Goal: Task Accomplishment & Management: Manage account settings

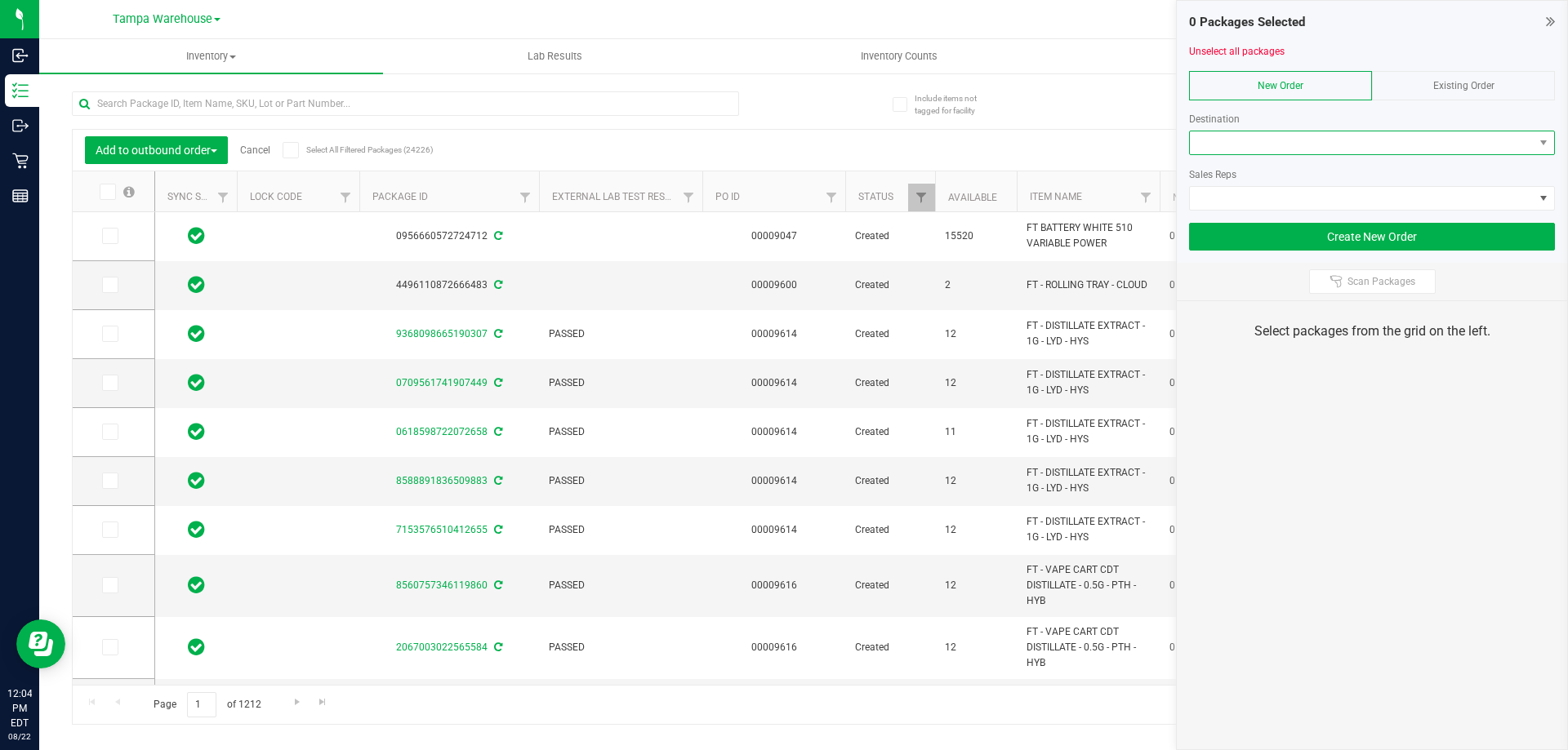
click at [1322, 142] on span at bounding box center [1362, 142] width 344 height 23
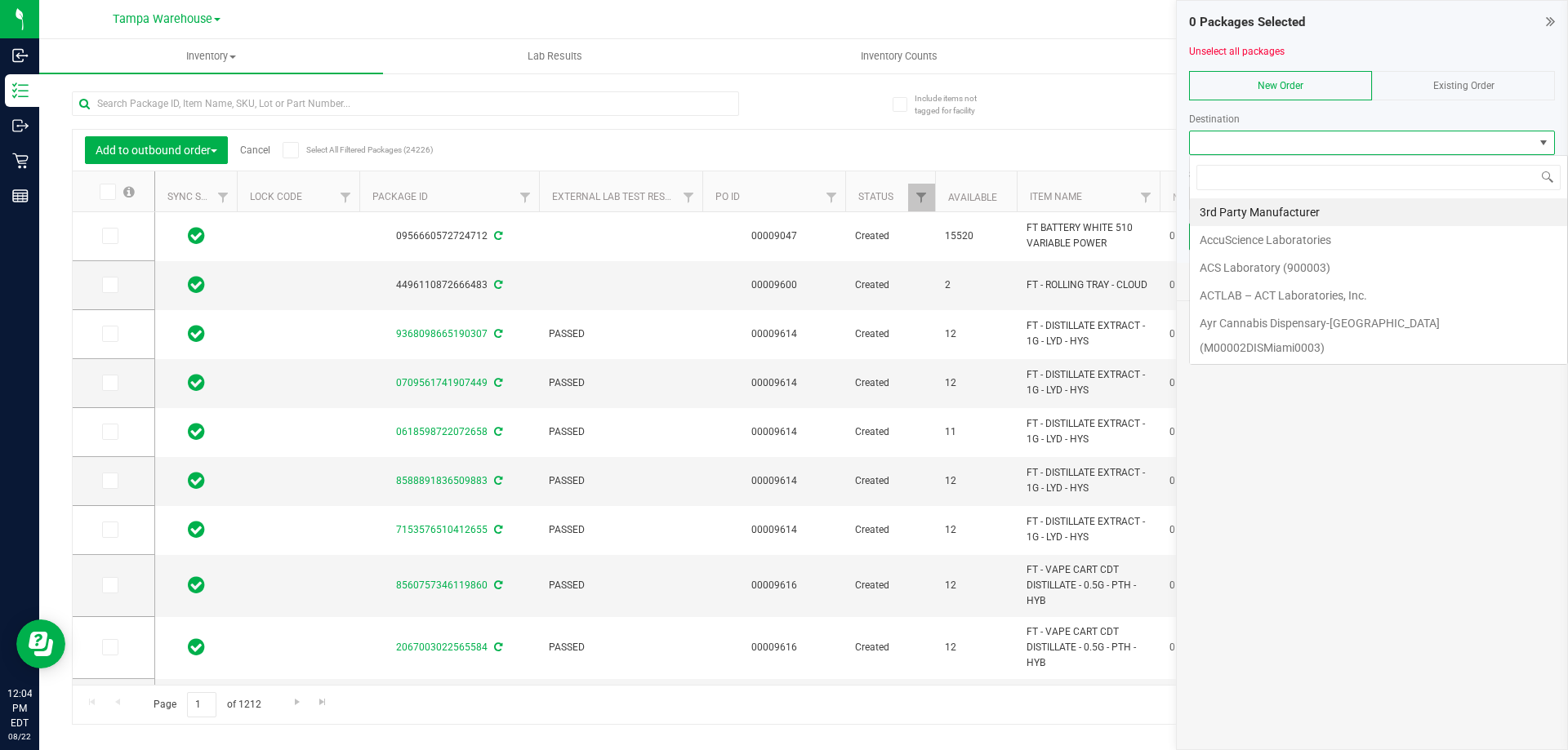
scroll to position [24, 366]
type input "win"
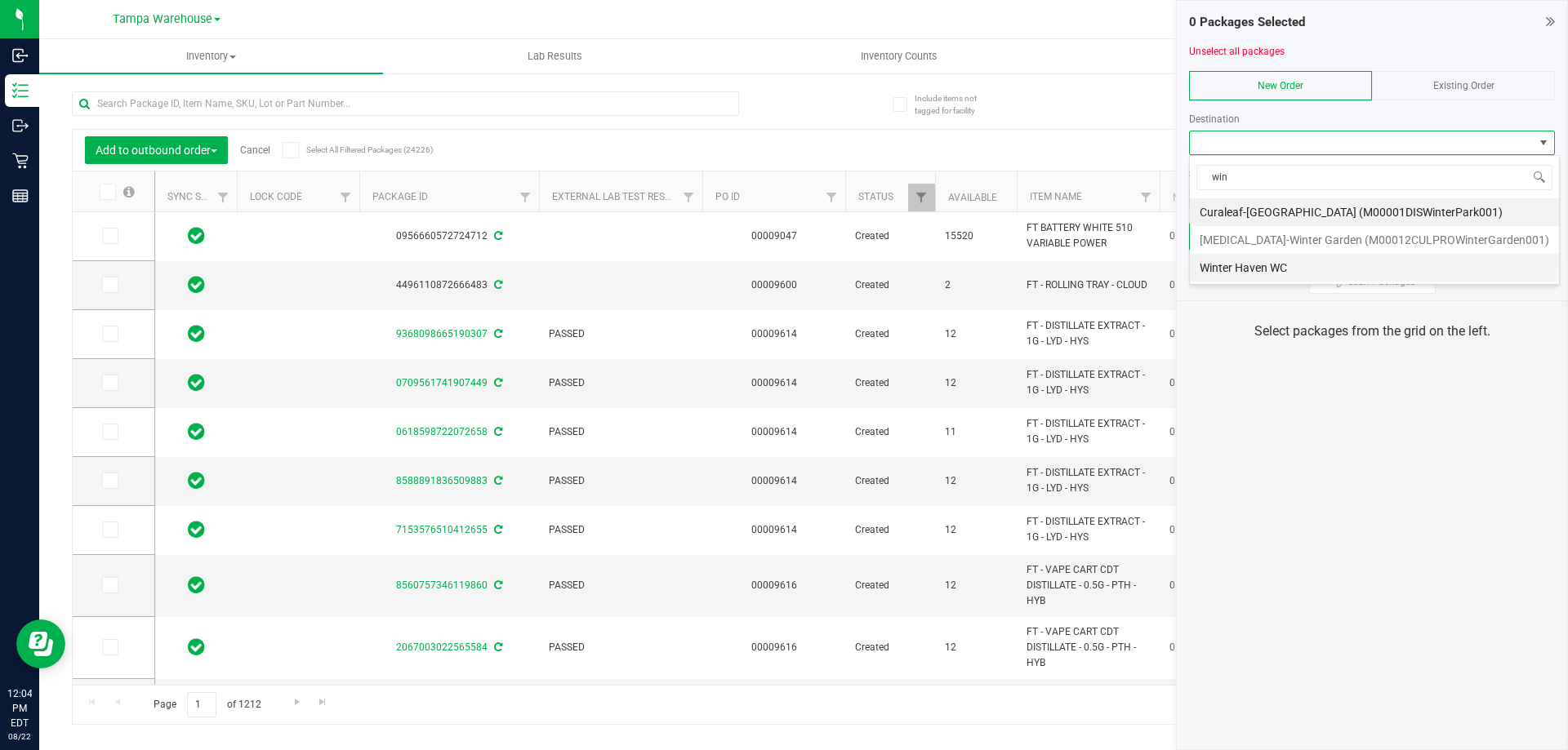
click at [1254, 267] on li "Winter Haven WC" at bounding box center [1374, 267] width 369 height 28
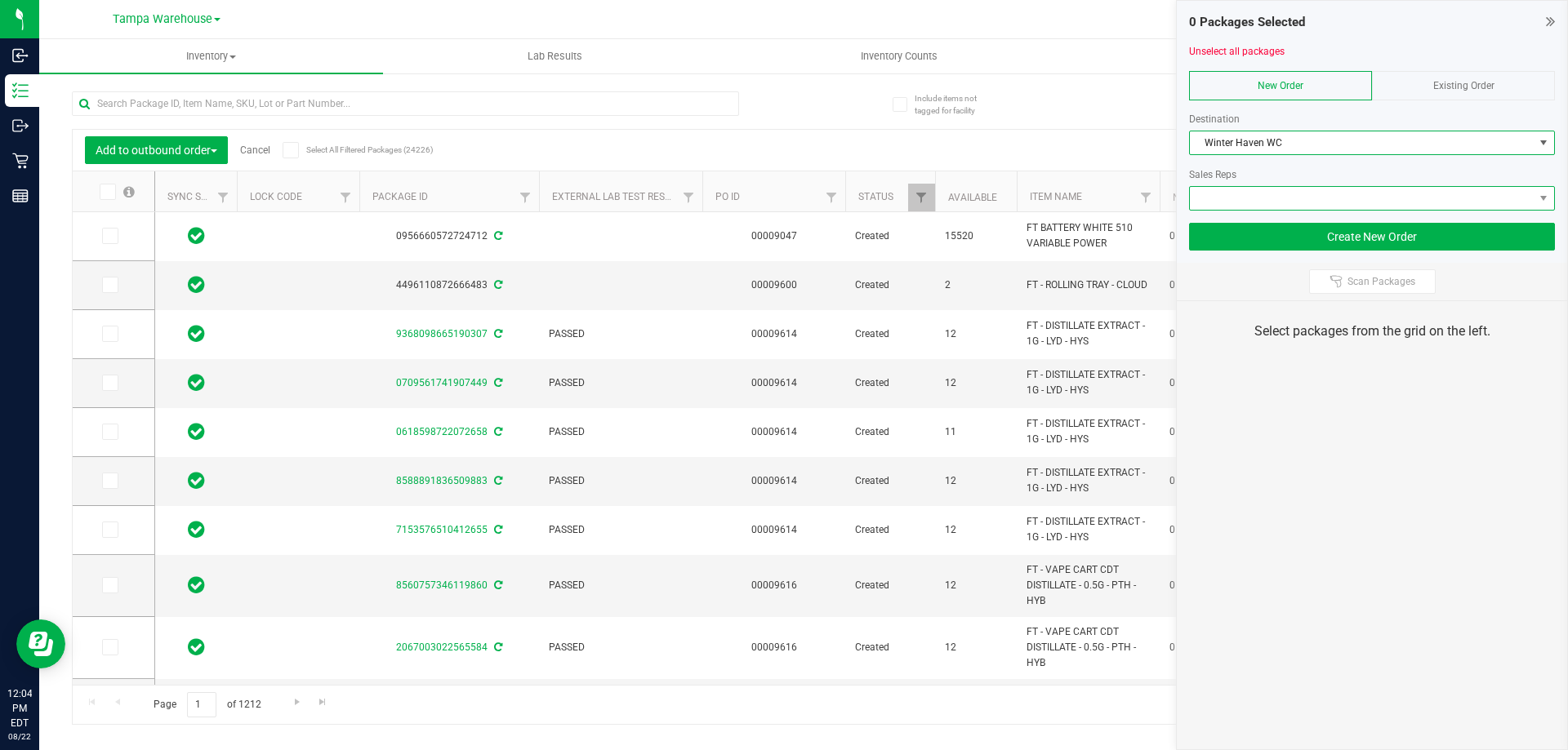
click at [1278, 194] on span at bounding box center [1362, 198] width 344 height 23
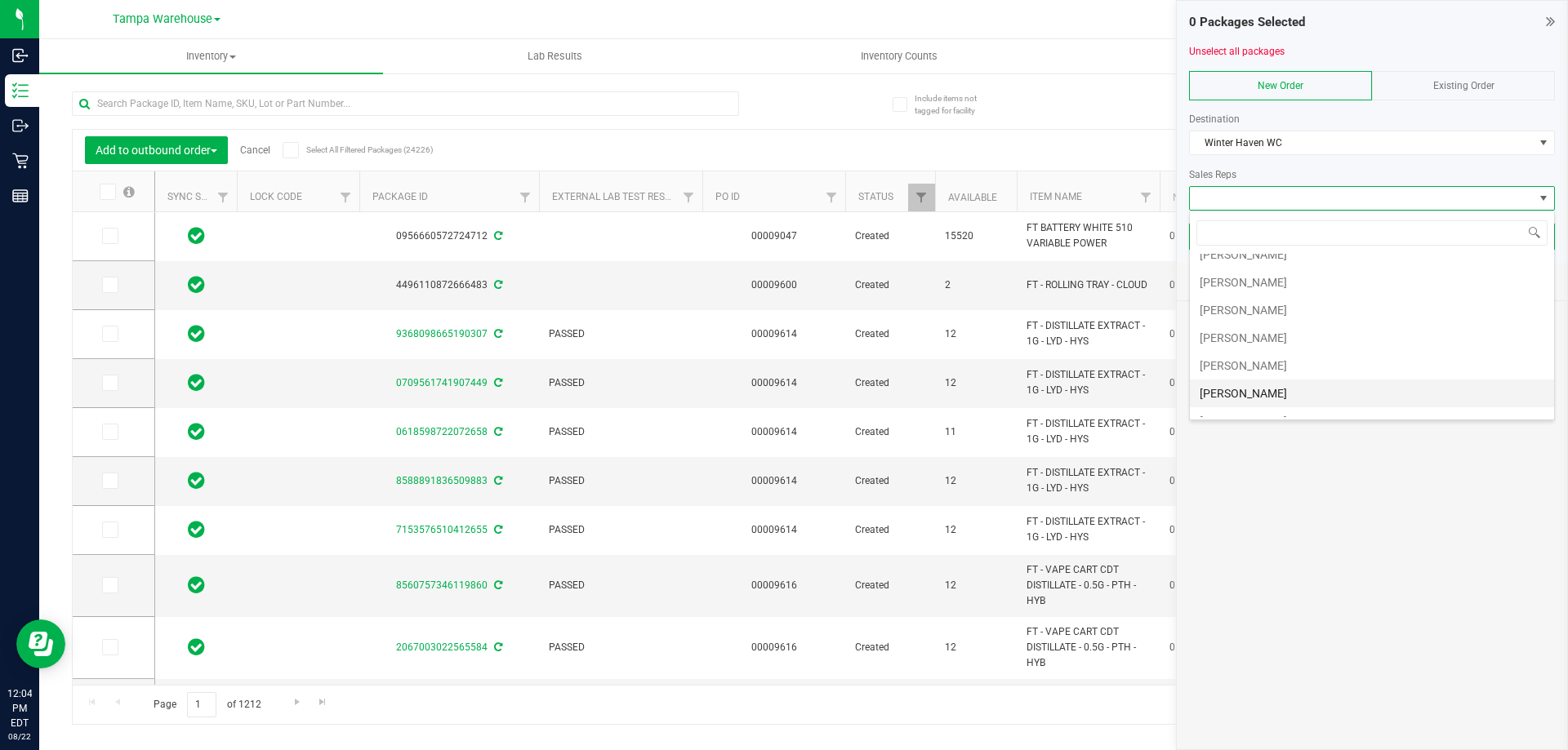
scroll to position [82, 0]
click at [1262, 355] on li "[PERSON_NAME]" at bounding box center [1372, 352] width 364 height 28
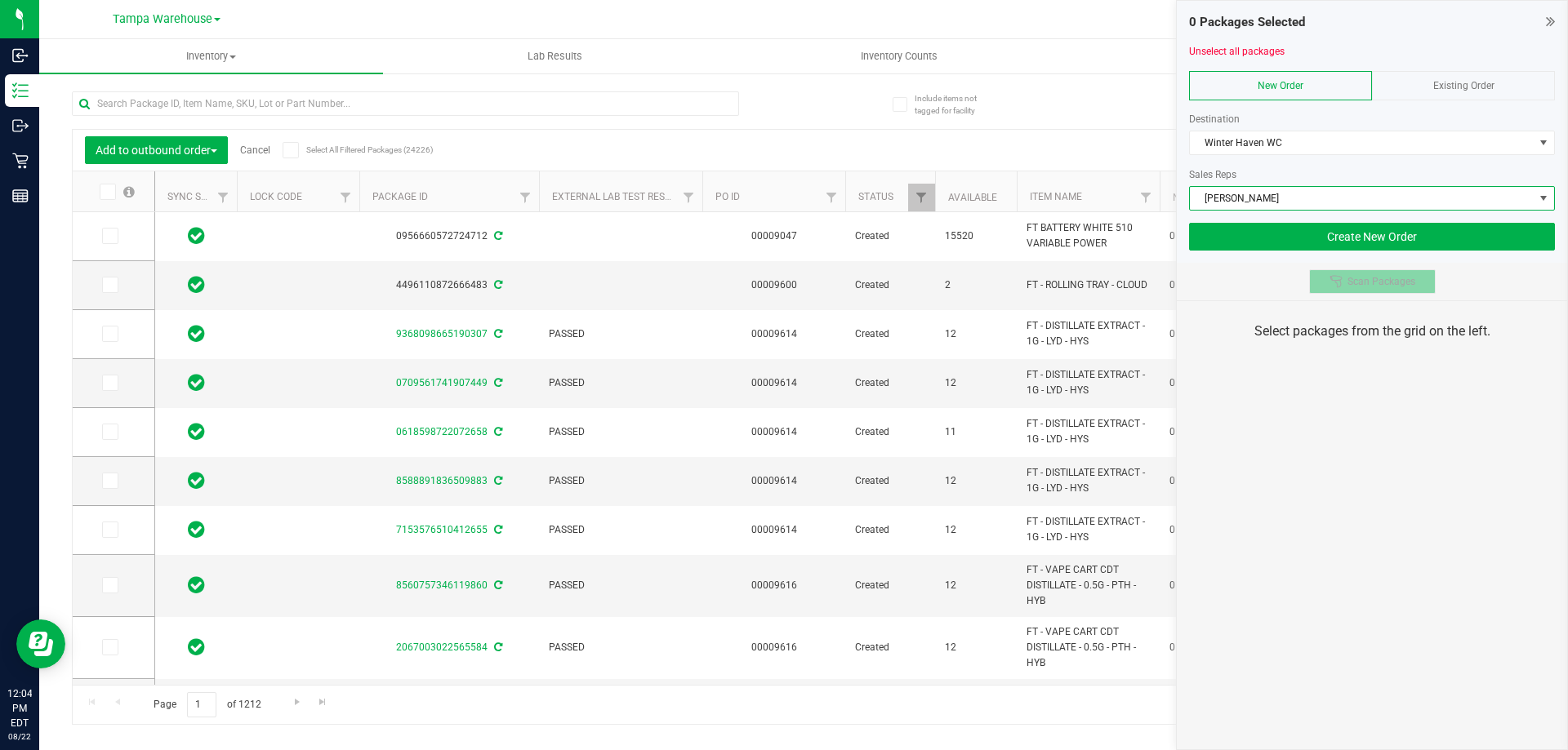
click at [1354, 281] on span "Scan Packages" at bounding box center [1381, 282] width 68 height 14
click at [1335, 438] on div "0 Packages Selected Unselect all packages New Order Existing Order Destination …" at bounding box center [1372, 375] width 392 height 750
click at [1372, 402] on div "0 Packages Selected Unselect all packages New Order Existing Order Destination …" at bounding box center [1372, 375] width 392 height 750
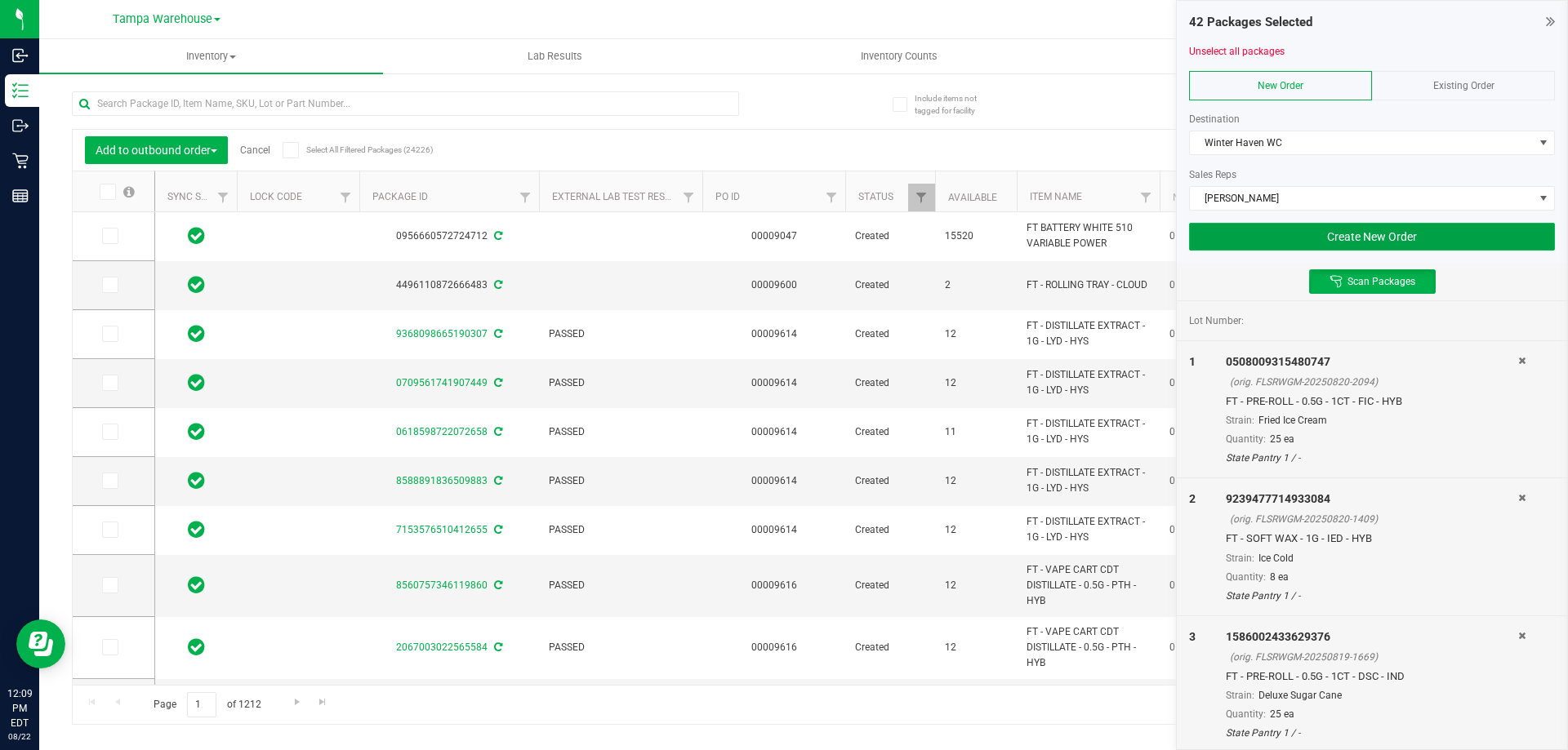
click at [1467, 247] on button "Create New Order" at bounding box center [1372, 237] width 366 height 28
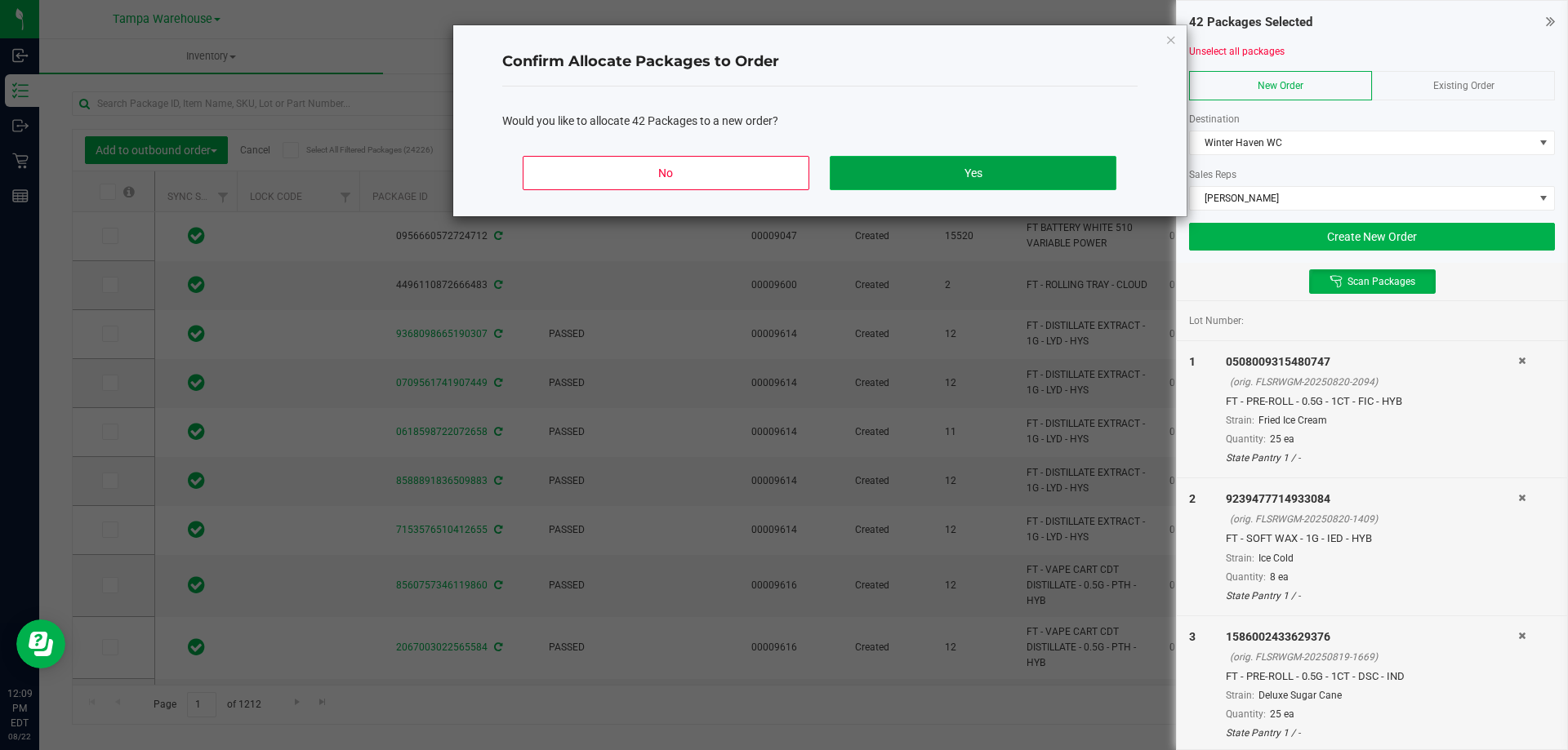
click at [975, 162] on button "Yes" at bounding box center [972, 173] width 286 height 34
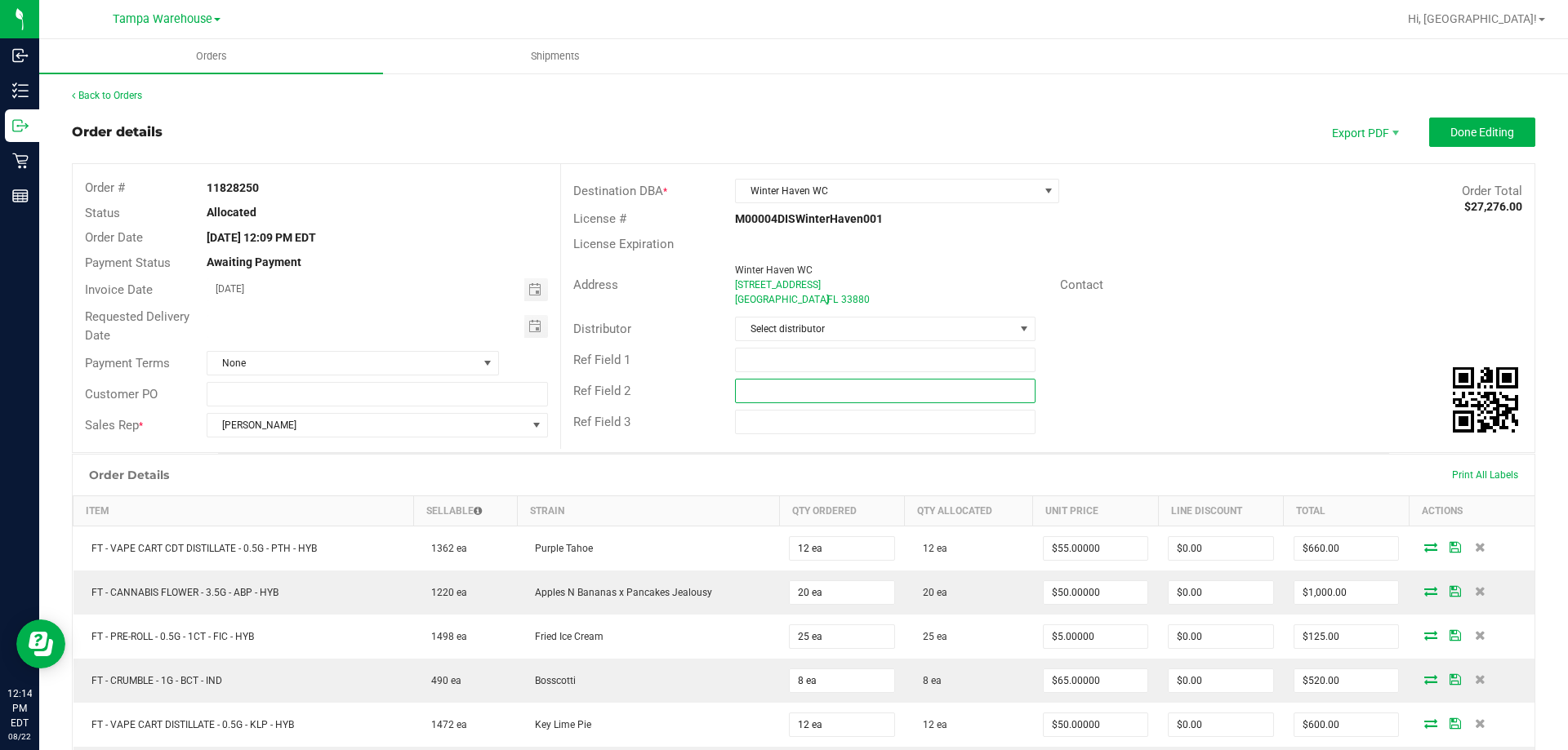
click at [830, 385] on input "text" at bounding box center [884, 391] width 300 height 24
paste input "cannabis"
type input "cannabis"
click at [825, 363] on input "text" at bounding box center [884, 359] width 300 height 24
type input "WIN WC"
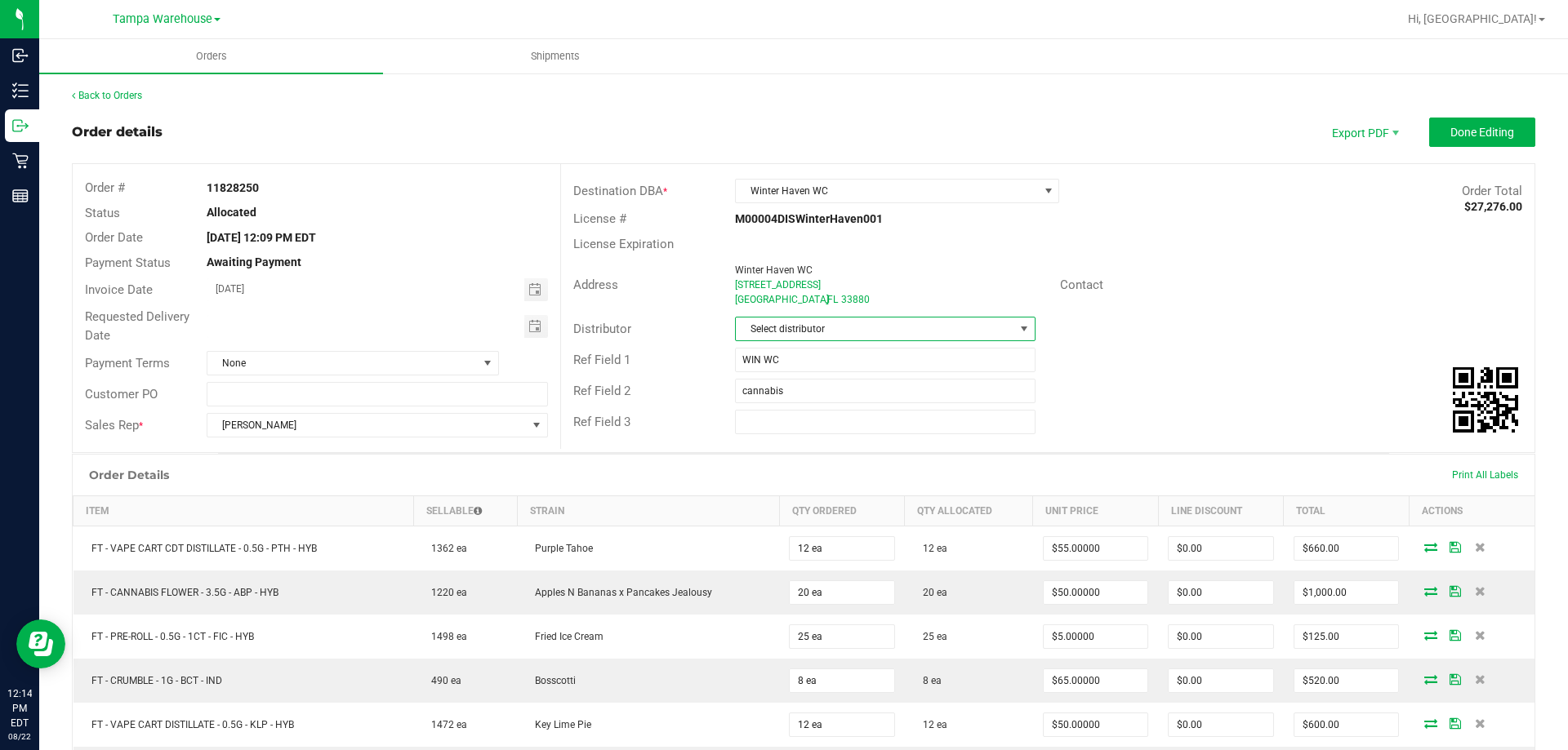
click at [829, 333] on span "Select distributor" at bounding box center [875, 329] width 277 height 23
type input "TAM"
click at [820, 424] on li "Tampa Warehouse" at bounding box center [879, 427] width 295 height 28
click at [535, 329] on span "Toggle calendar" at bounding box center [535, 327] width 14 height 14
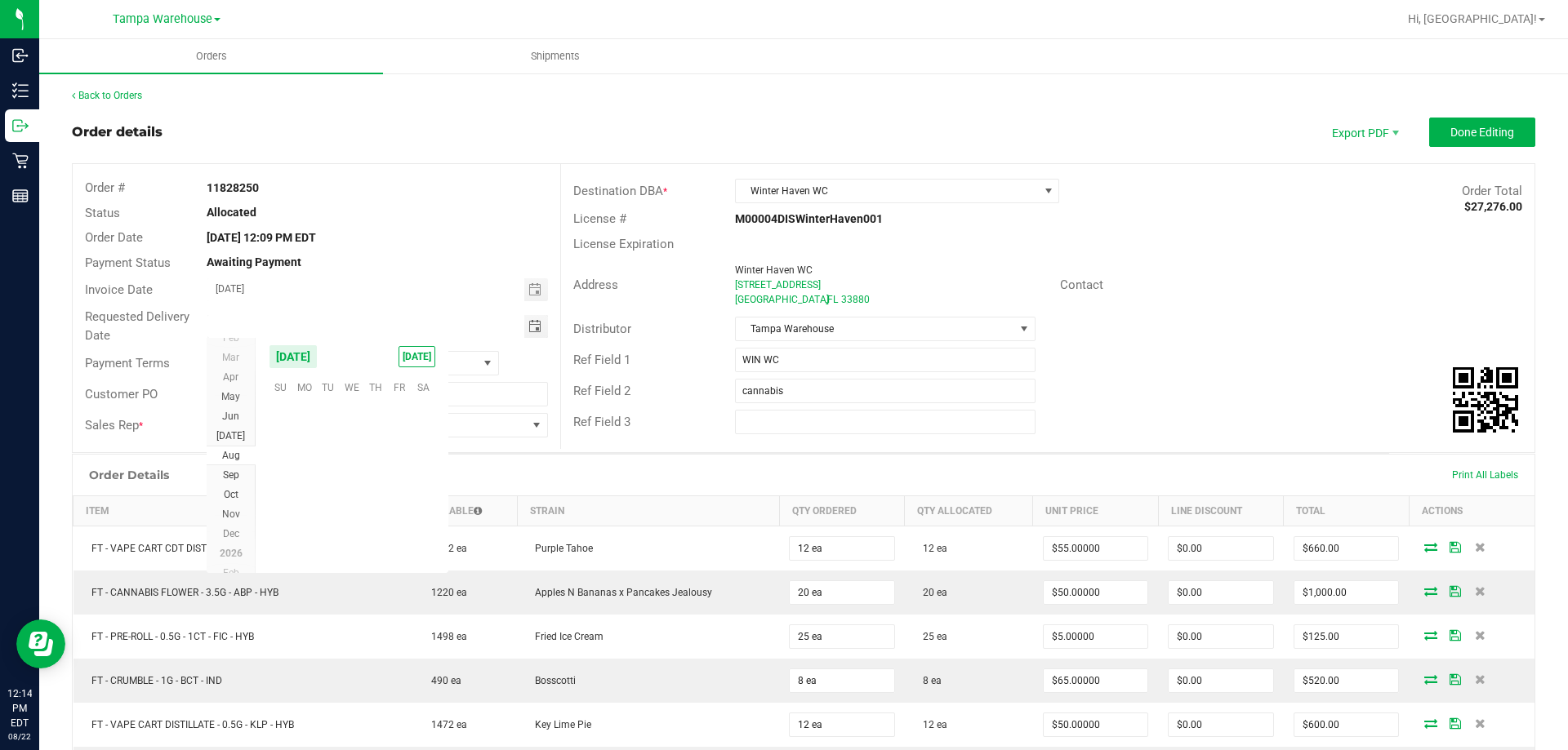
scroll to position [264648, 0]
click at [304, 511] on span "25" at bounding box center [304, 513] width 23 height 25
type input "08/25/2025"
click at [1470, 138] on span "Done Editing" at bounding box center [1482, 132] width 64 height 14
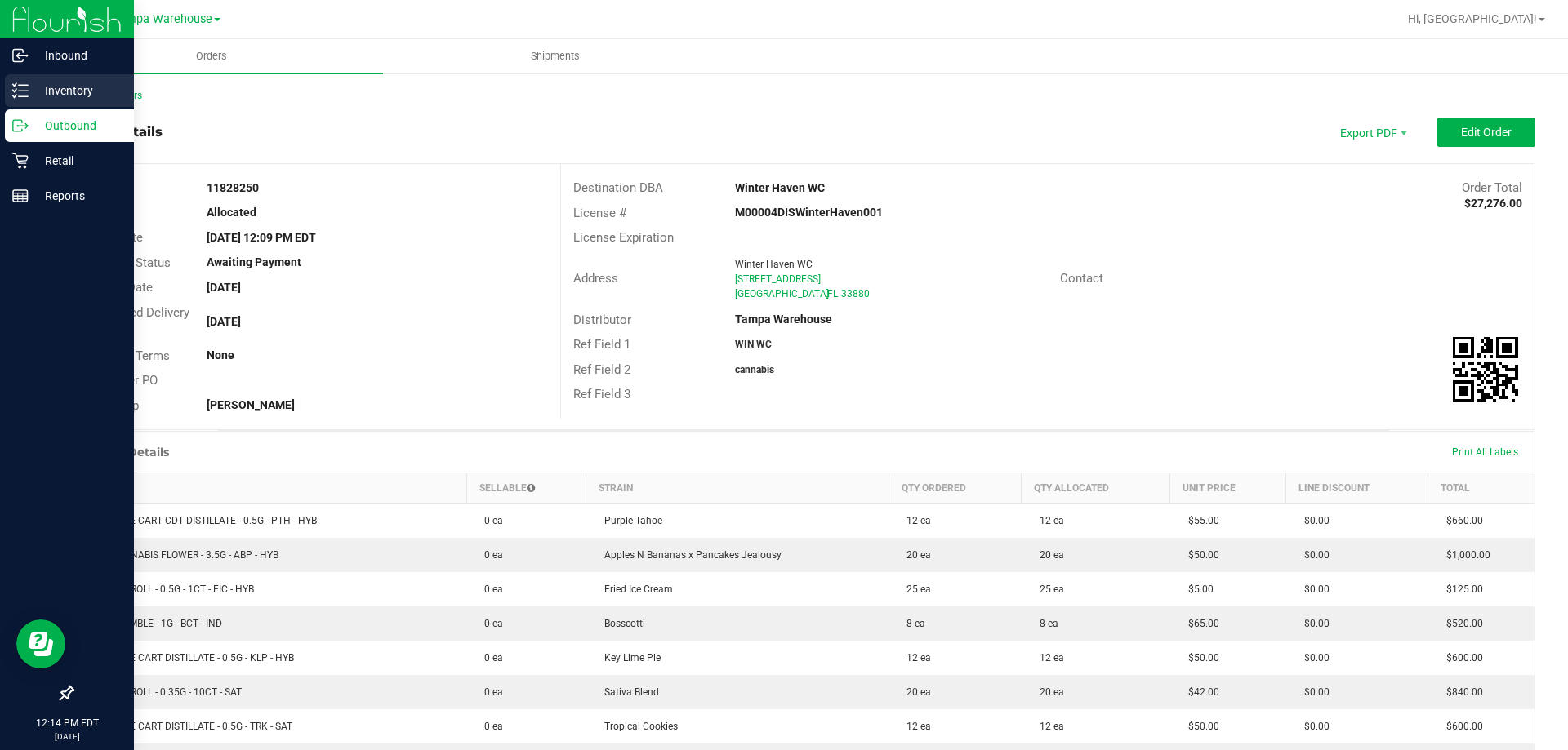
click at [30, 84] on p "Inventory" at bounding box center [77, 91] width 98 height 20
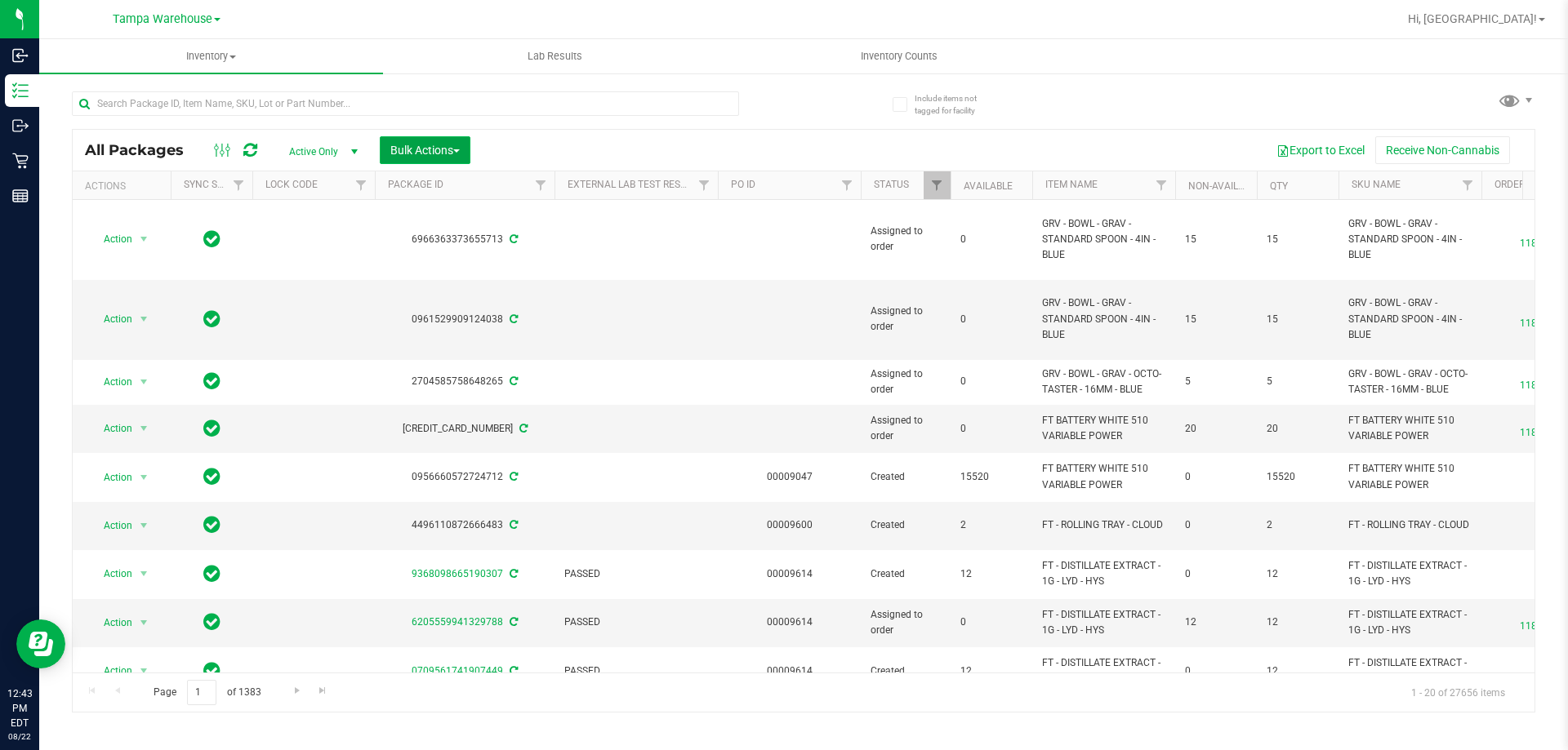
click at [412, 153] on span "Bulk Actions" at bounding box center [425, 150] width 69 height 14
click at [434, 182] on span "Add to outbound order" at bounding box center [445, 186] width 111 height 14
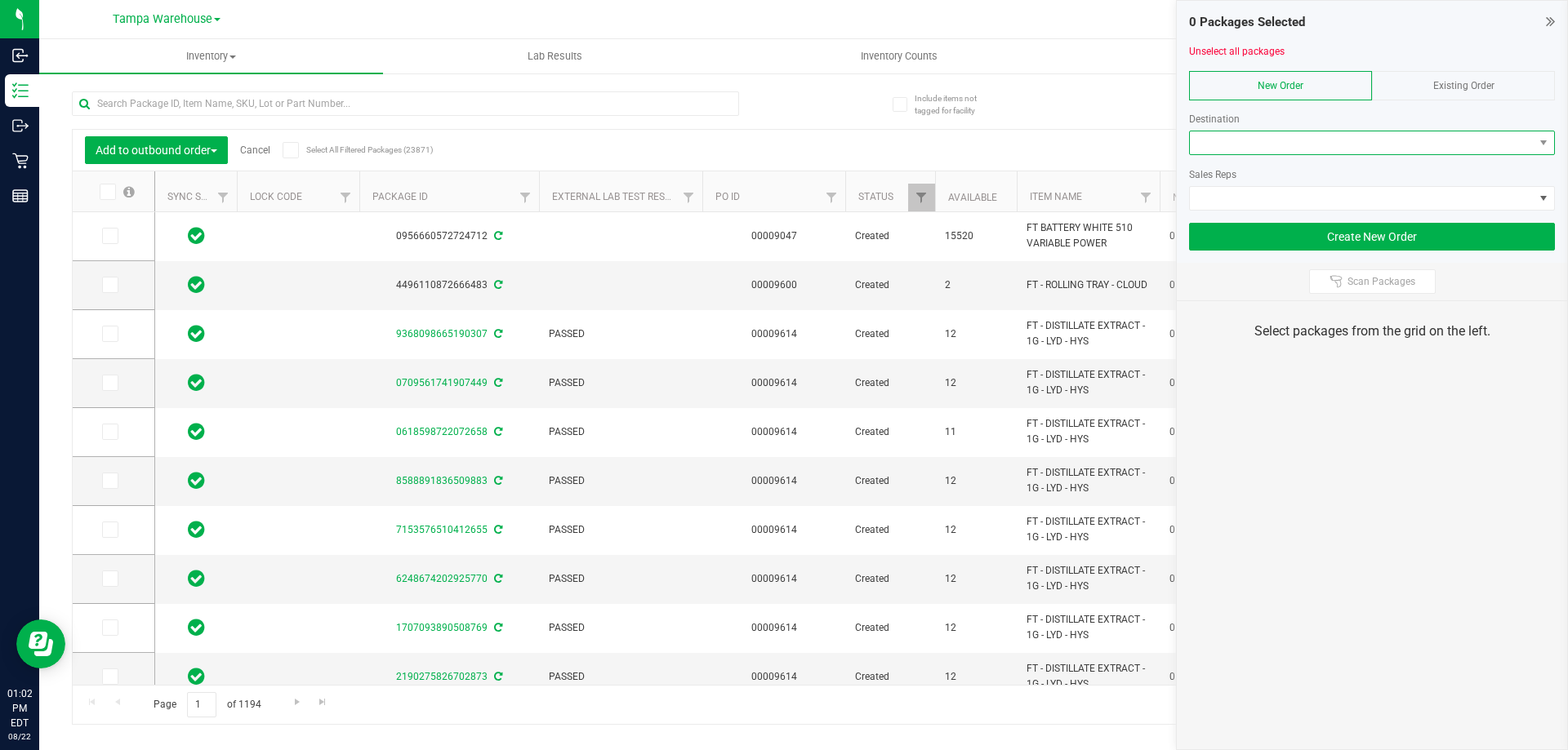
click at [1317, 144] on span at bounding box center [1362, 142] width 344 height 23
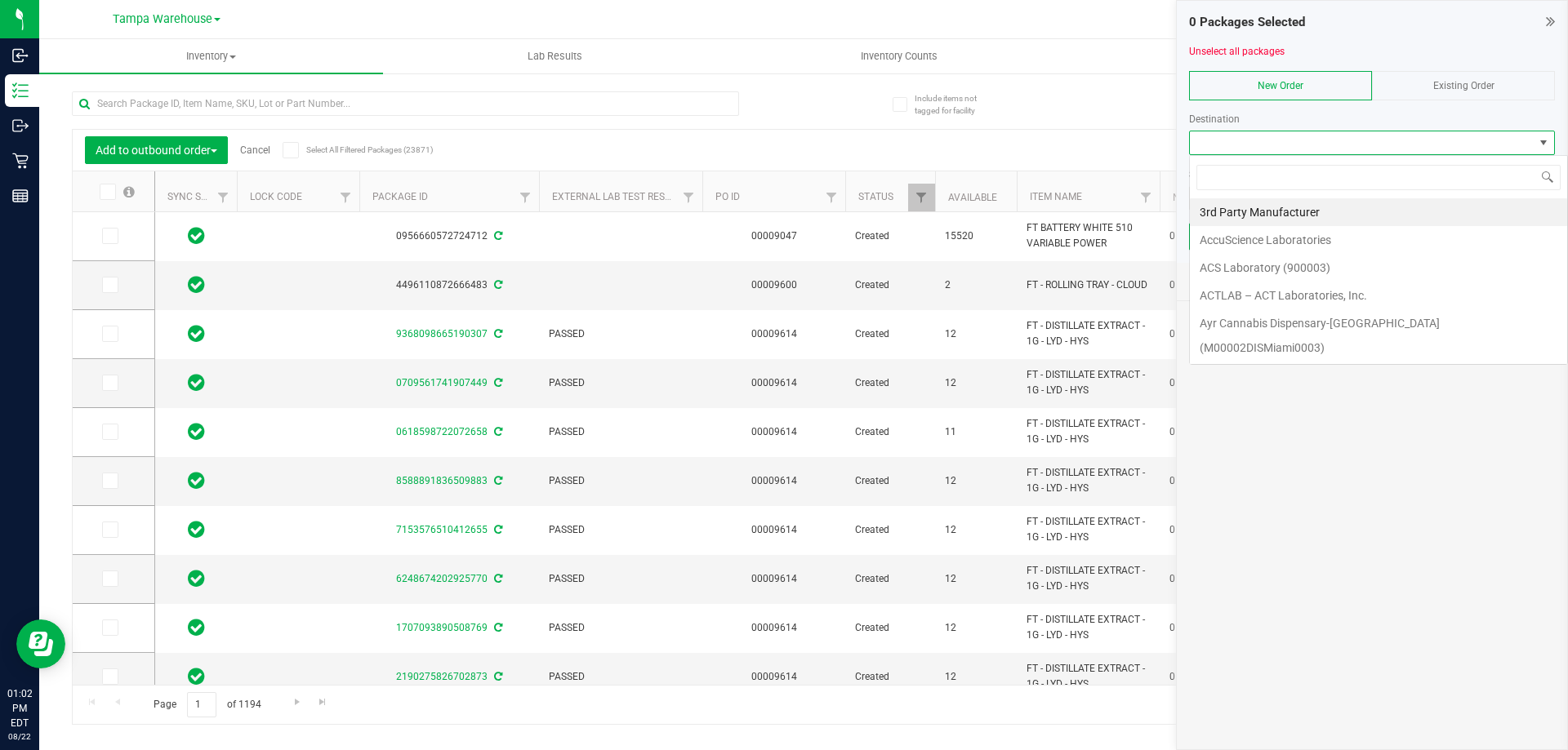
scroll to position [24, 366]
type input "SUM"
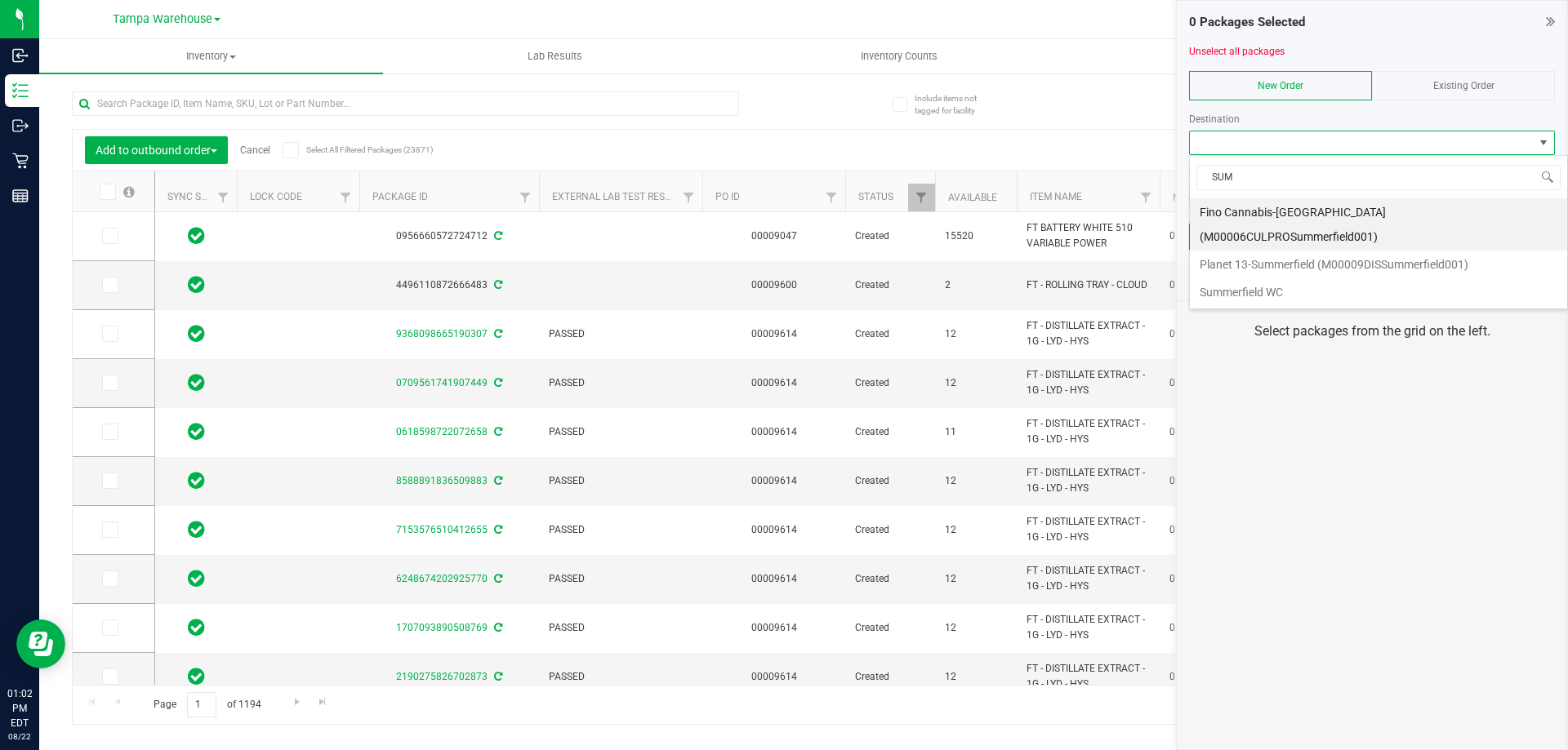
click at [1262, 278] on li "Summerfield WC" at bounding box center [1378, 292] width 377 height 28
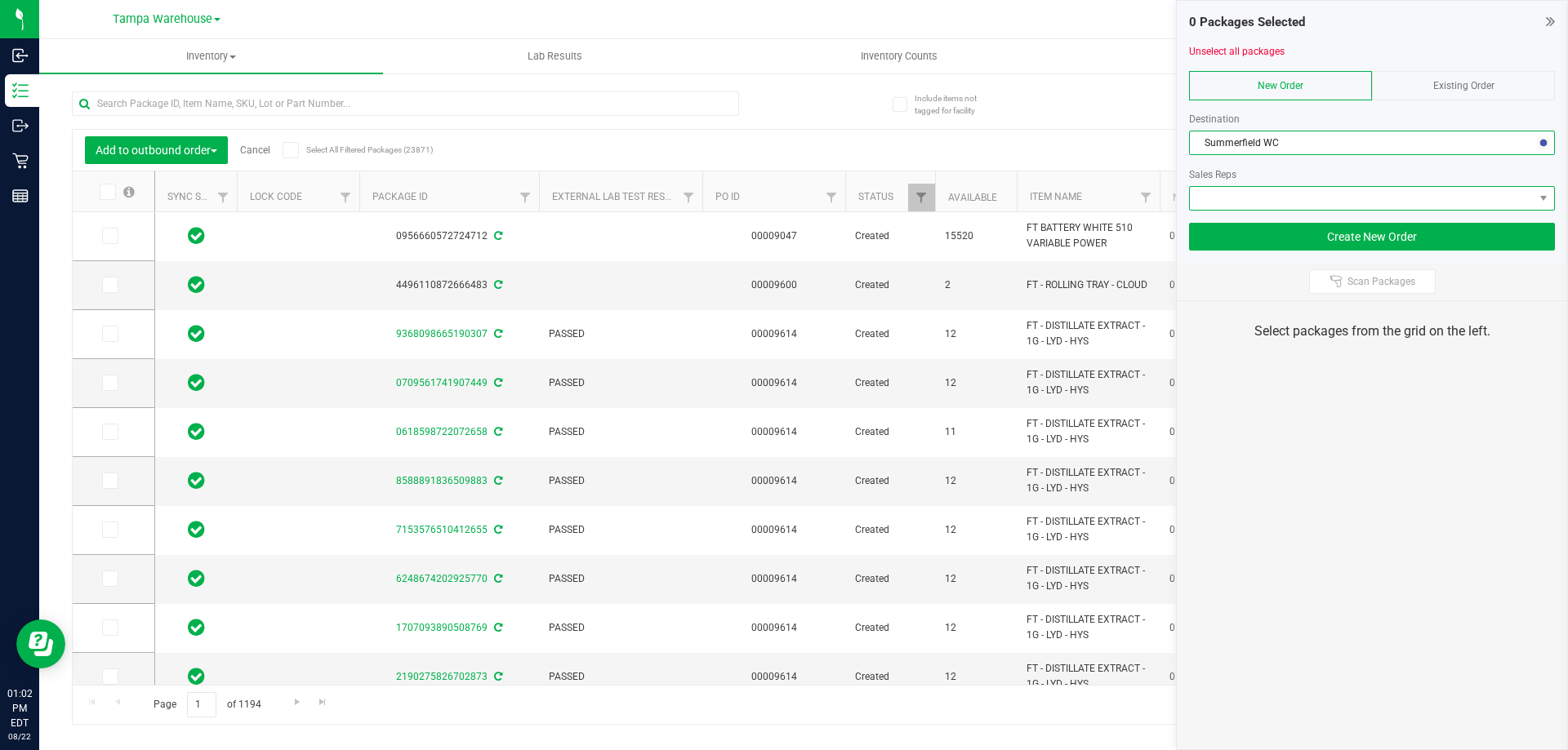
click at [1264, 194] on span at bounding box center [1362, 198] width 344 height 23
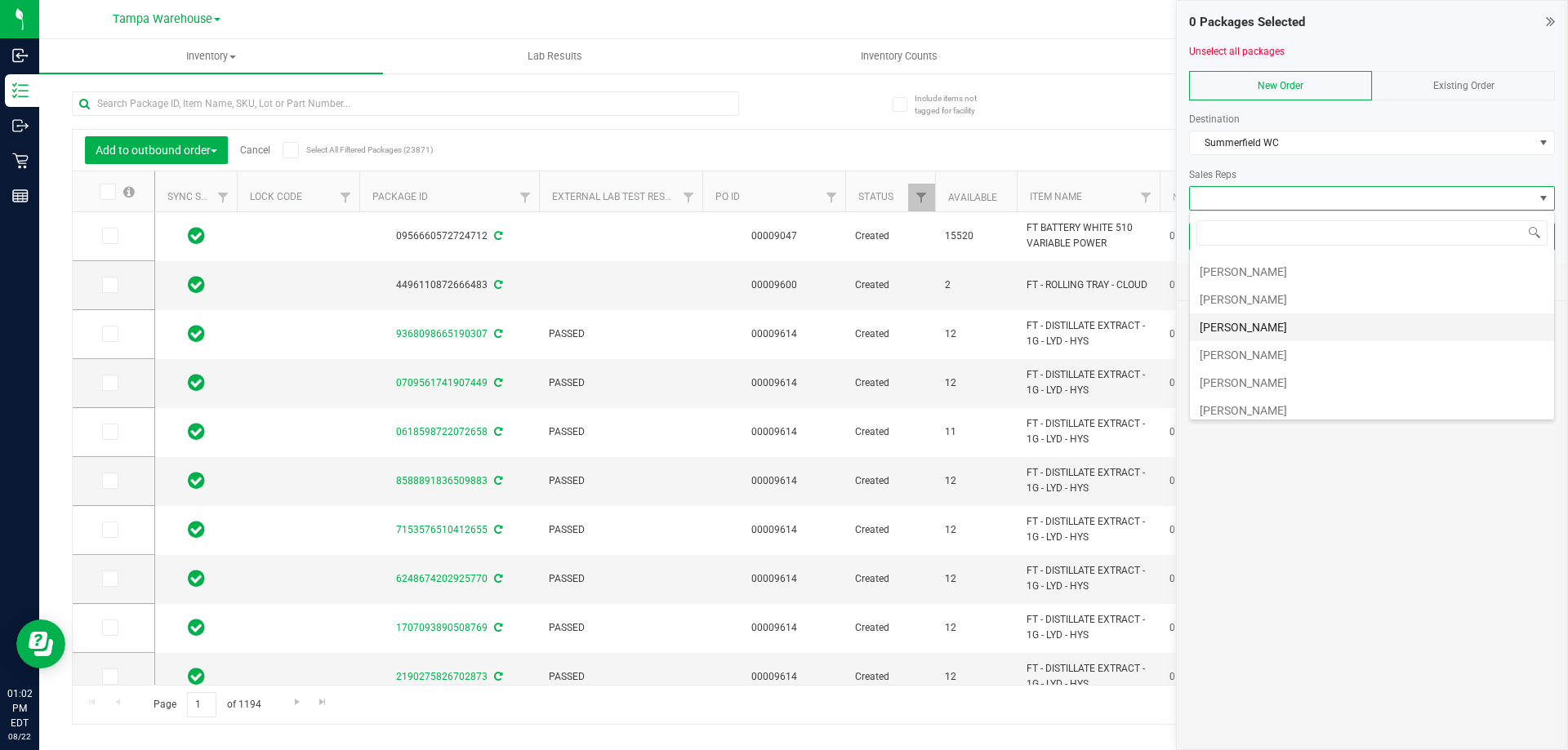
scroll to position [82, 0]
click at [1271, 350] on li "[PERSON_NAME]" at bounding box center [1372, 352] width 364 height 28
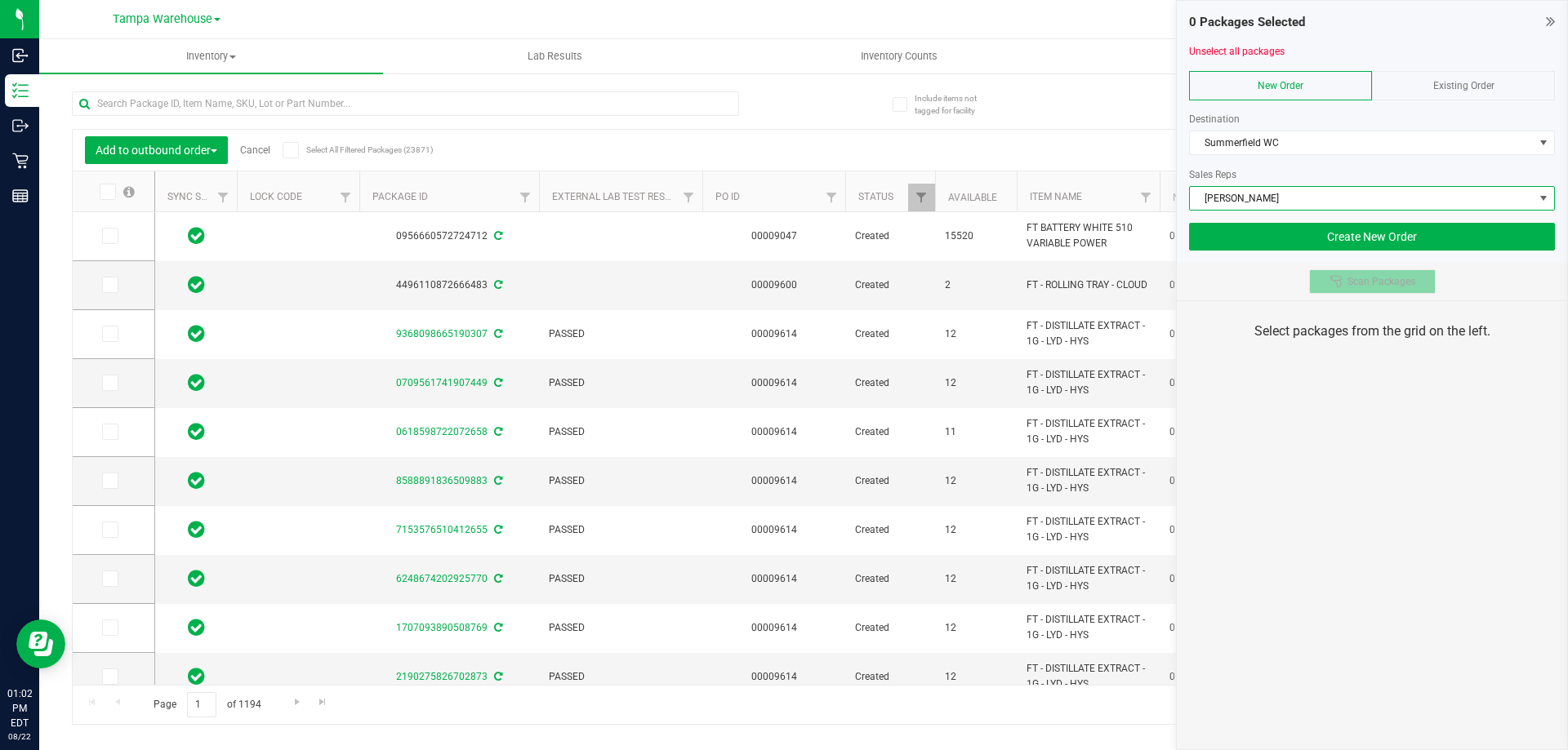
click at [1343, 285] on icon at bounding box center [1336, 282] width 14 height 14
click at [1354, 434] on div "0 Packages Selected Unselect all packages New Order Existing Order Destination …" at bounding box center [1372, 375] width 392 height 750
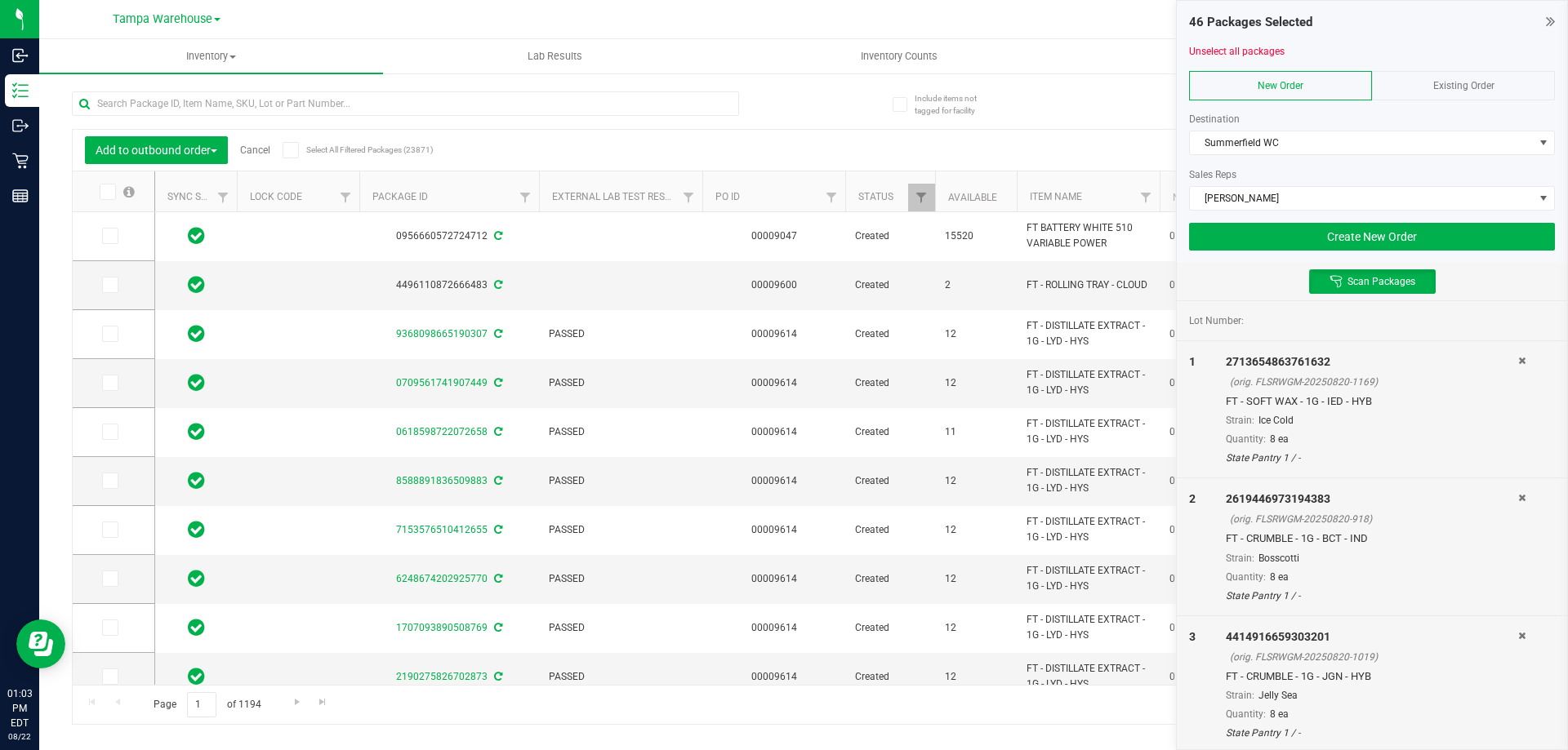
click at [1452, 252] on div "46 Packages Selected Unselect all packages New Order Existing Order Destination…" at bounding box center [1373, 131] width 391 height 262
click at [1435, 240] on button "Create New Order" at bounding box center [1372, 237] width 366 height 28
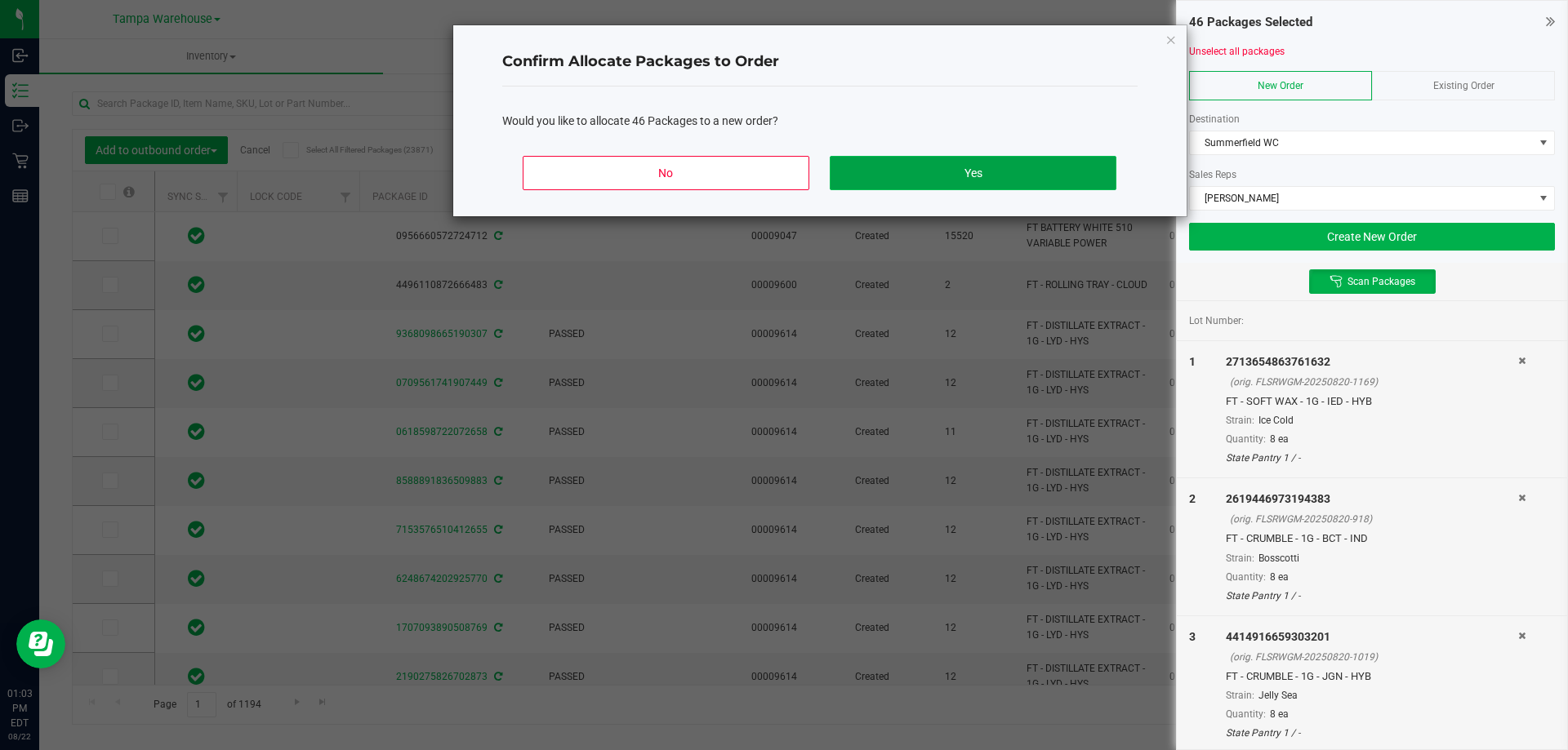
click at [1092, 180] on button "Yes" at bounding box center [972, 173] width 286 height 34
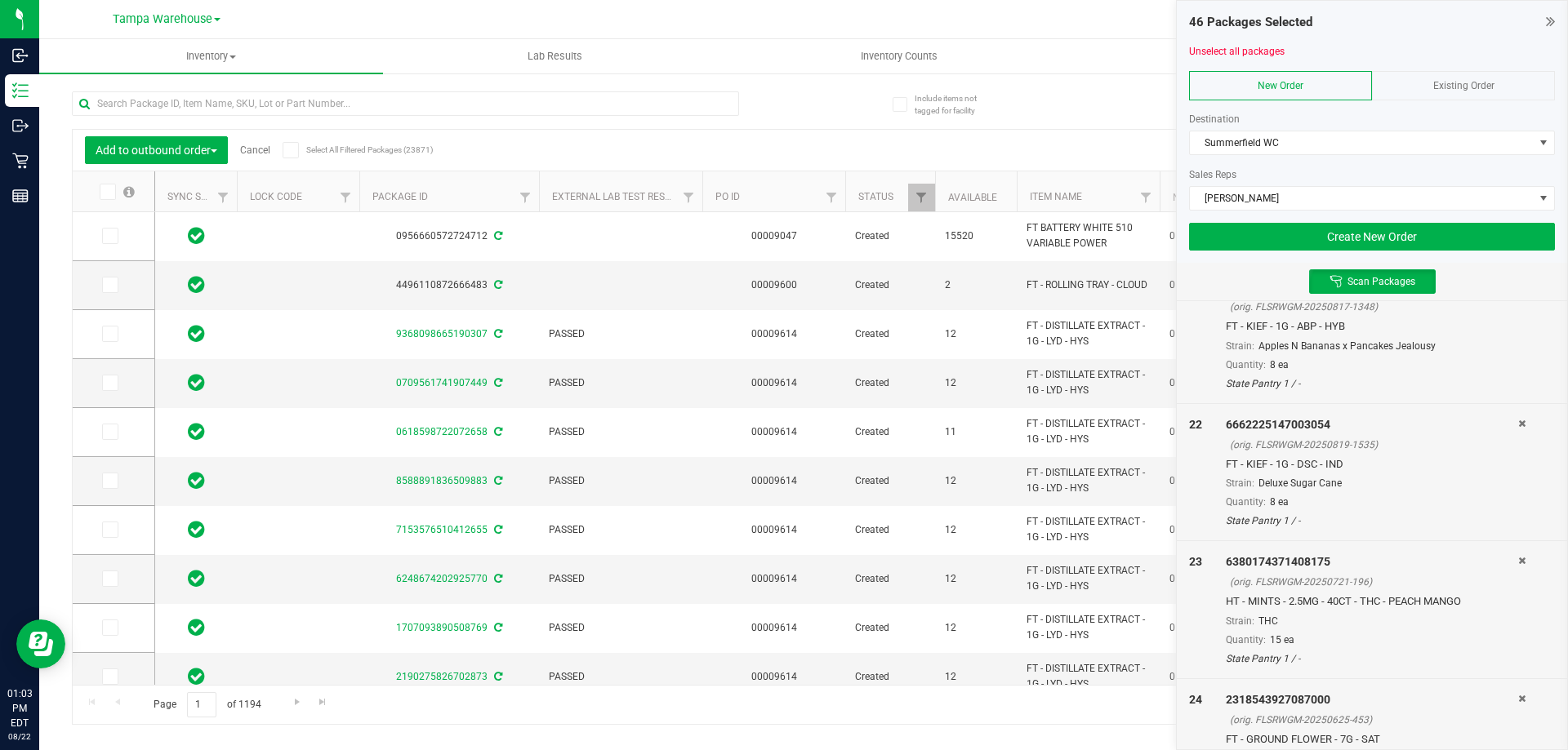
scroll to position [5880, 0]
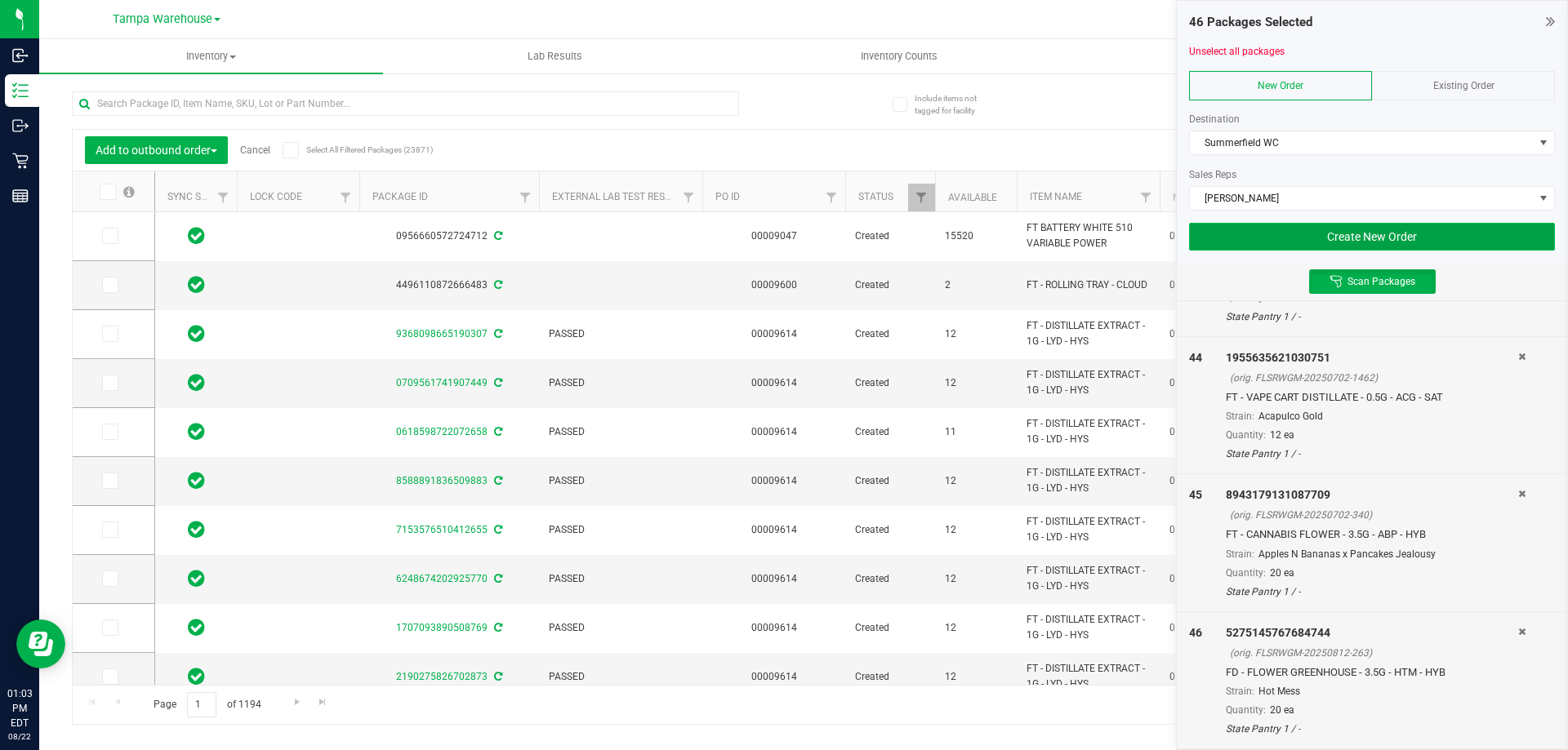
click at [1394, 232] on button "Create New Order" at bounding box center [1372, 237] width 366 height 28
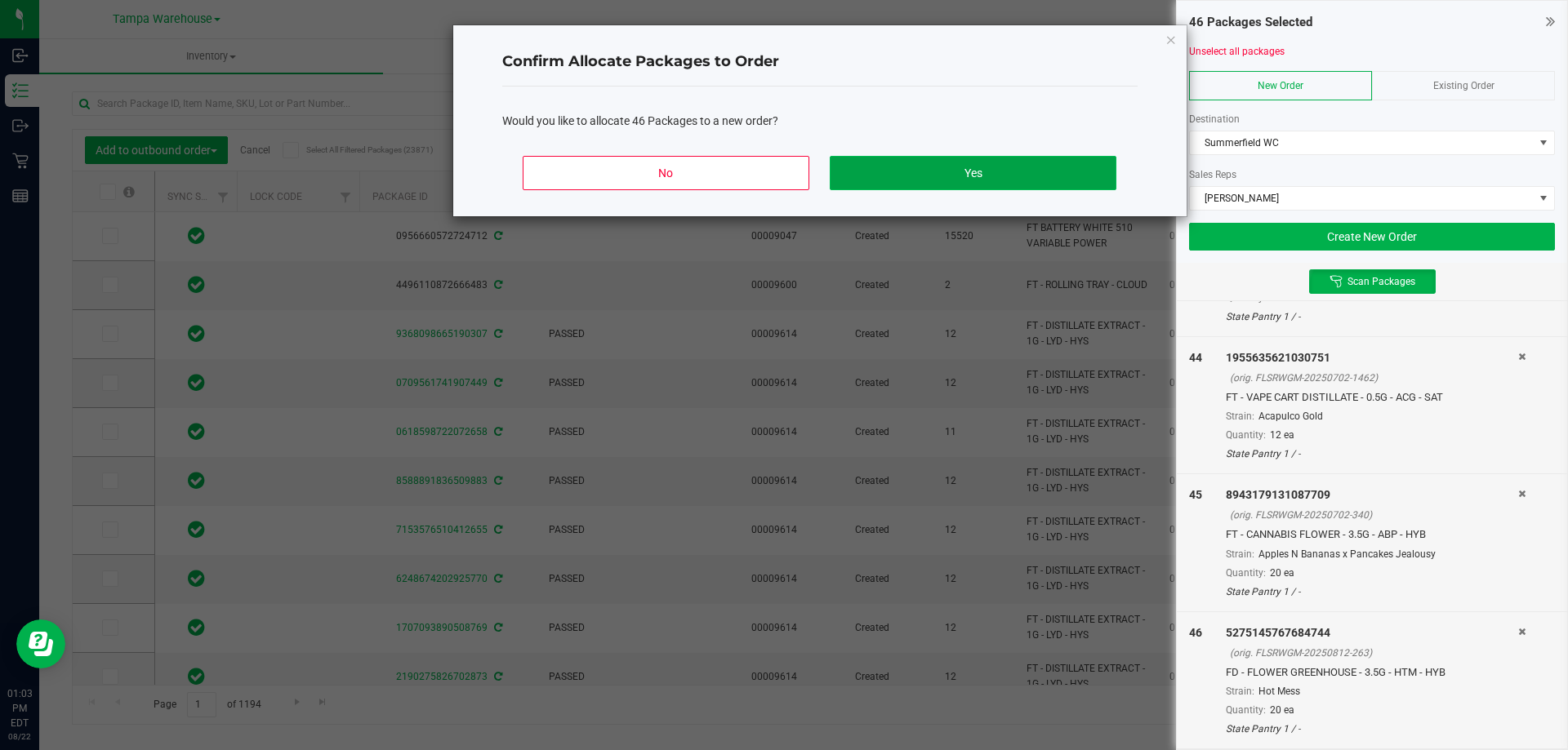
click at [1052, 181] on button "Yes" at bounding box center [972, 173] width 286 height 34
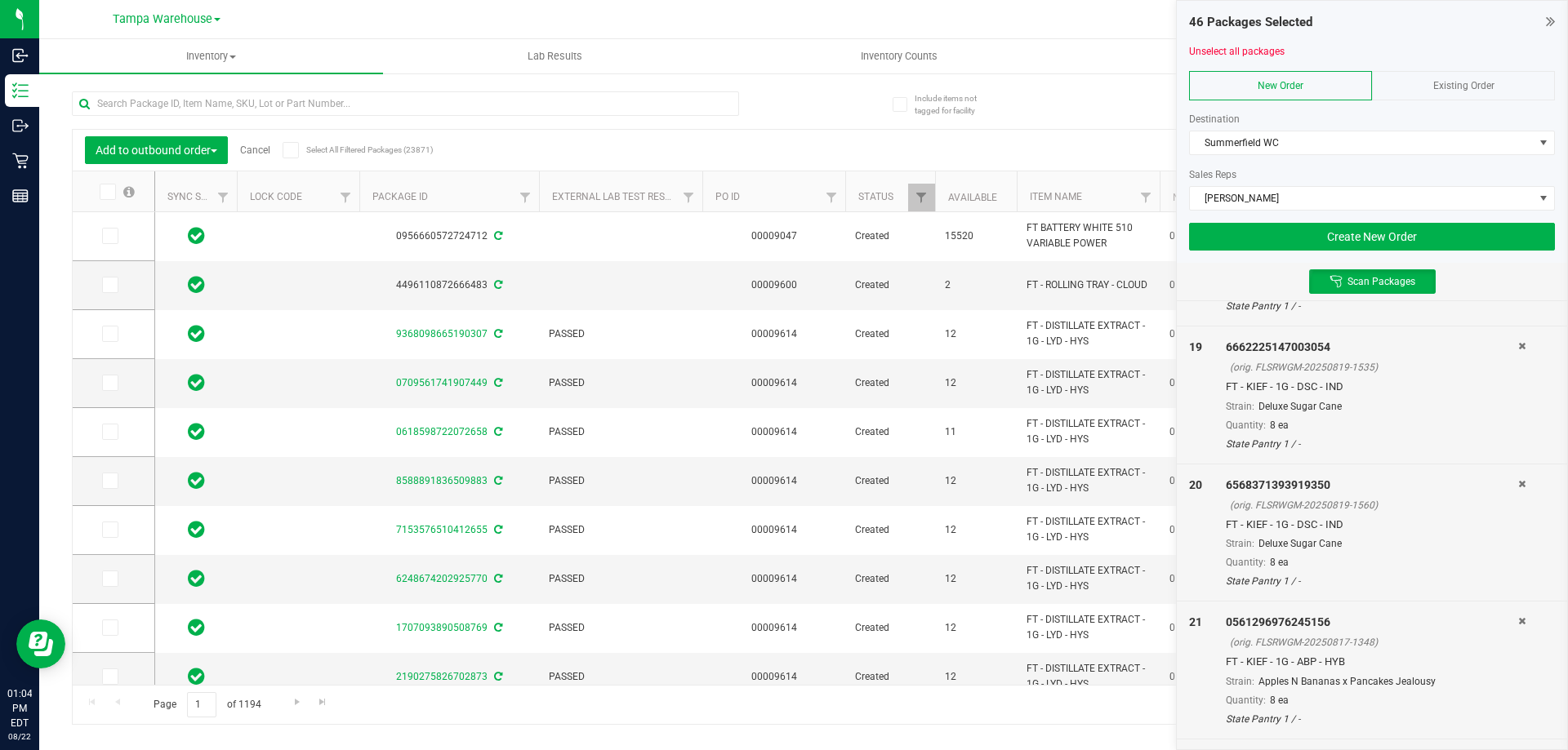
scroll to position [2532, 0]
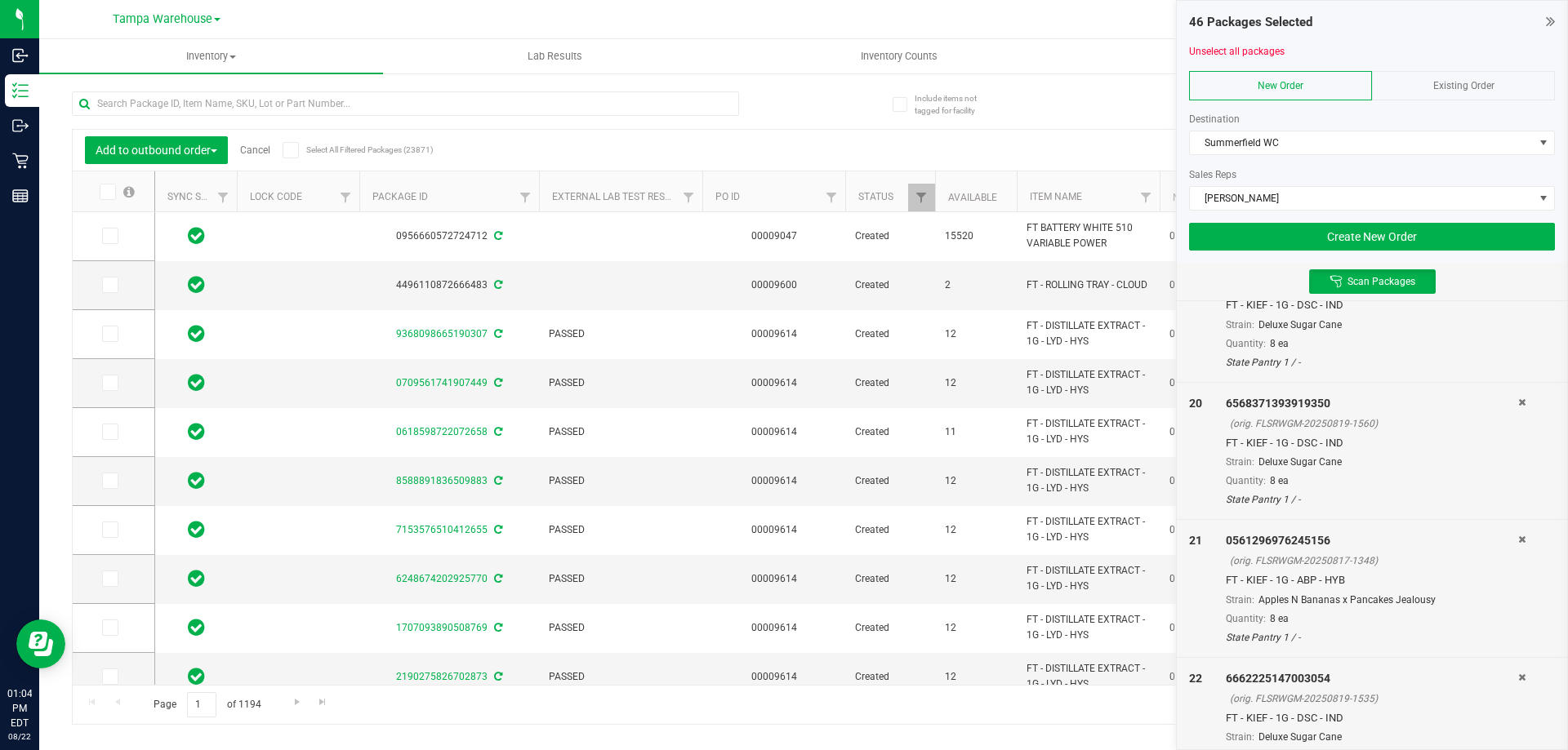
click at [1506, 676] on div "6662225147003054" at bounding box center [1372, 679] width 293 height 17
click at [1518, 680] on icon at bounding box center [1522, 677] width 7 height 10
click at [1473, 239] on button "Create New Order" at bounding box center [1372, 237] width 366 height 28
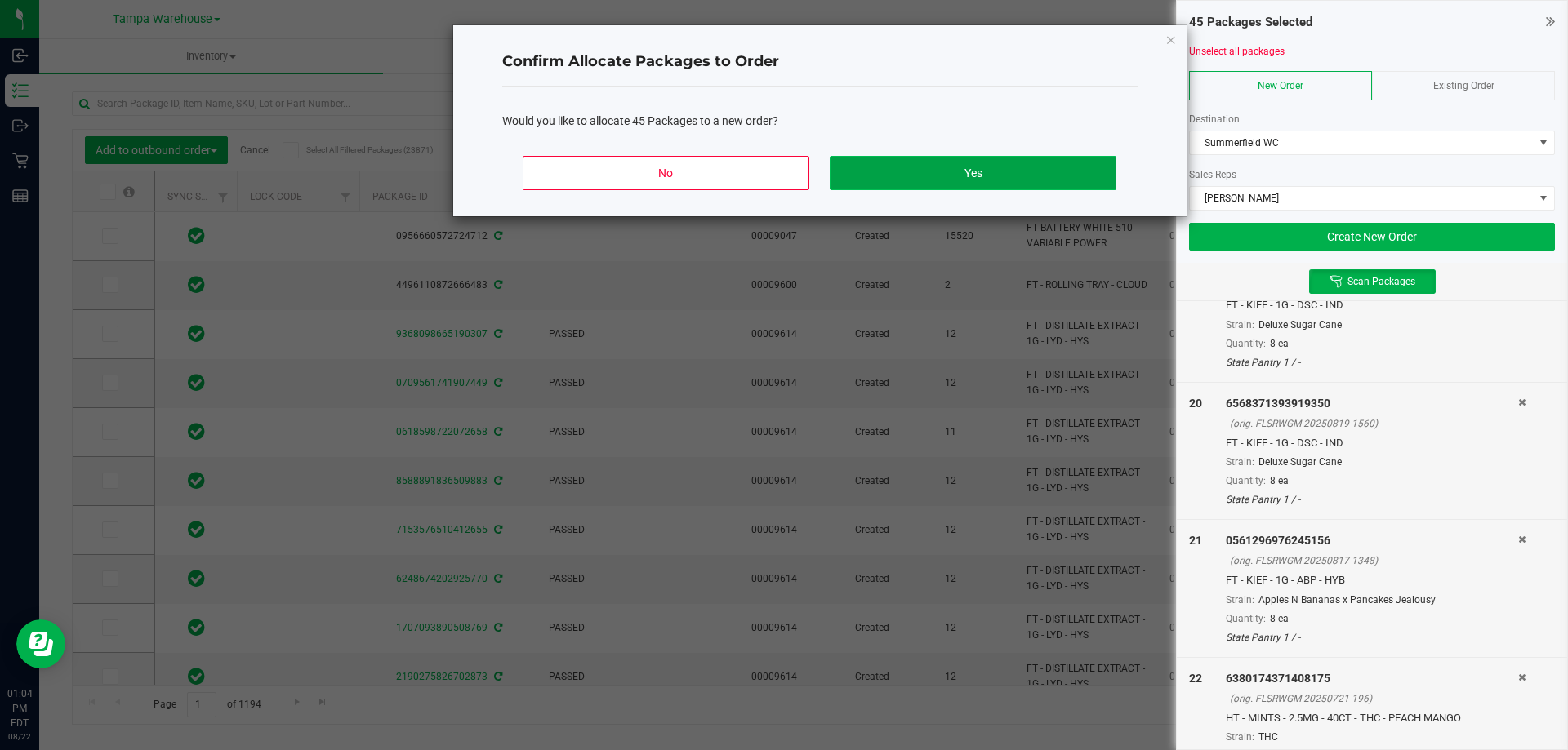
click at [965, 156] on button "Yes" at bounding box center [972, 173] width 286 height 34
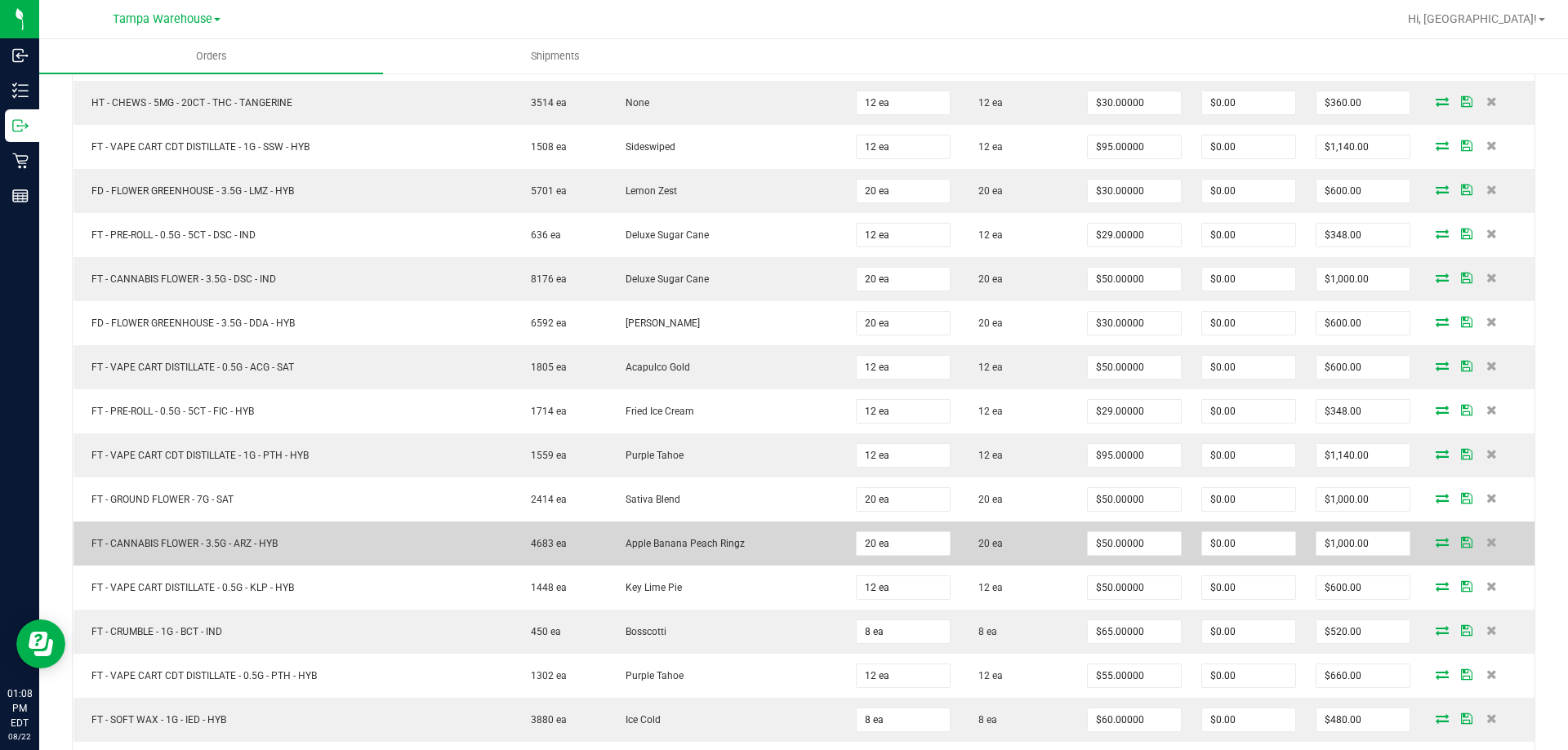
scroll to position [408, 0]
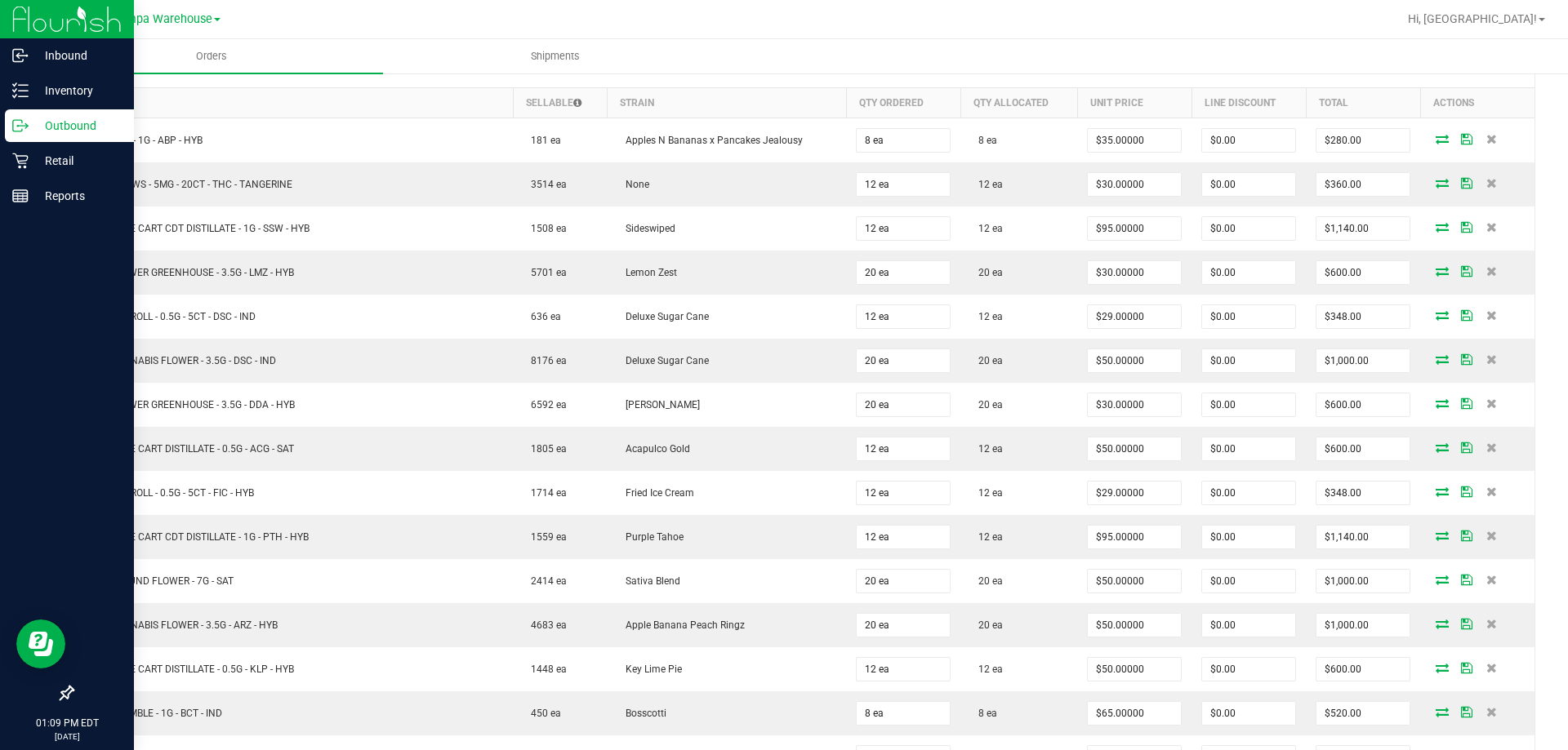
click at [26, 127] on icon at bounding box center [21, 126] width 16 height 16
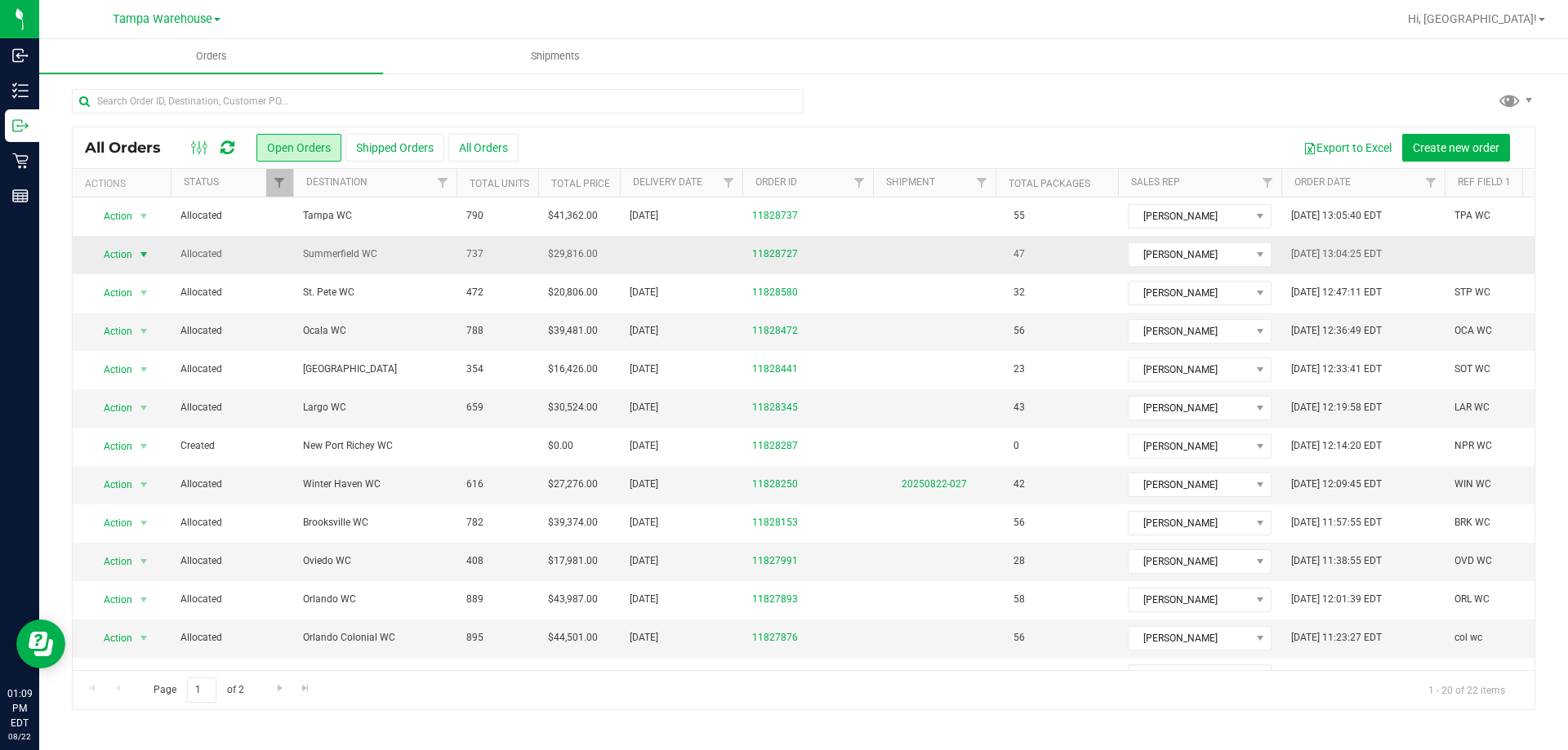
click at [123, 248] on span "Action" at bounding box center [111, 254] width 44 height 23
click at [160, 329] on li "Edit order" at bounding box center [151, 330] width 122 height 24
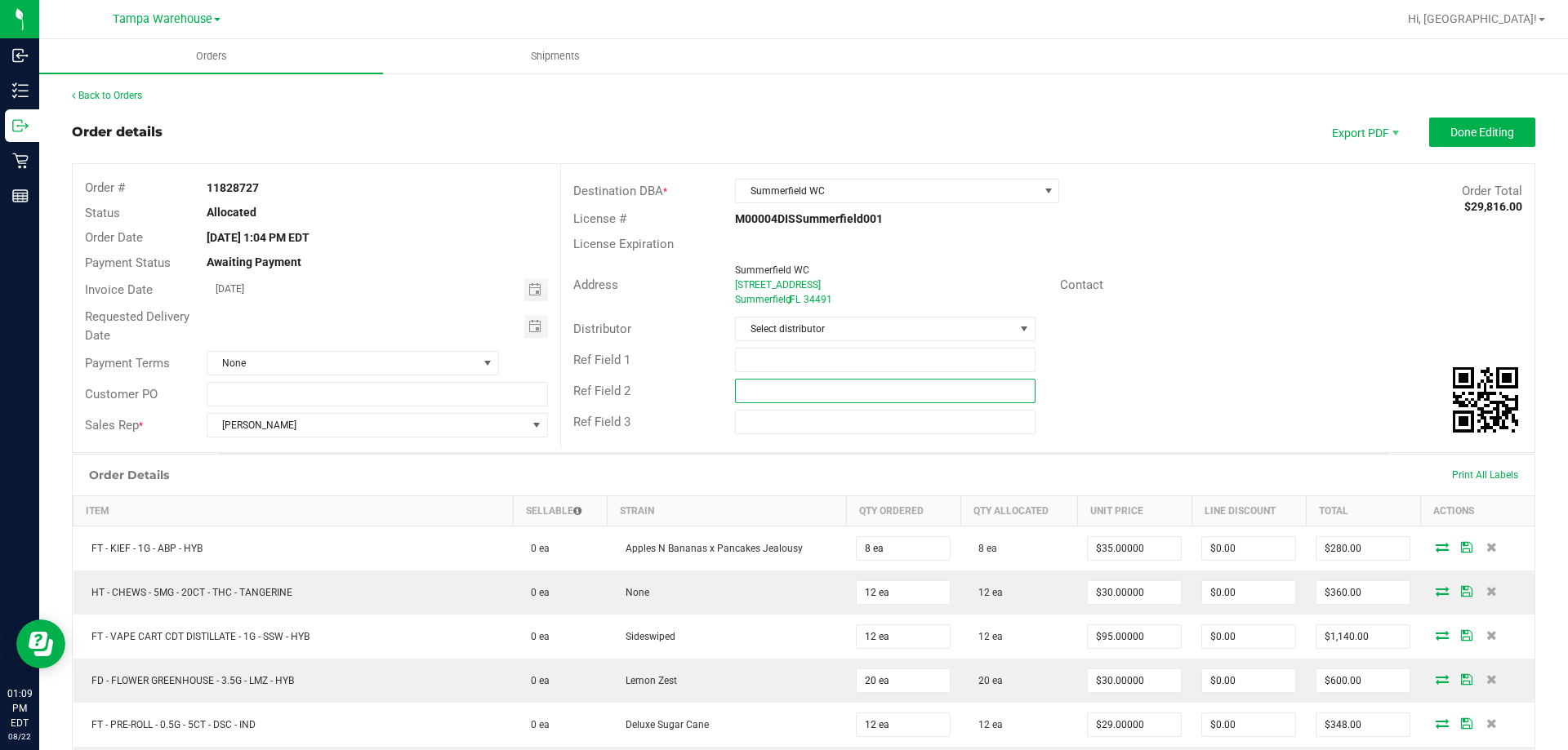
click at [785, 393] on input "text" at bounding box center [884, 391] width 300 height 24
paste input "cannabis"
type input "cannabis"
click at [786, 364] on input "text" at bounding box center [884, 359] width 300 height 24
type input "SUM WC"
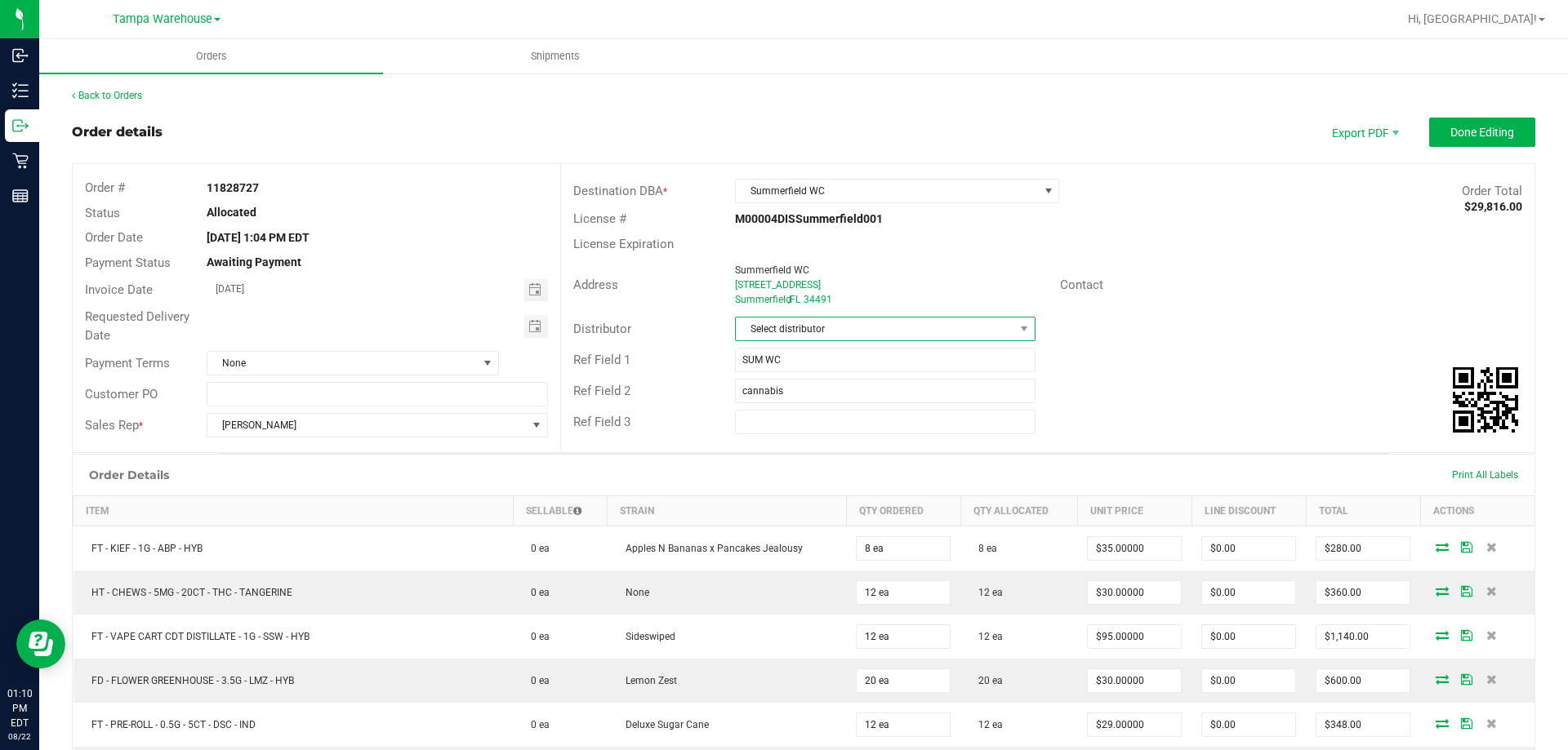
click at [803, 325] on span "Select distributor" at bounding box center [875, 329] width 277 height 23
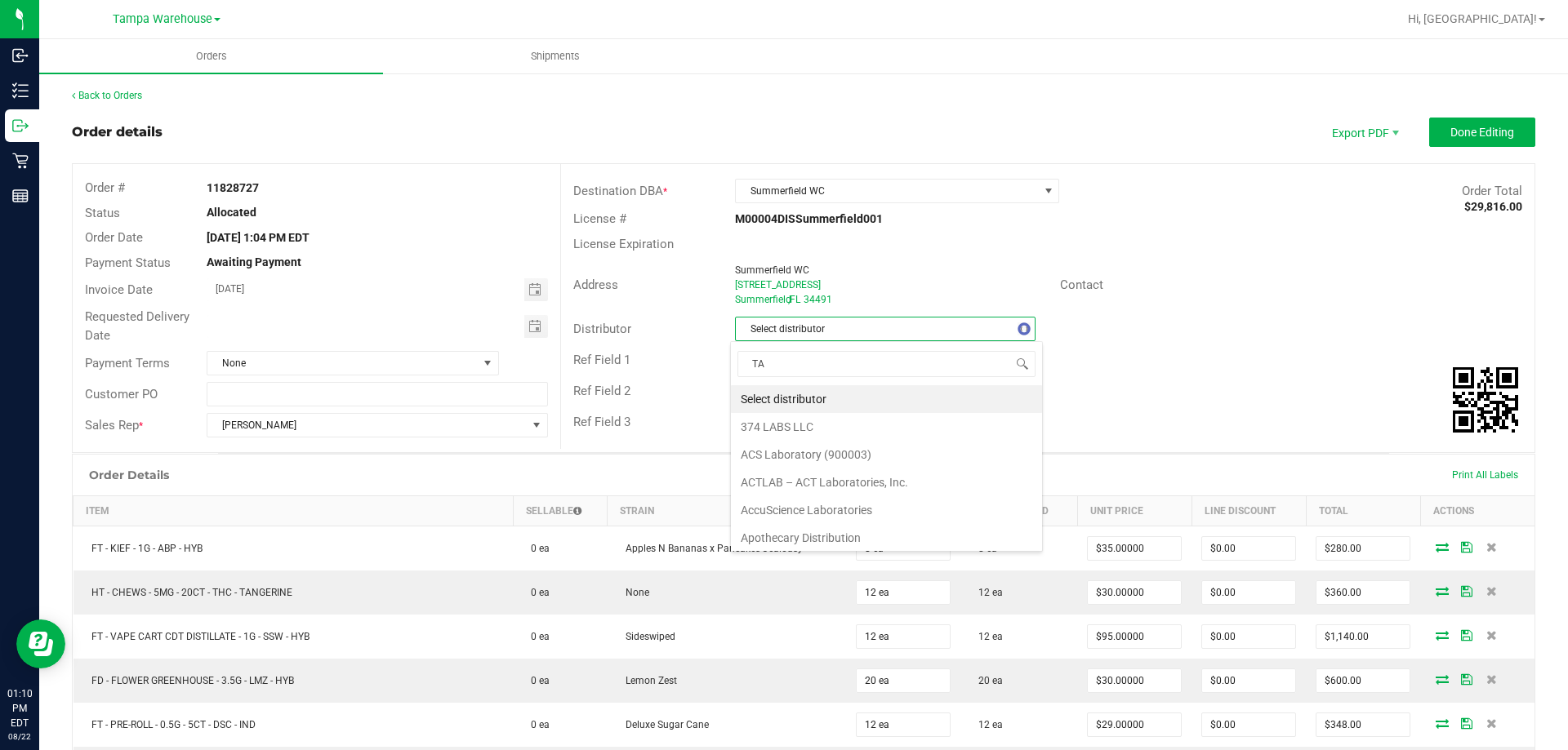
scroll to position [24, 297]
type input "TAM"
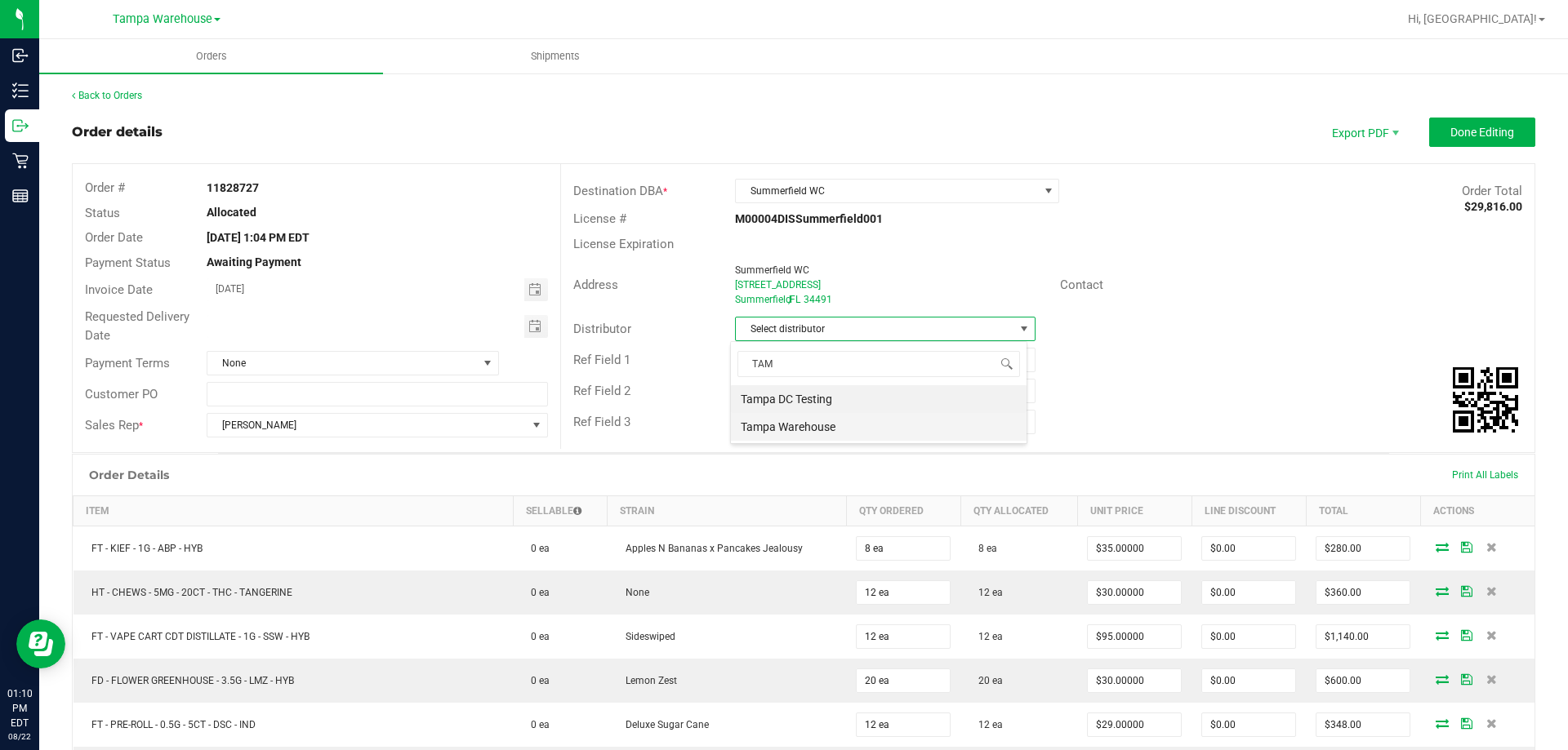
click at [804, 434] on li "Tampa Warehouse" at bounding box center [879, 427] width 295 height 28
click at [539, 324] on span "Toggle calendar" at bounding box center [536, 326] width 23 height 23
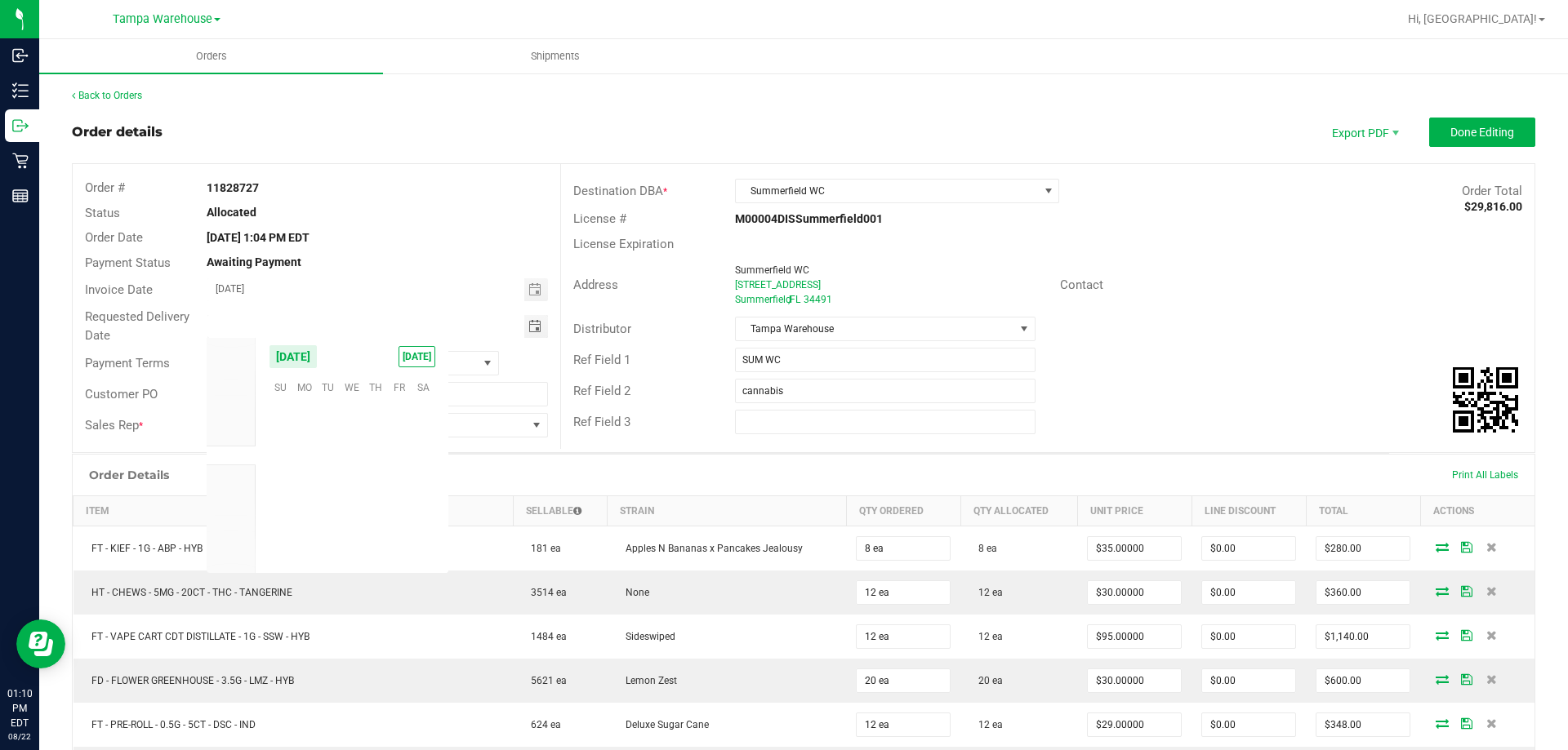
scroll to position [264648, 0]
click at [308, 507] on span "25" at bounding box center [304, 513] width 23 height 25
type input "08/25/2025"
click at [1110, 310] on div "Address Summerfield WC 10915 SE 174th Place Summerfield , FL 34491 Contact" at bounding box center [1047, 285] width 974 height 57
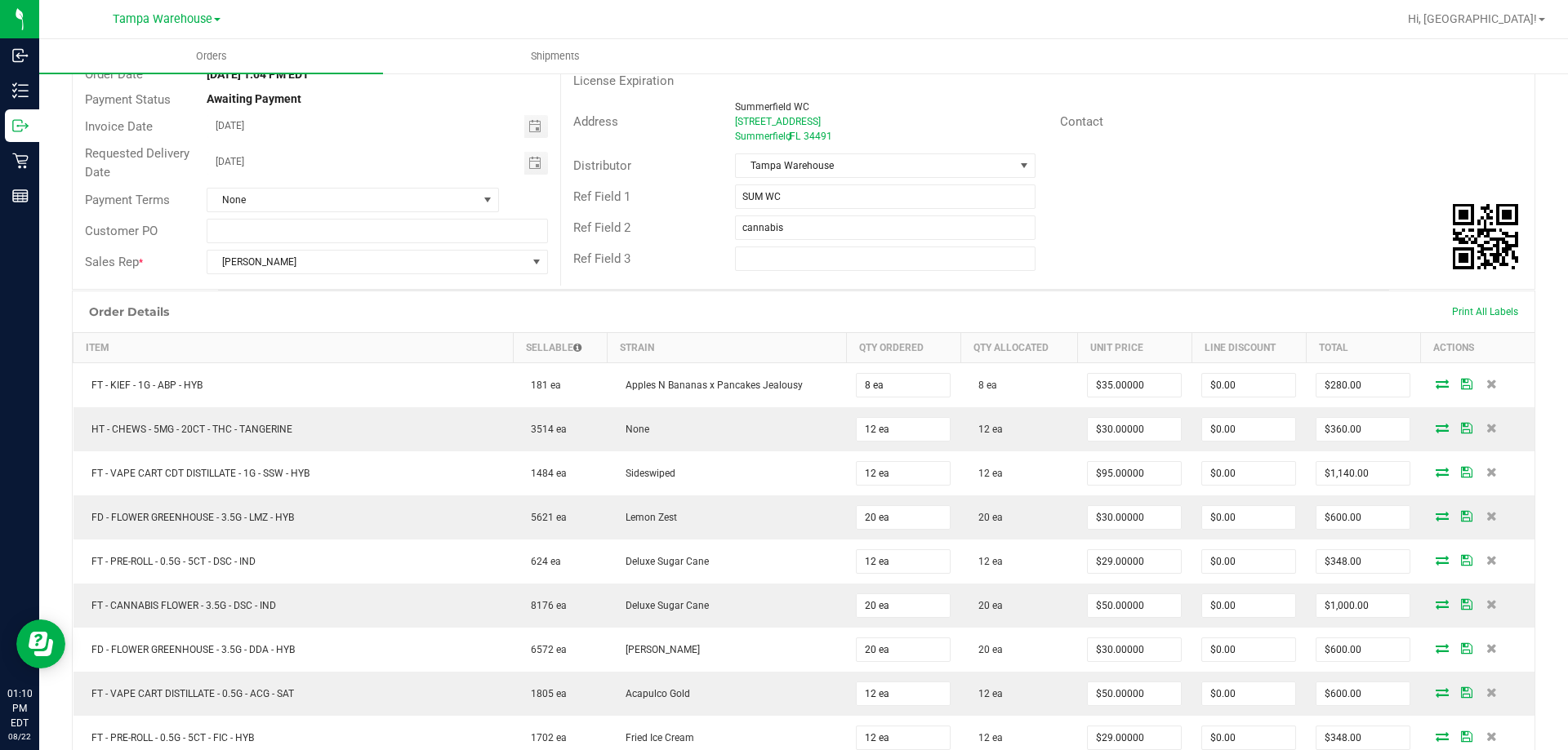
scroll to position [0, 0]
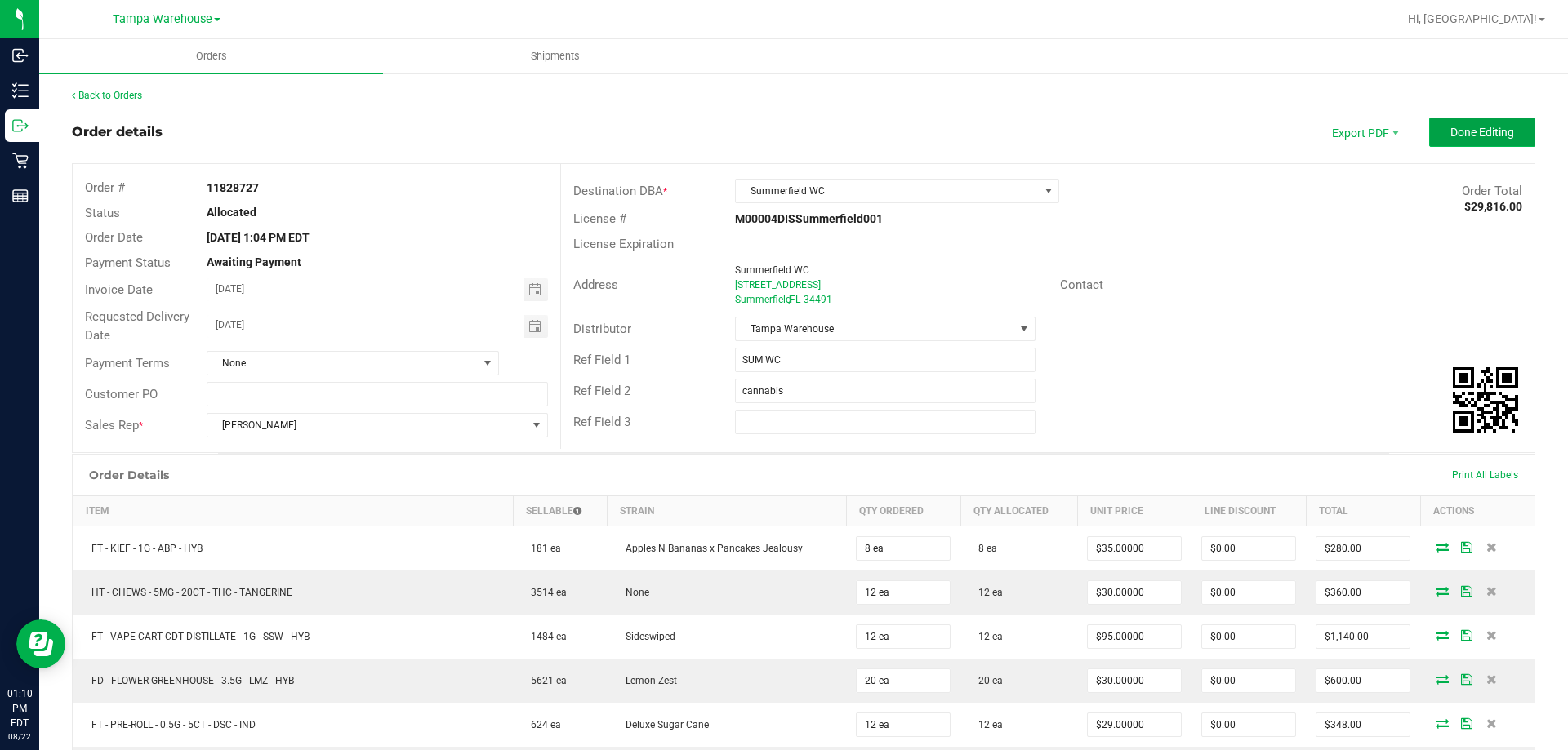
click at [1451, 136] on span "Done Editing" at bounding box center [1482, 132] width 64 height 14
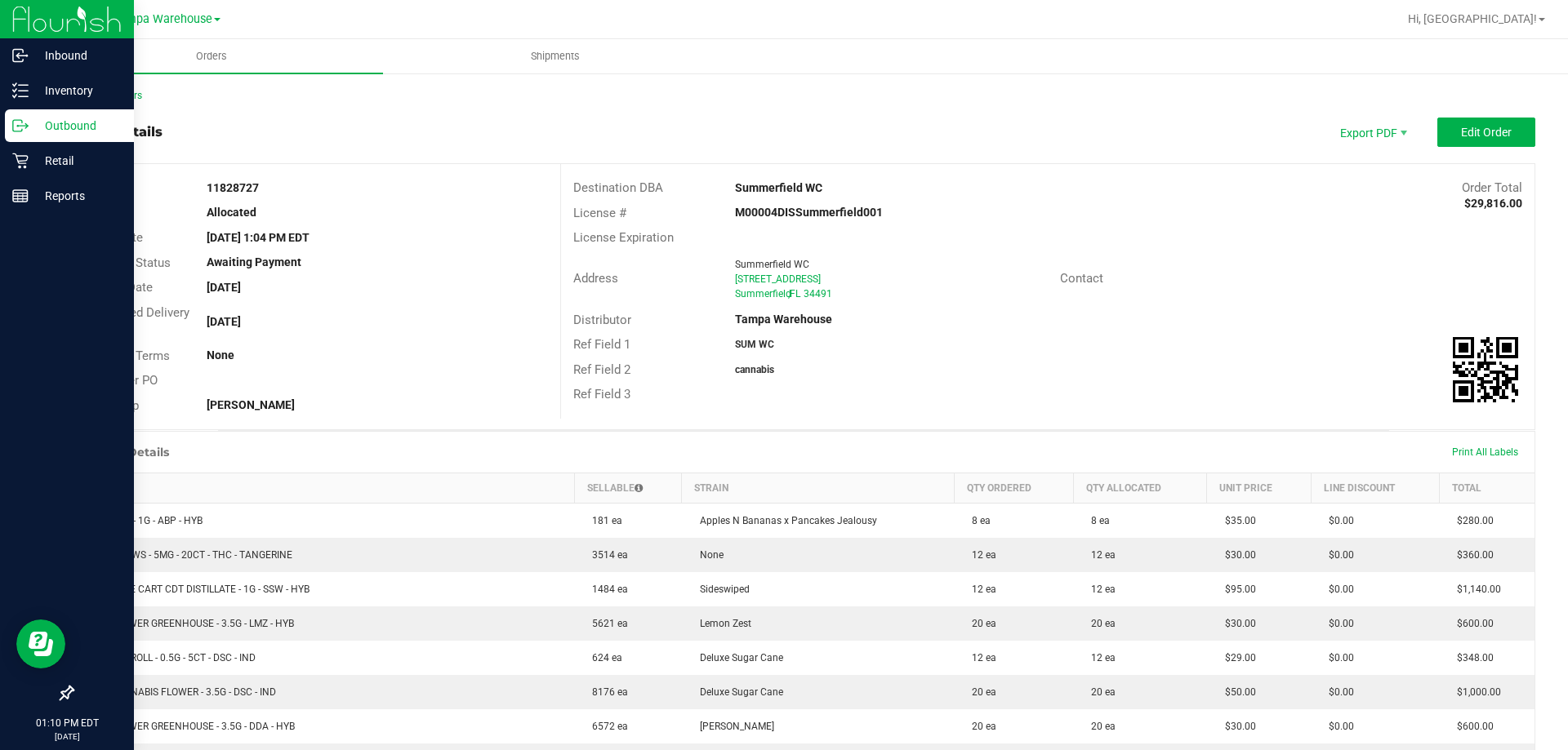
click at [48, 119] on p "Outbound" at bounding box center [77, 126] width 98 height 20
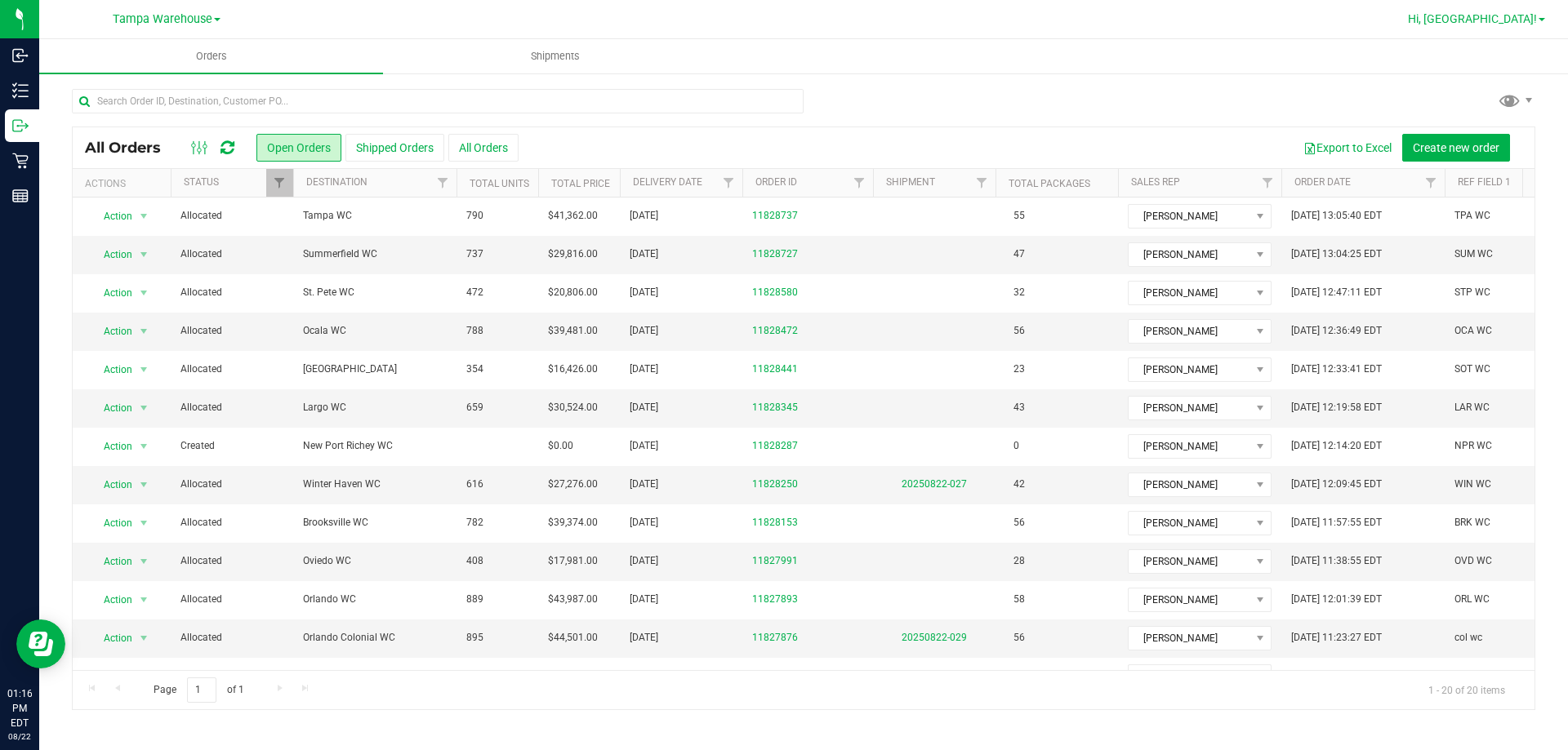
click at [1518, 20] on span "Hi, [GEOGRAPHIC_DATA]!" at bounding box center [1473, 19] width 129 height 14
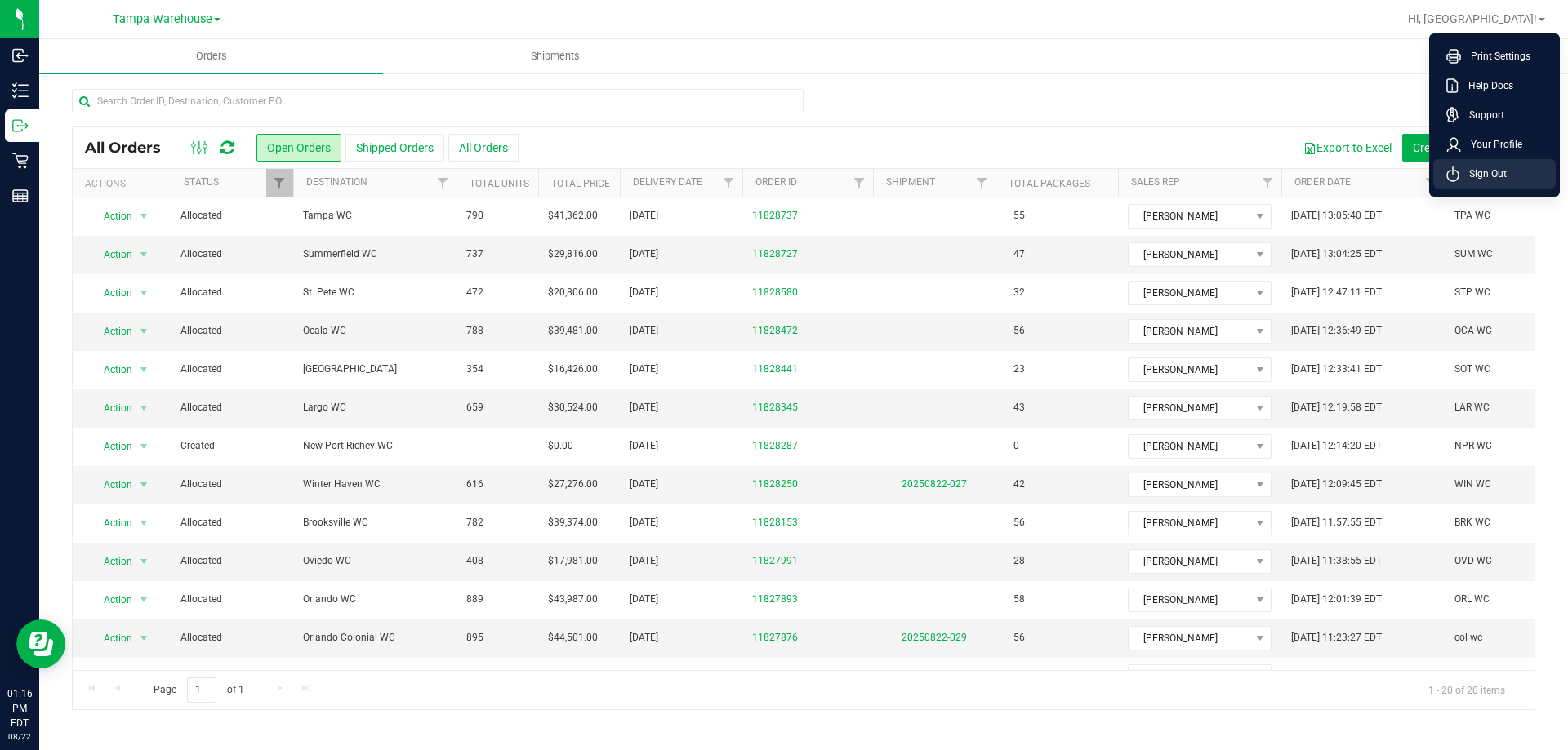
click at [1504, 177] on span "Sign Out" at bounding box center [1483, 174] width 48 height 16
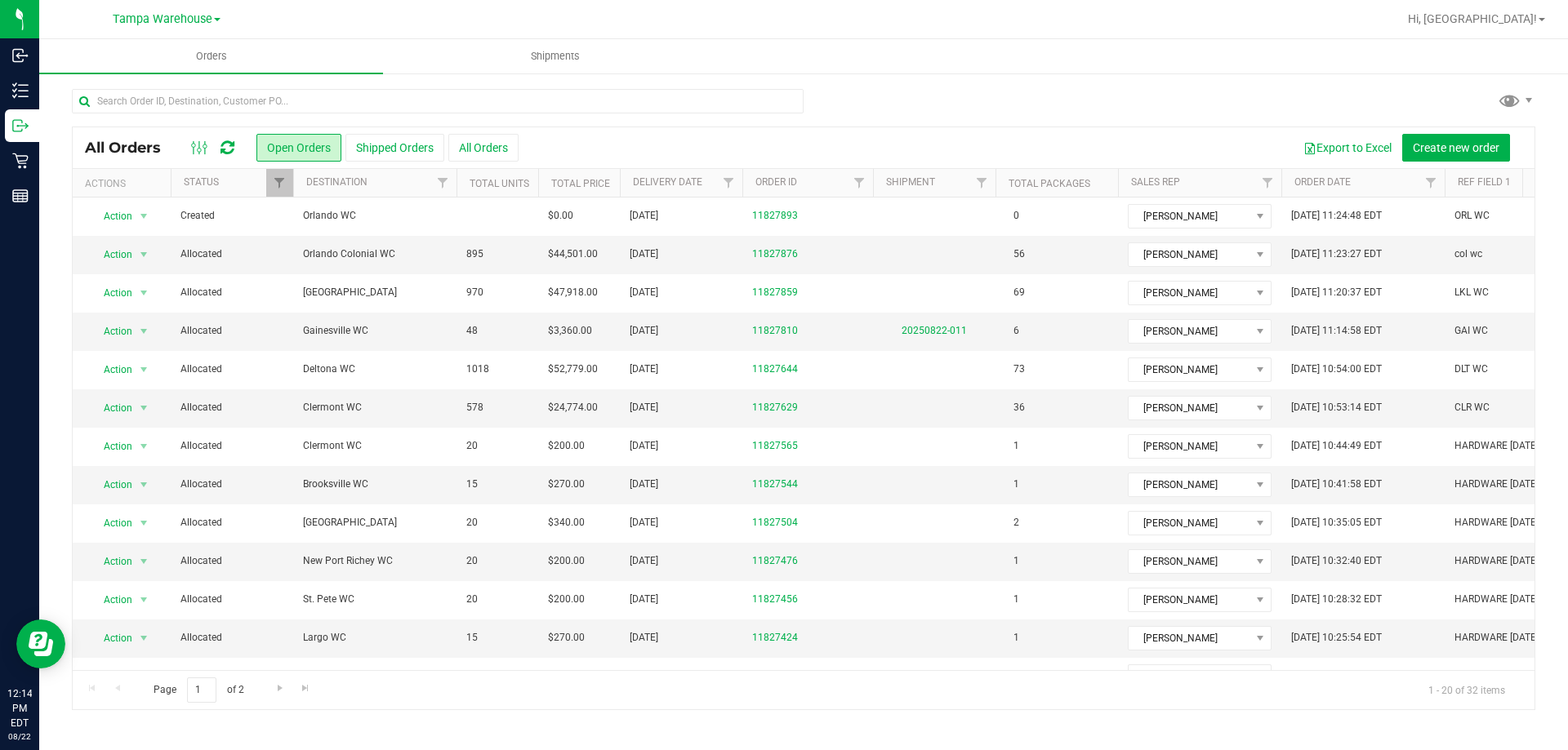
click at [224, 145] on icon at bounding box center [227, 148] width 14 height 16
click at [231, 142] on icon at bounding box center [227, 148] width 14 height 16
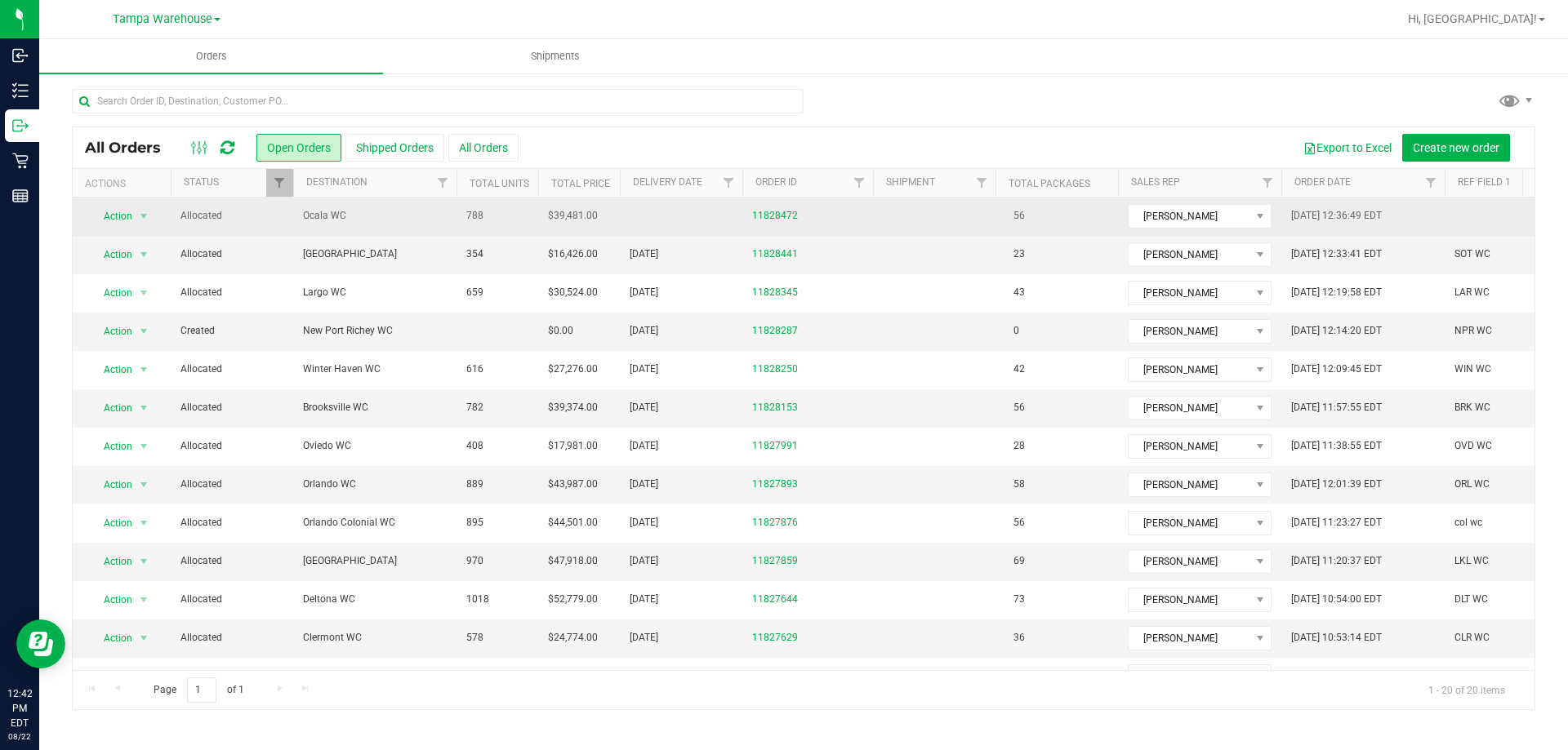
click at [113, 205] on span "Action" at bounding box center [111, 216] width 44 height 23
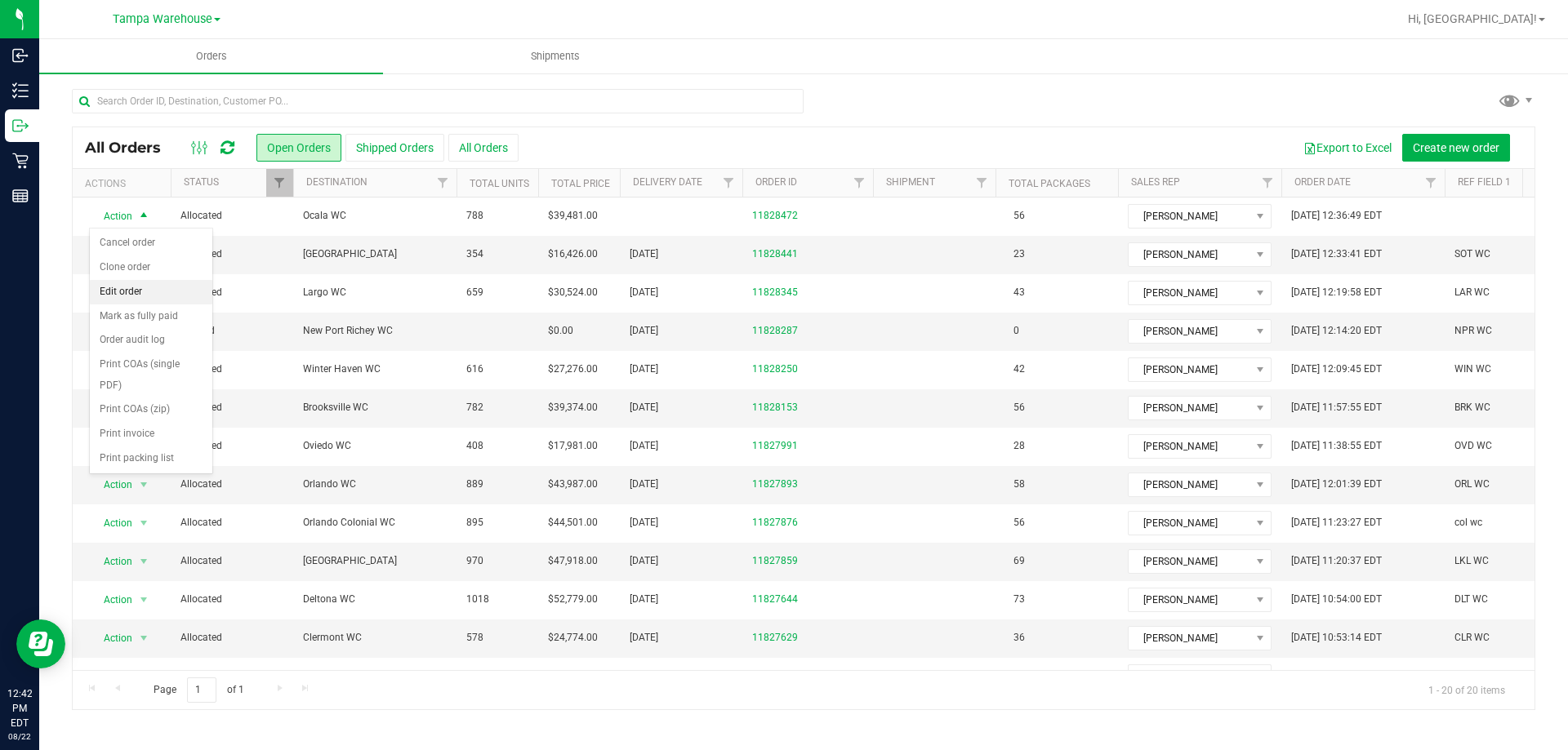
click at [165, 294] on li "Edit order" at bounding box center [151, 292] width 122 height 24
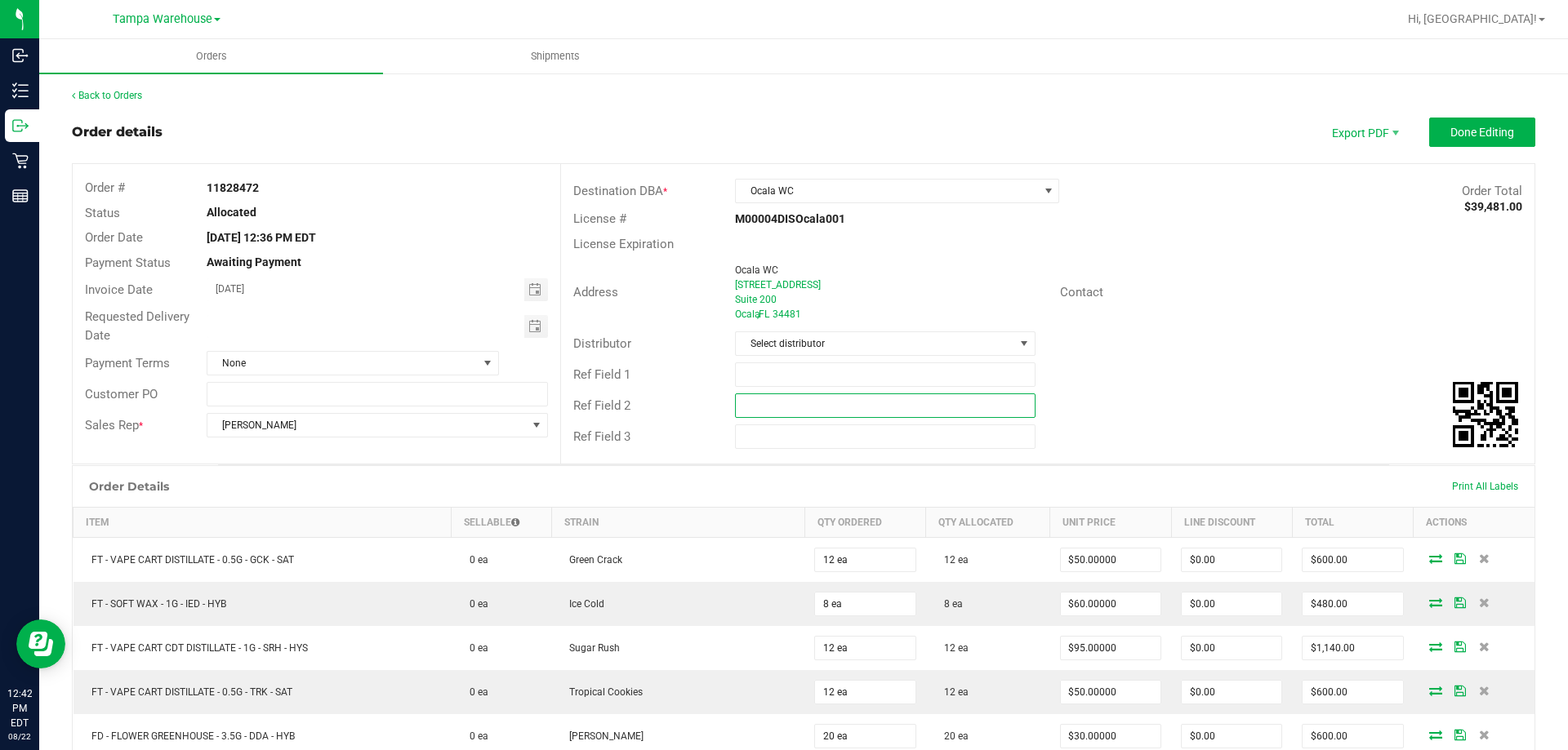
click at [796, 407] on input "text" at bounding box center [884, 405] width 300 height 24
paste input "cannabis"
type input "cannabis"
click at [794, 381] on input "text" at bounding box center [884, 375] width 300 height 24
type input "OCA WC"
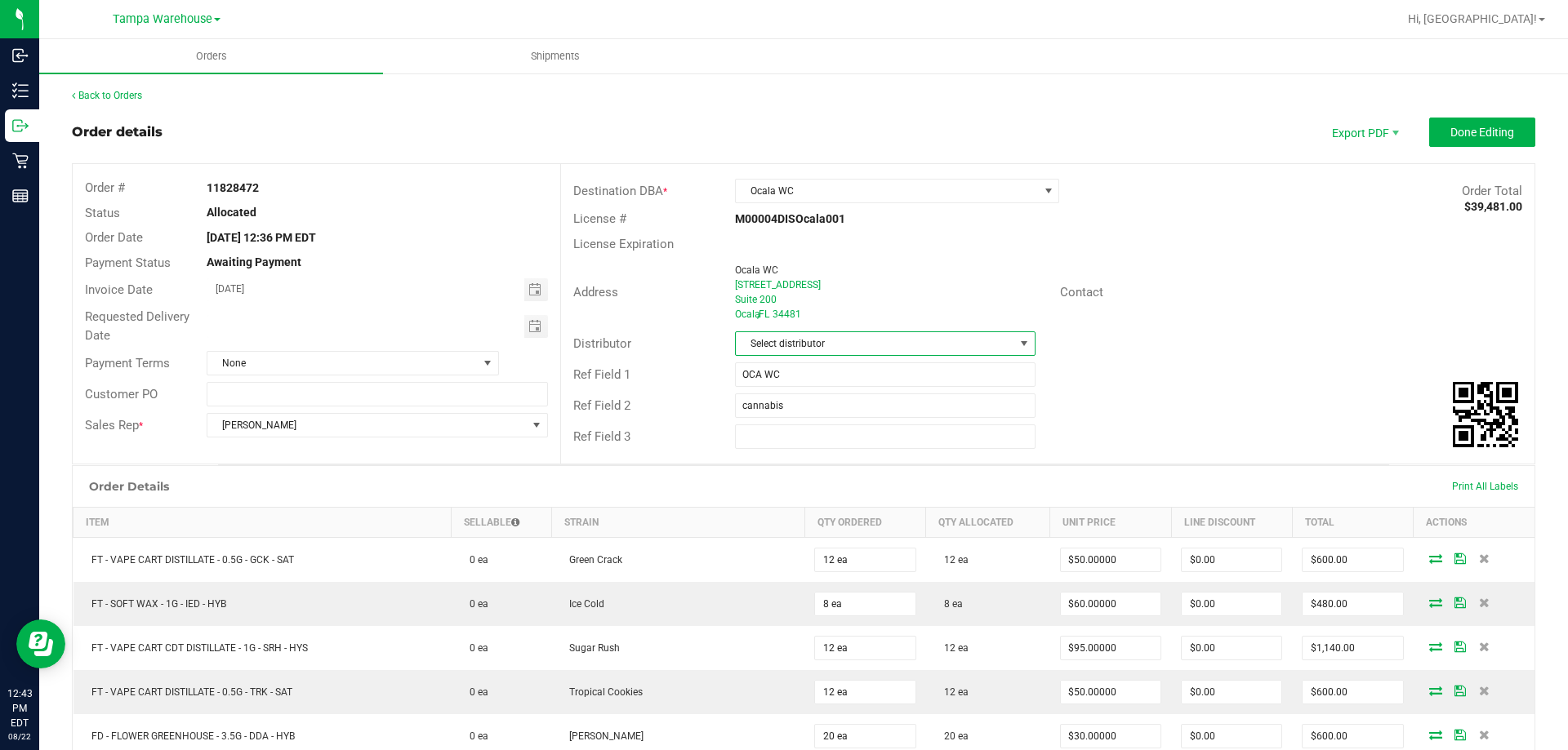
click at [789, 347] on span "Select distributor" at bounding box center [875, 343] width 277 height 23
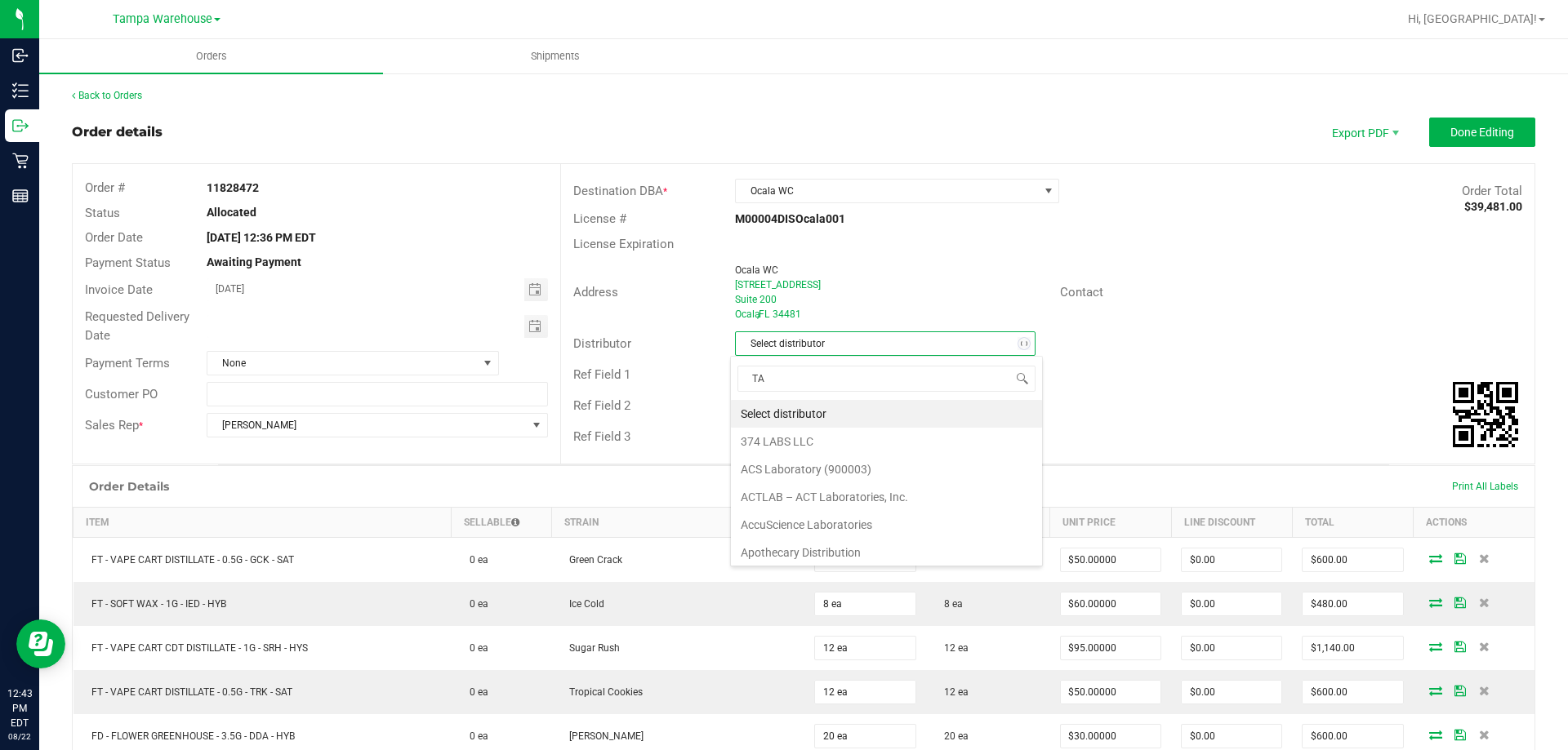
scroll to position [24, 297]
type input "TAM"
click at [812, 443] on li "Tampa Warehouse" at bounding box center [879, 441] width 295 height 28
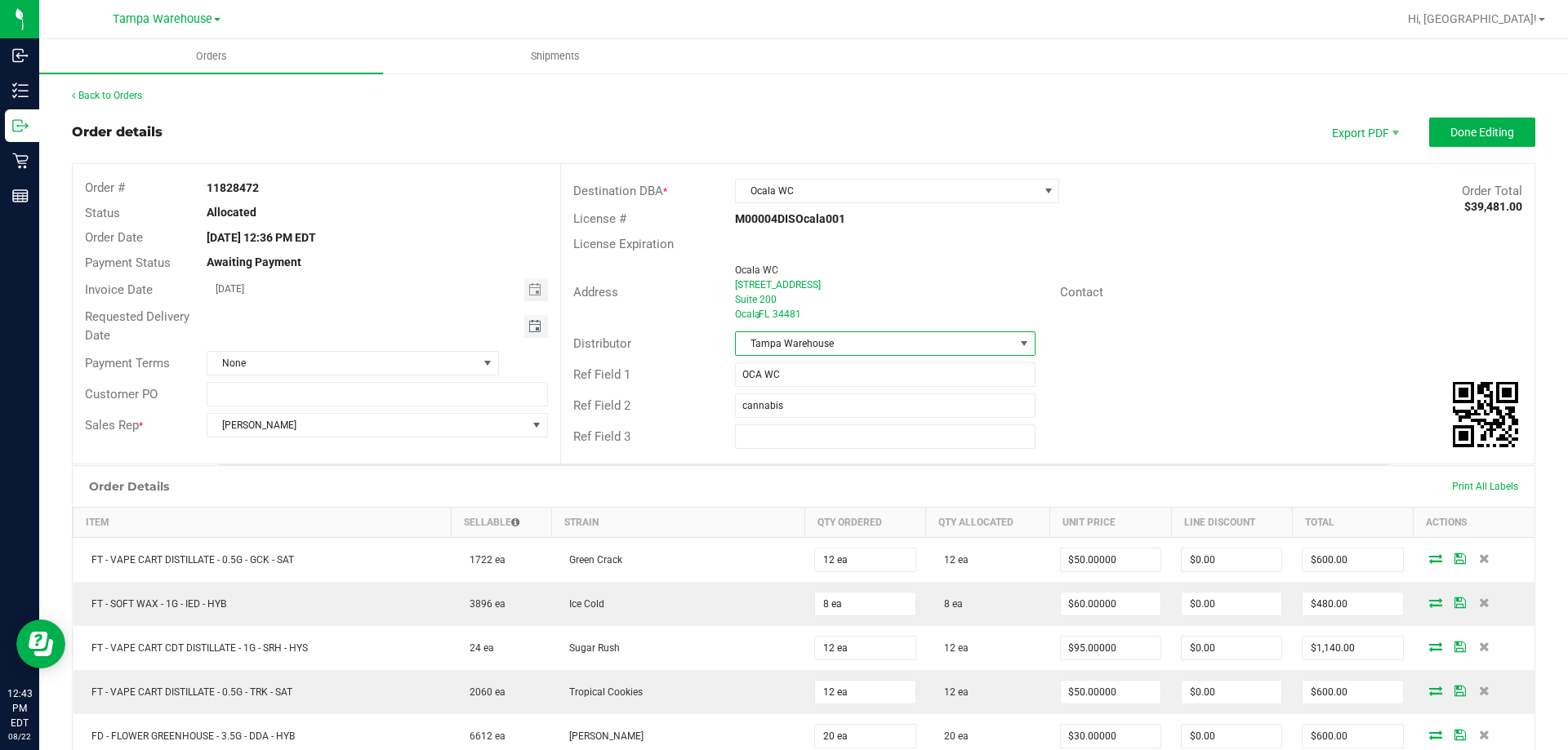
click at [531, 326] on span "Toggle calendar" at bounding box center [535, 327] width 14 height 14
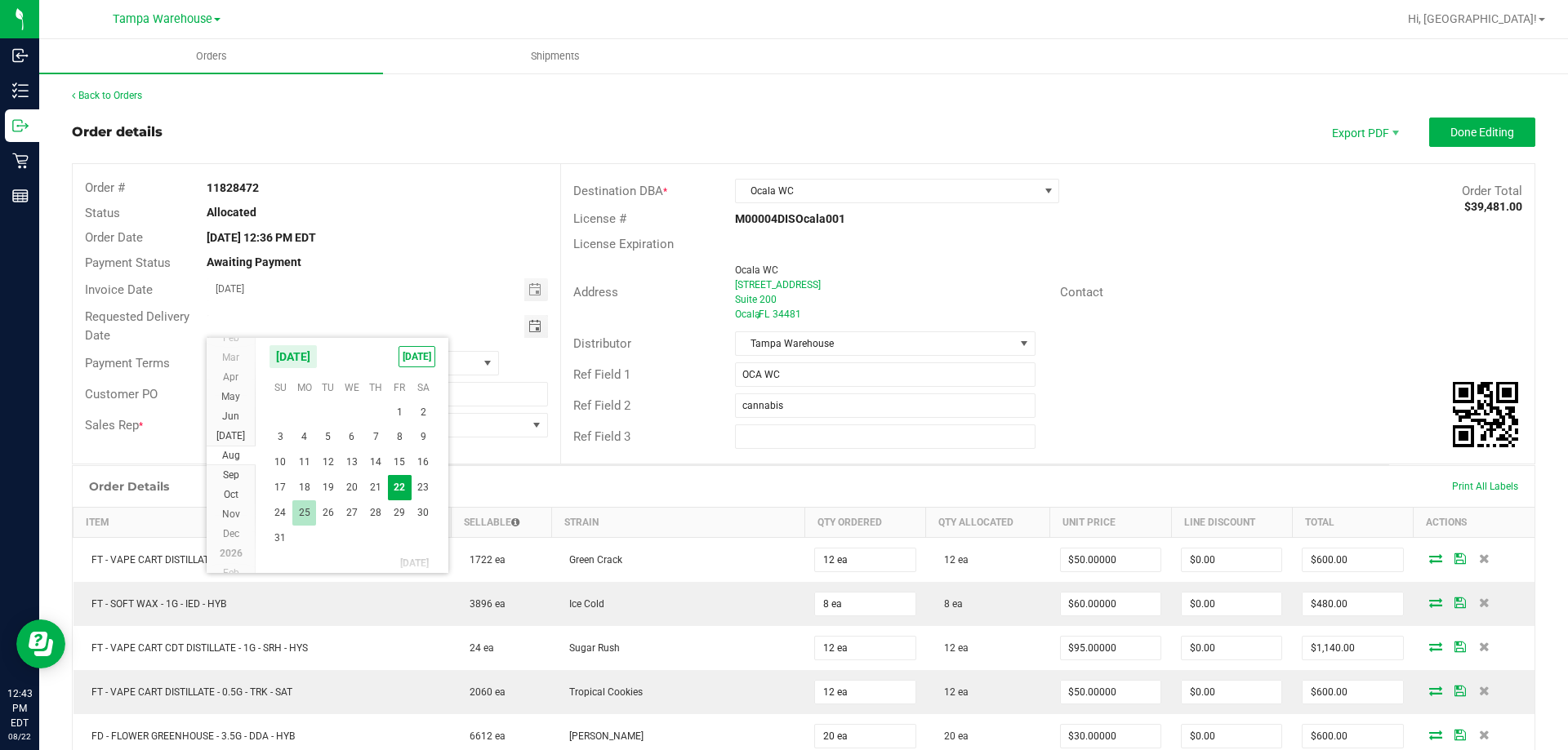
click at [312, 508] on span "25" at bounding box center [304, 513] width 23 height 25
type input "08/25/2025"
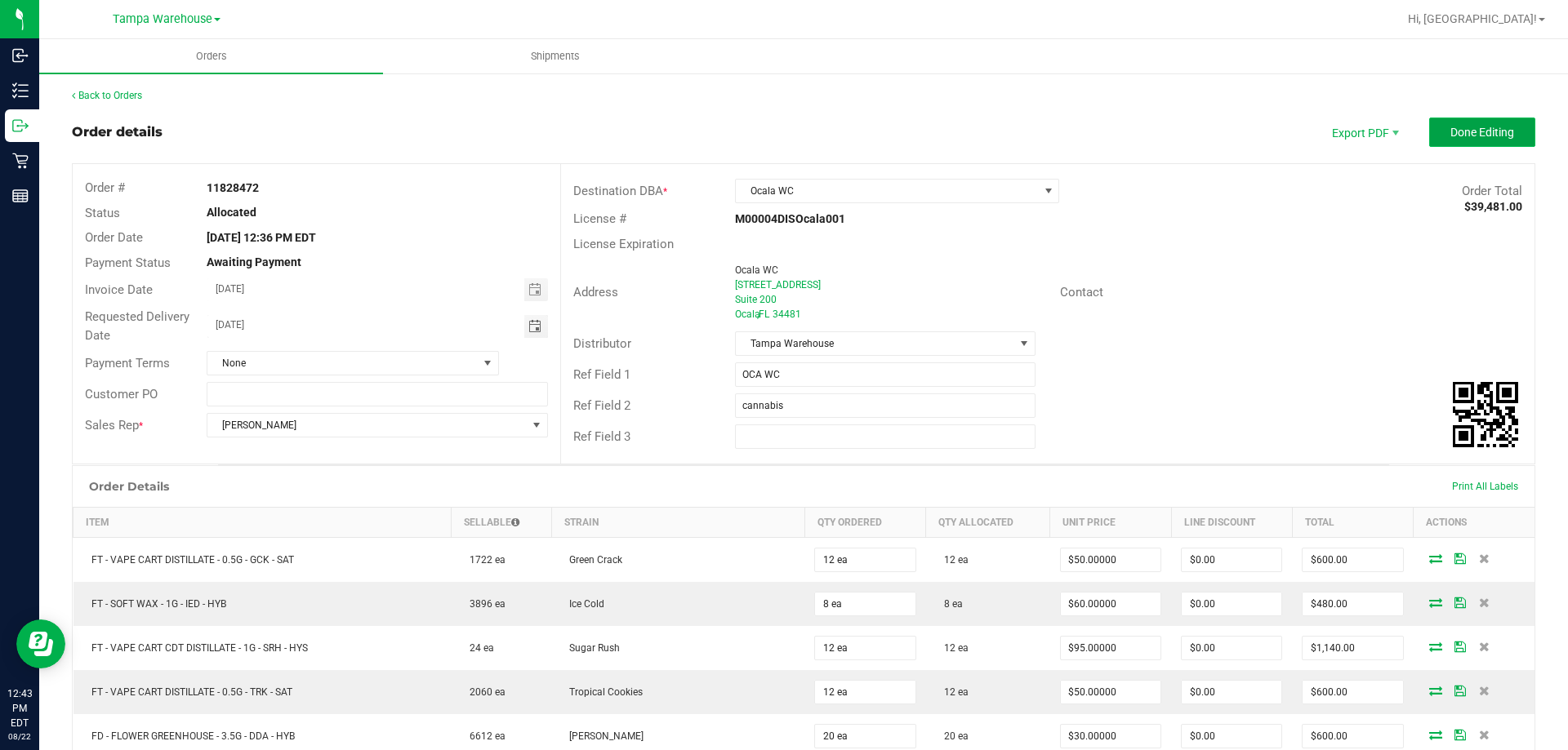
click at [1488, 133] on span "Done Editing" at bounding box center [1482, 132] width 64 height 14
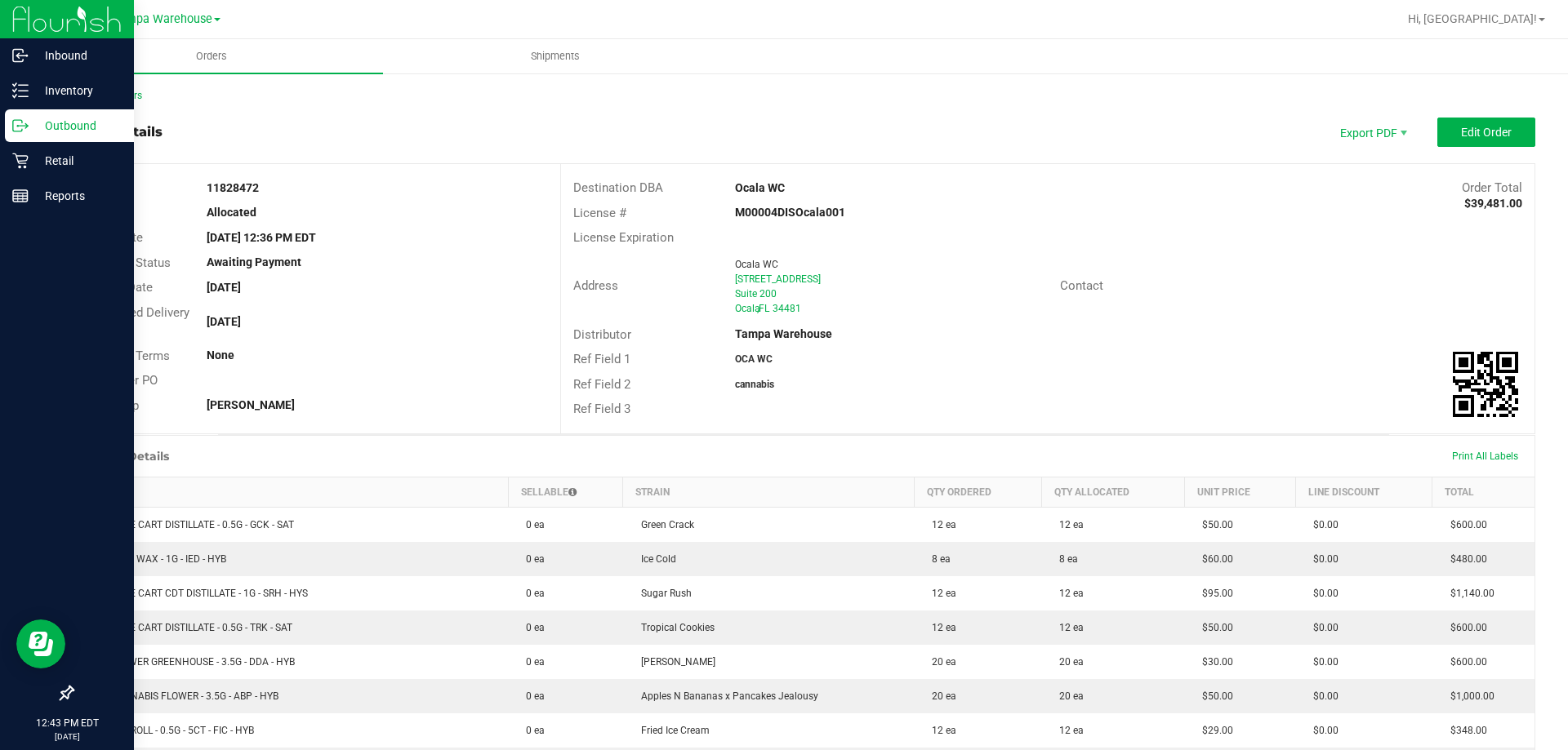
click at [43, 130] on p "Outbound" at bounding box center [77, 126] width 98 height 20
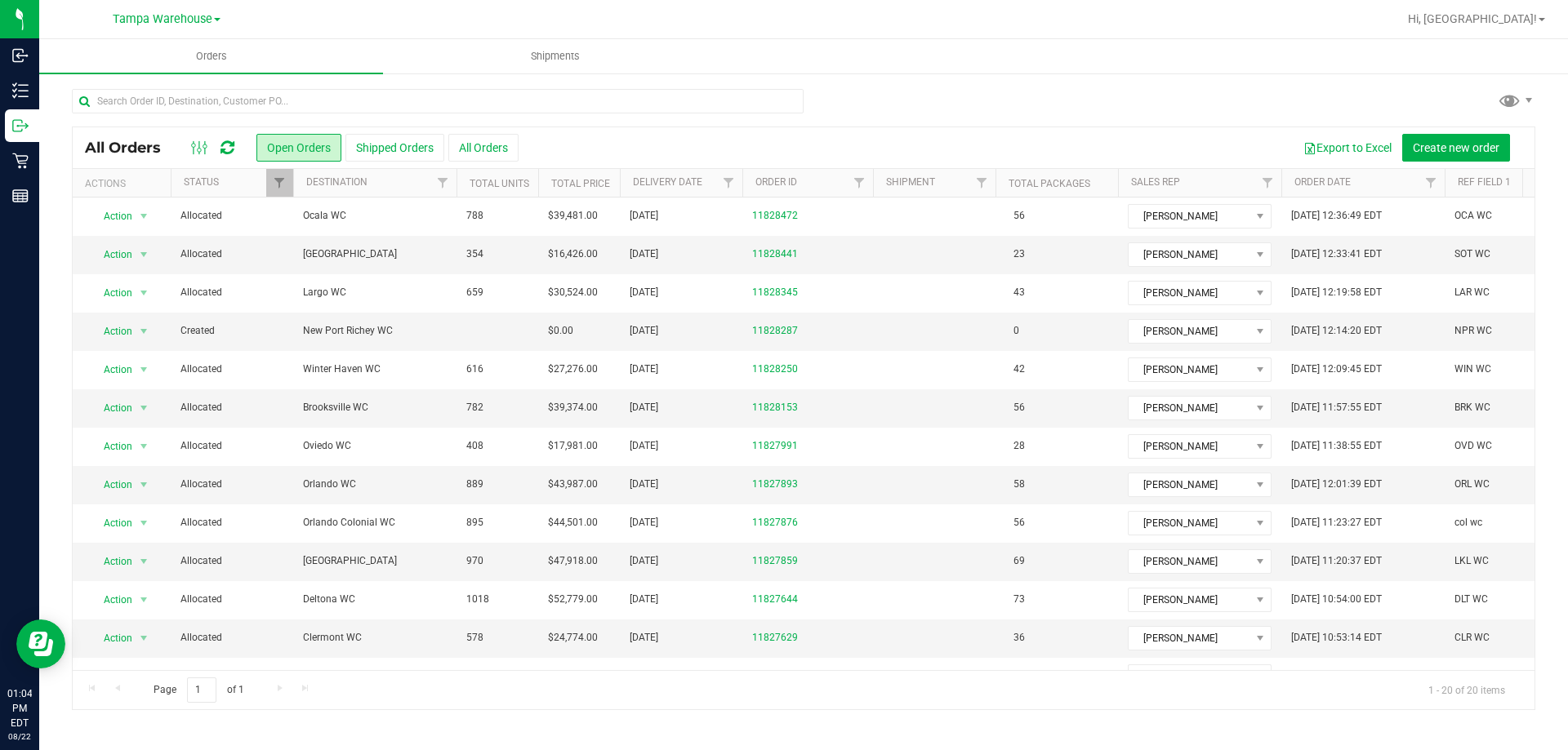
click at [231, 145] on icon at bounding box center [227, 148] width 14 height 16
click at [138, 255] on span "select" at bounding box center [143, 255] width 14 height 14
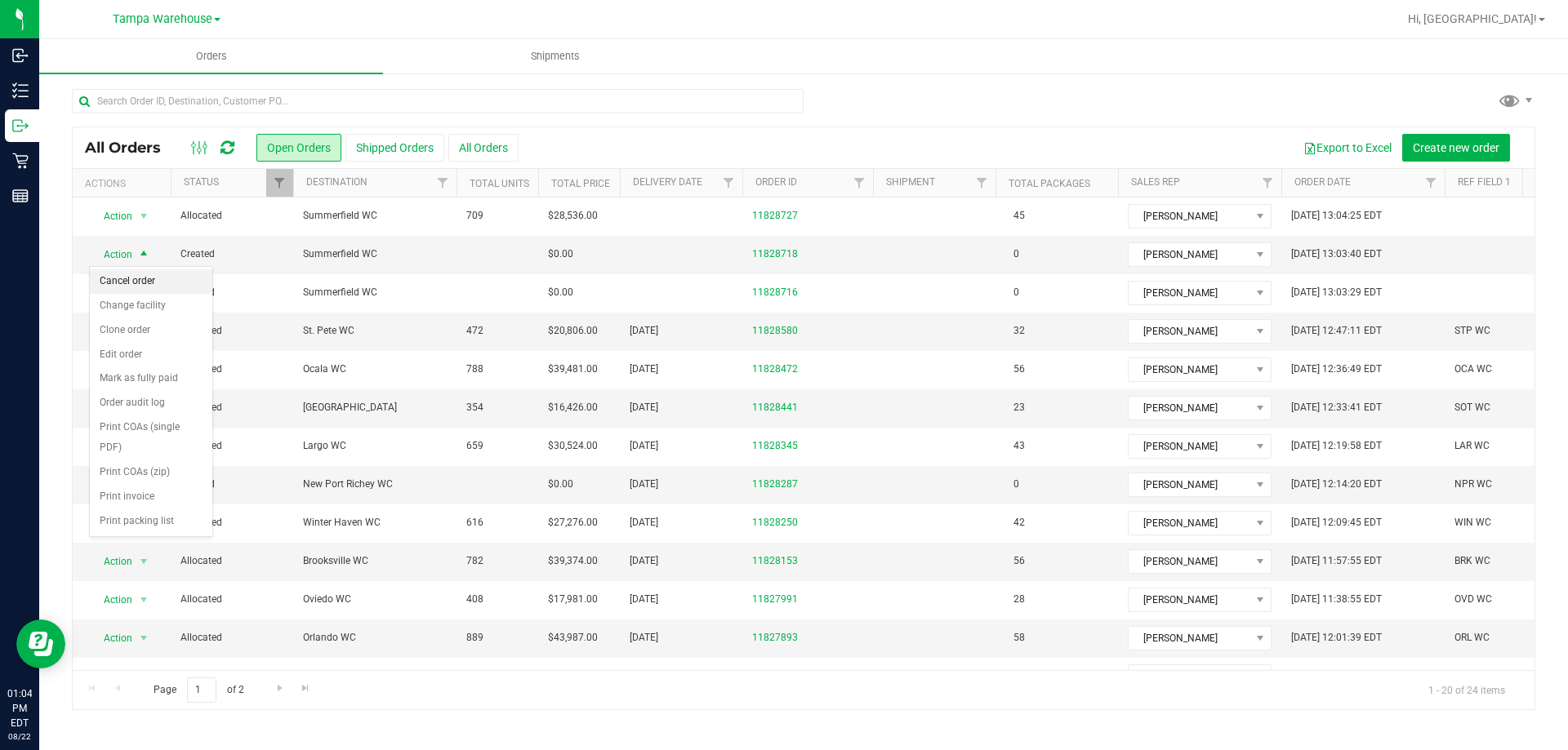
click at [151, 276] on li "Cancel order" at bounding box center [151, 281] width 122 height 24
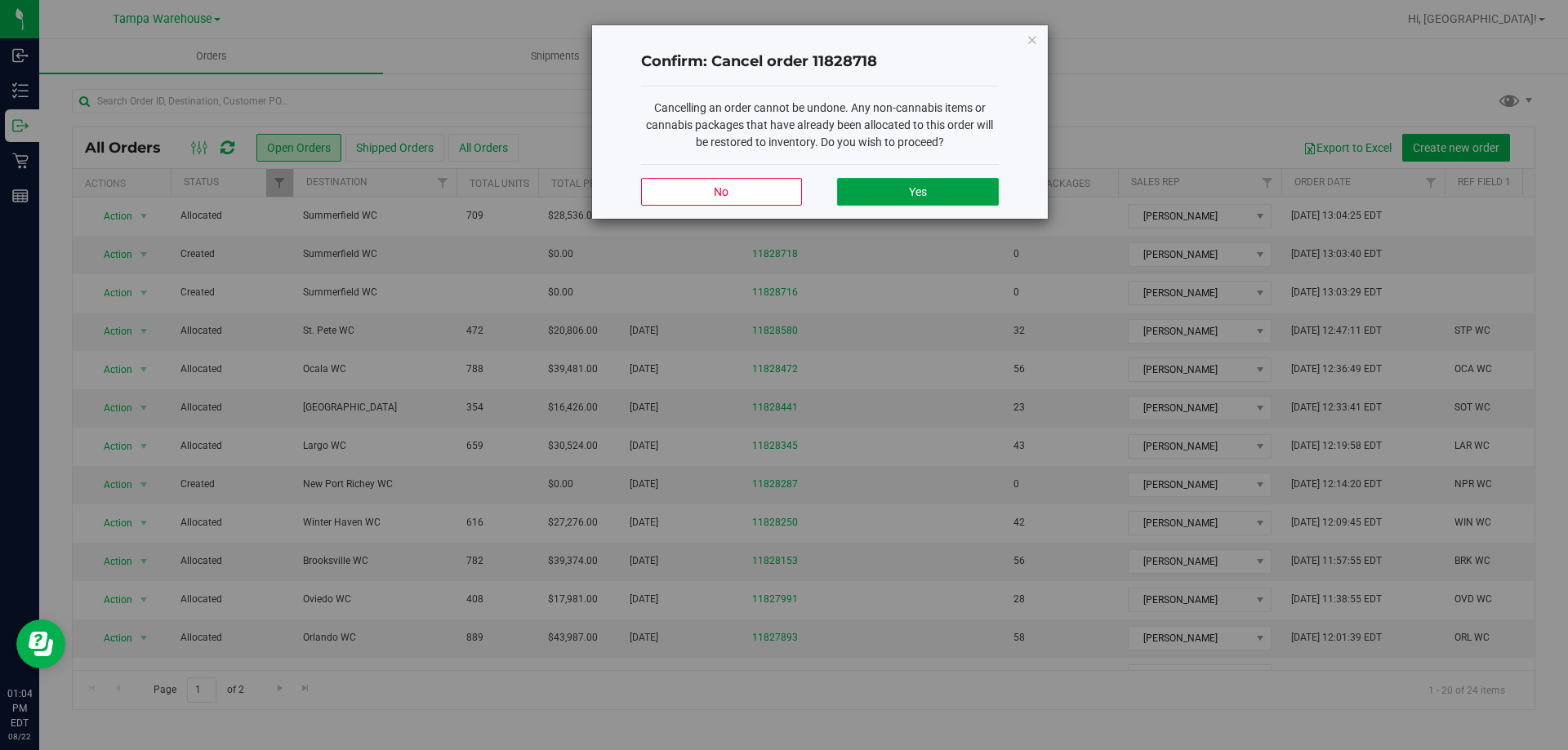
click at [891, 197] on button "Yes" at bounding box center [918, 192] width 161 height 28
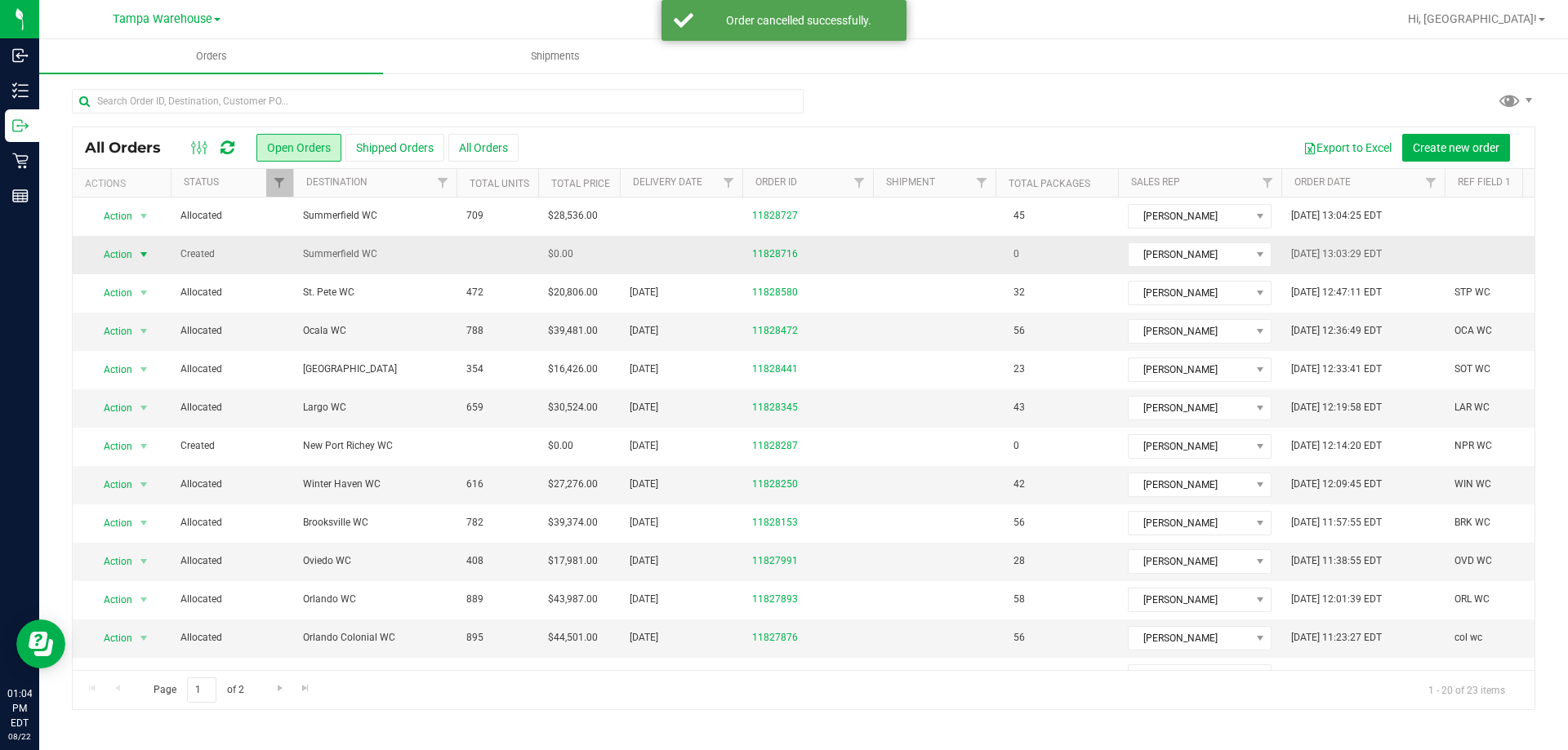
click at [127, 256] on span "Action" at bounding box center [111, 254] width 44 height 23
click at [141, 288] on li "Cancel order" at bounding box center [151, 281] width 122 height 24
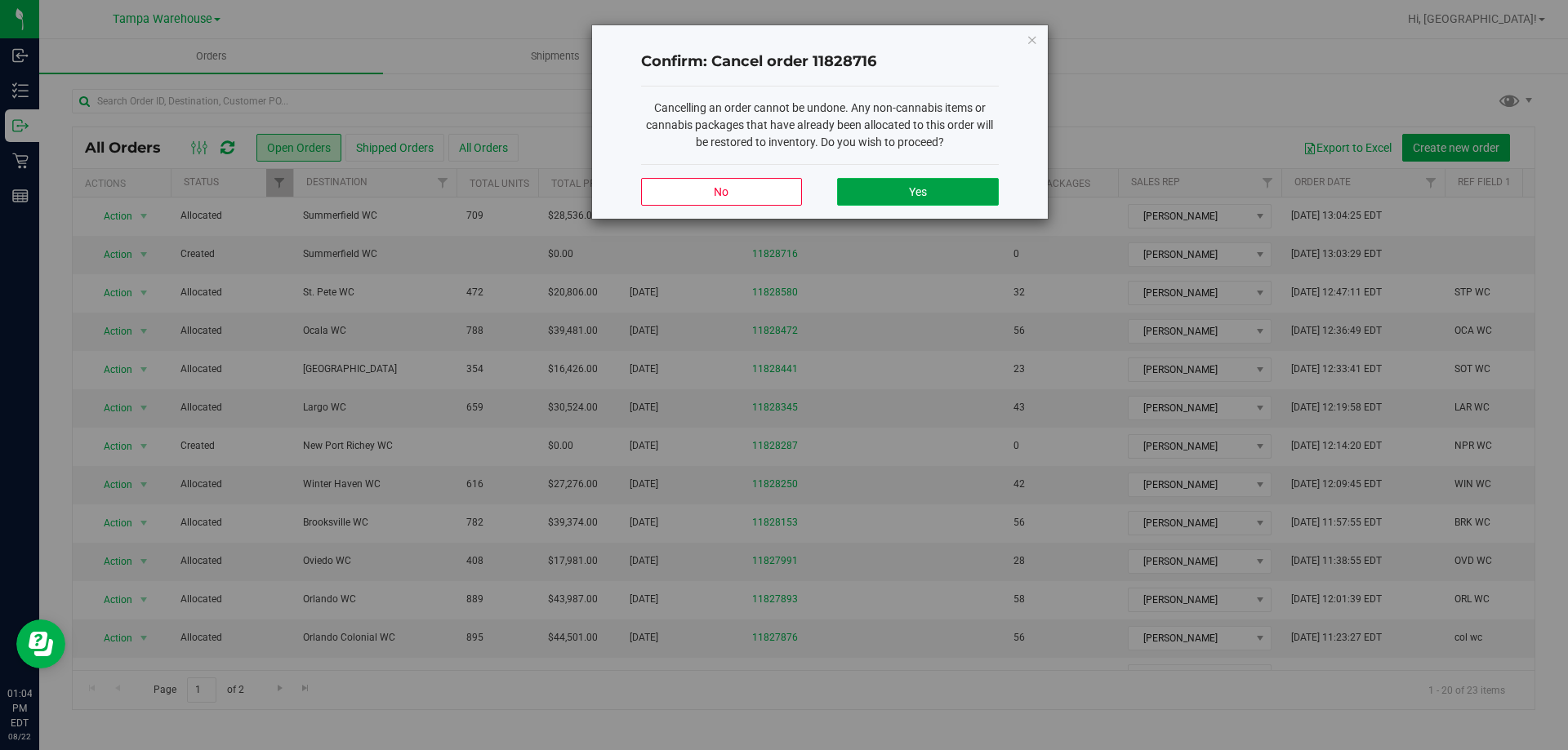
click at [908, 180] on button "Yes" at bounding box center [918, 192] width 161 height 28
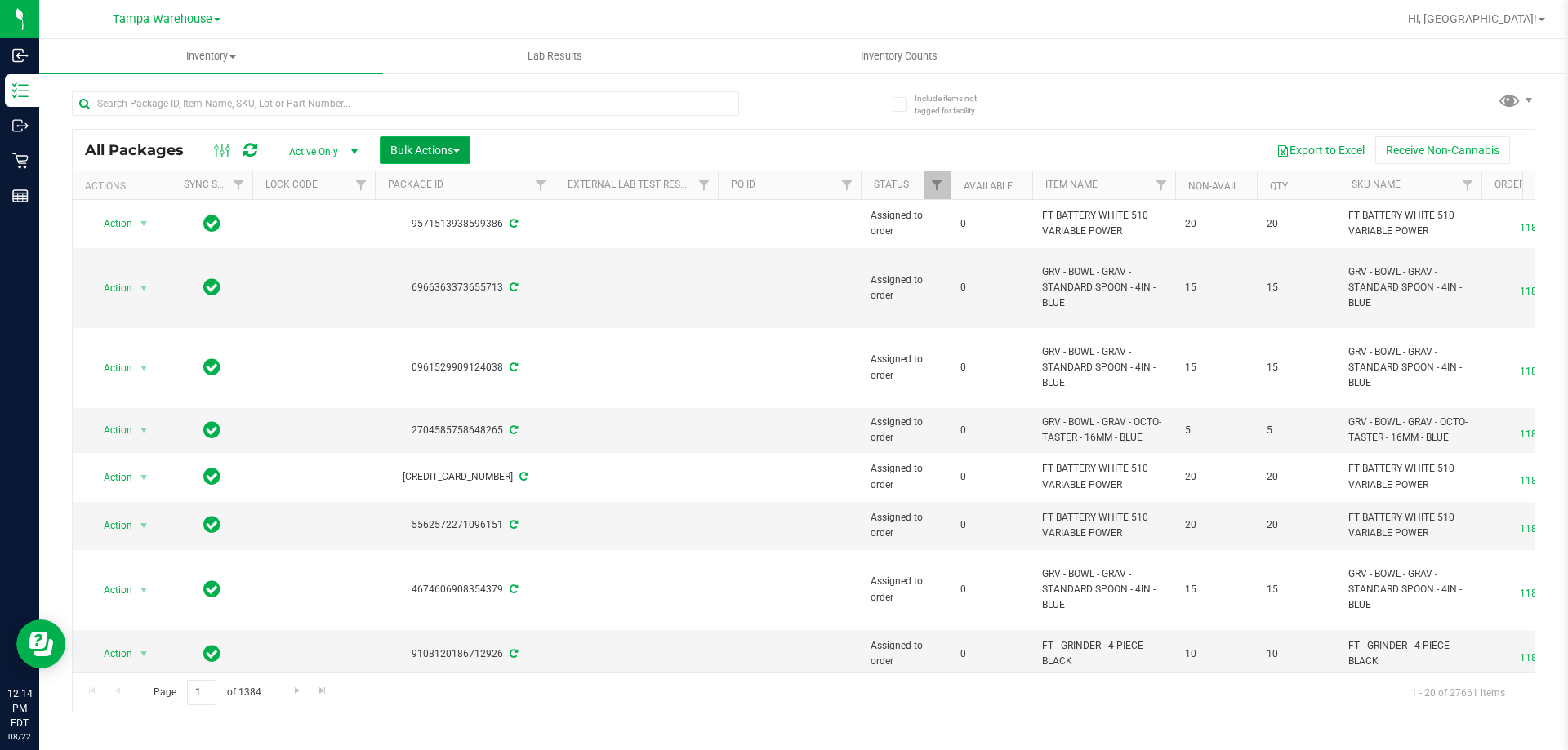
click at [416, 141] on button "Bulk Actions" at bounding box center [425, 149] width 91 height 28
click at [420, 189] on span "Add to outbound order" at bounding box center [445, 186] width 111 height 14
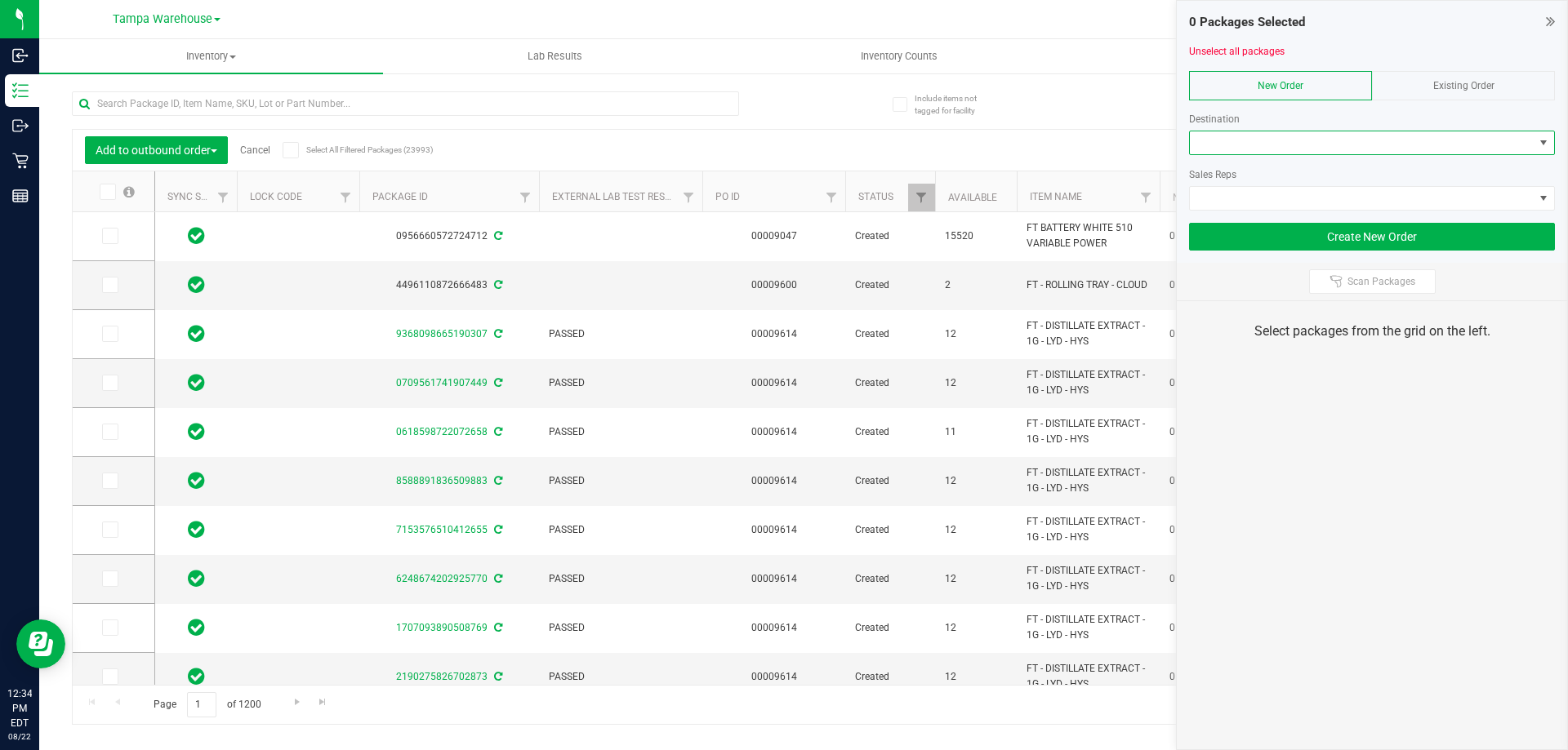
click at [1302, 140] on span at bounding box center [1362, 142] width 344 height 23
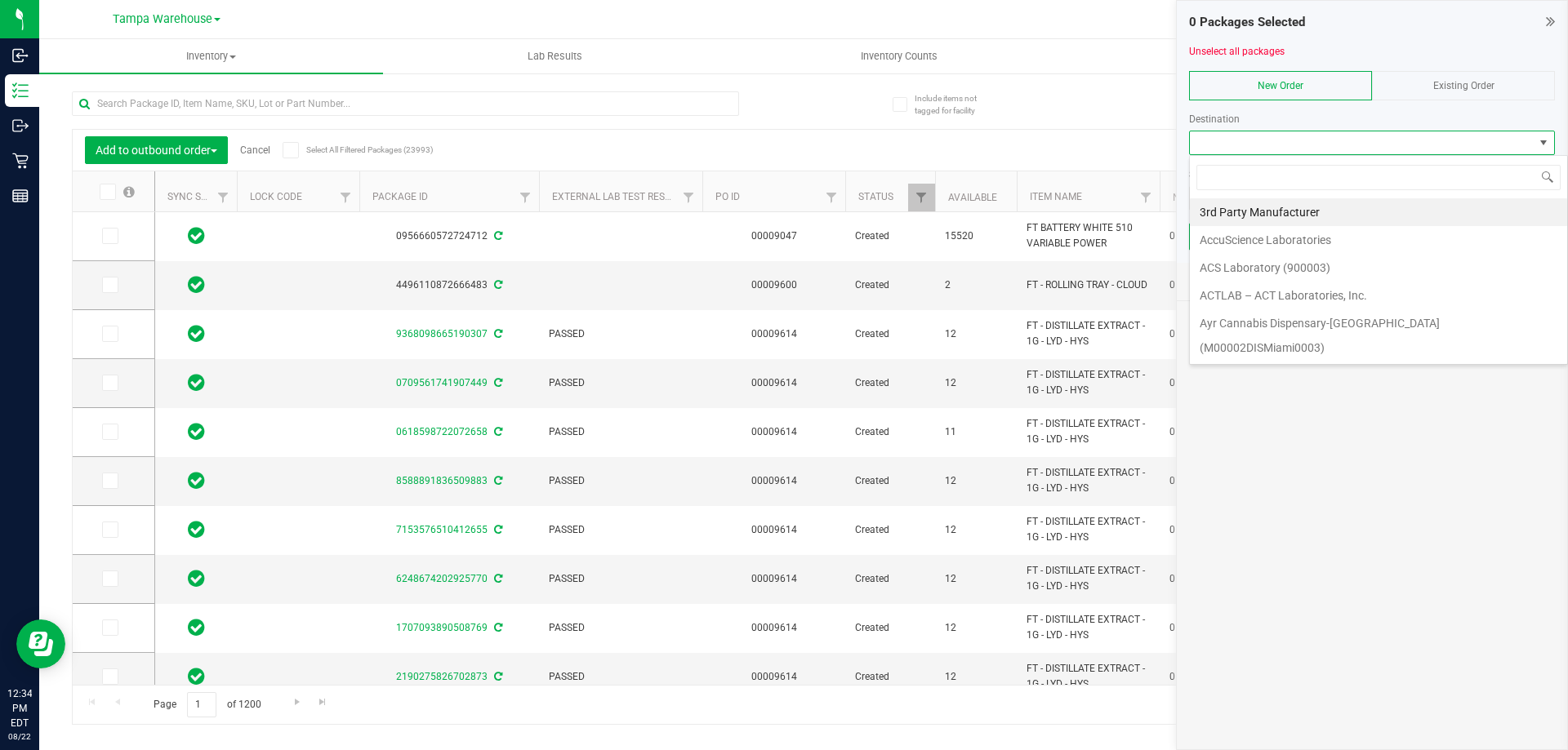
scroll to position [24, 366]
type input "OCA"
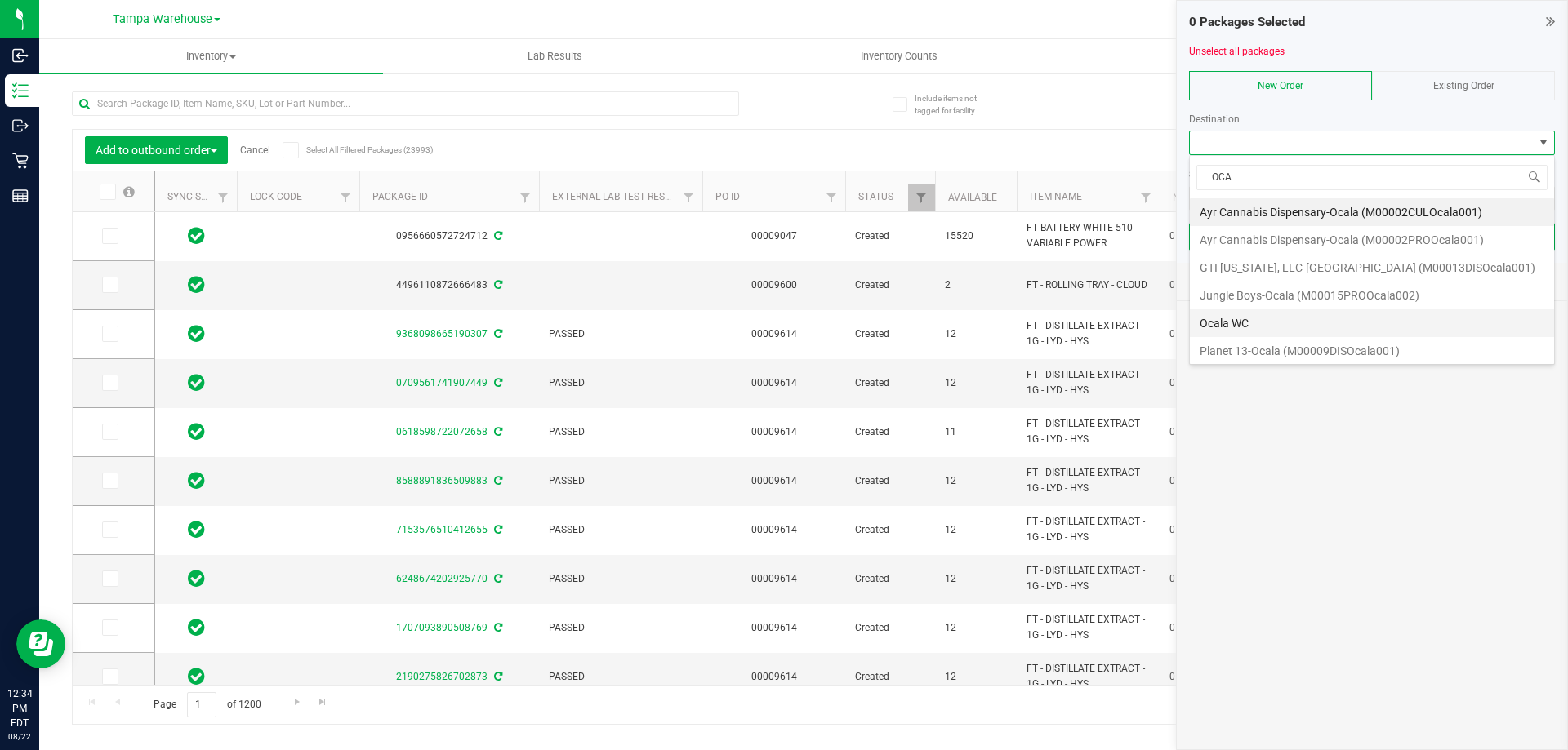
click at [1243, 317] on li "Ocala WC" at bounding box center [1372, 323] width 364 height 28
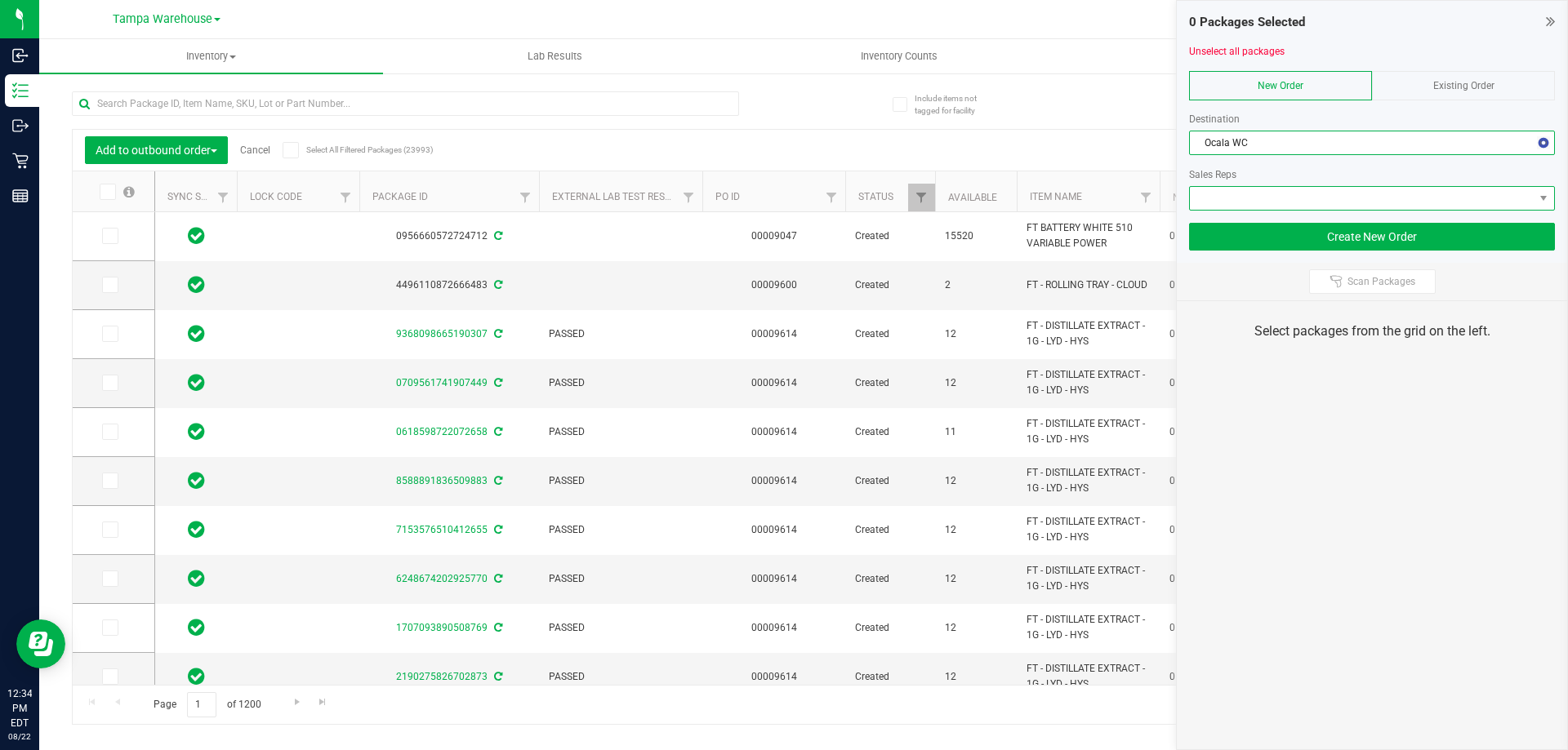
click at [1271, 198] on span at bounding box center [1362, 198] width 344 height 23
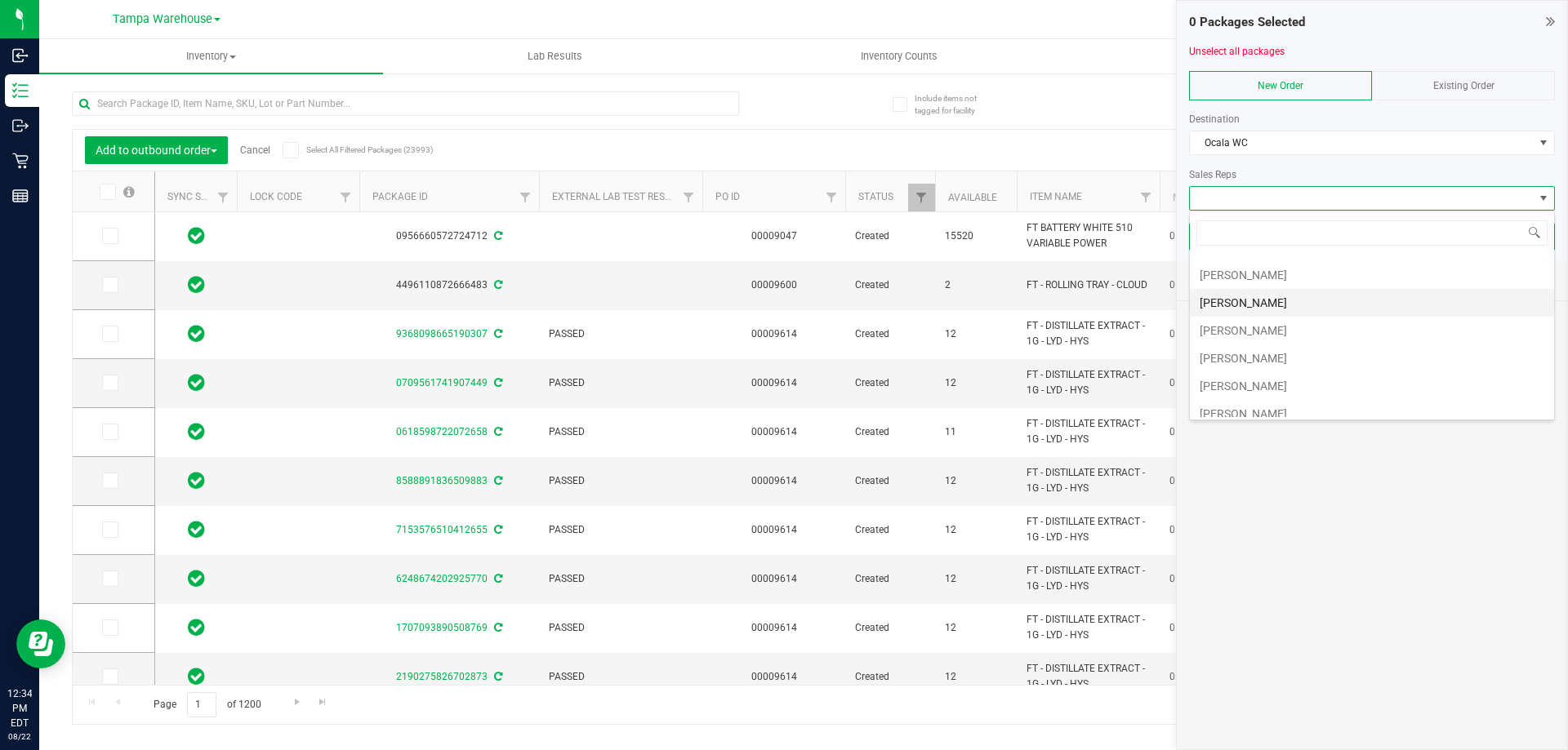
scroll to position [82, 0]
click at [1271, 348] on li "[PERSON_NAME]" at bounding box center [1372, 352] width 364 height 28
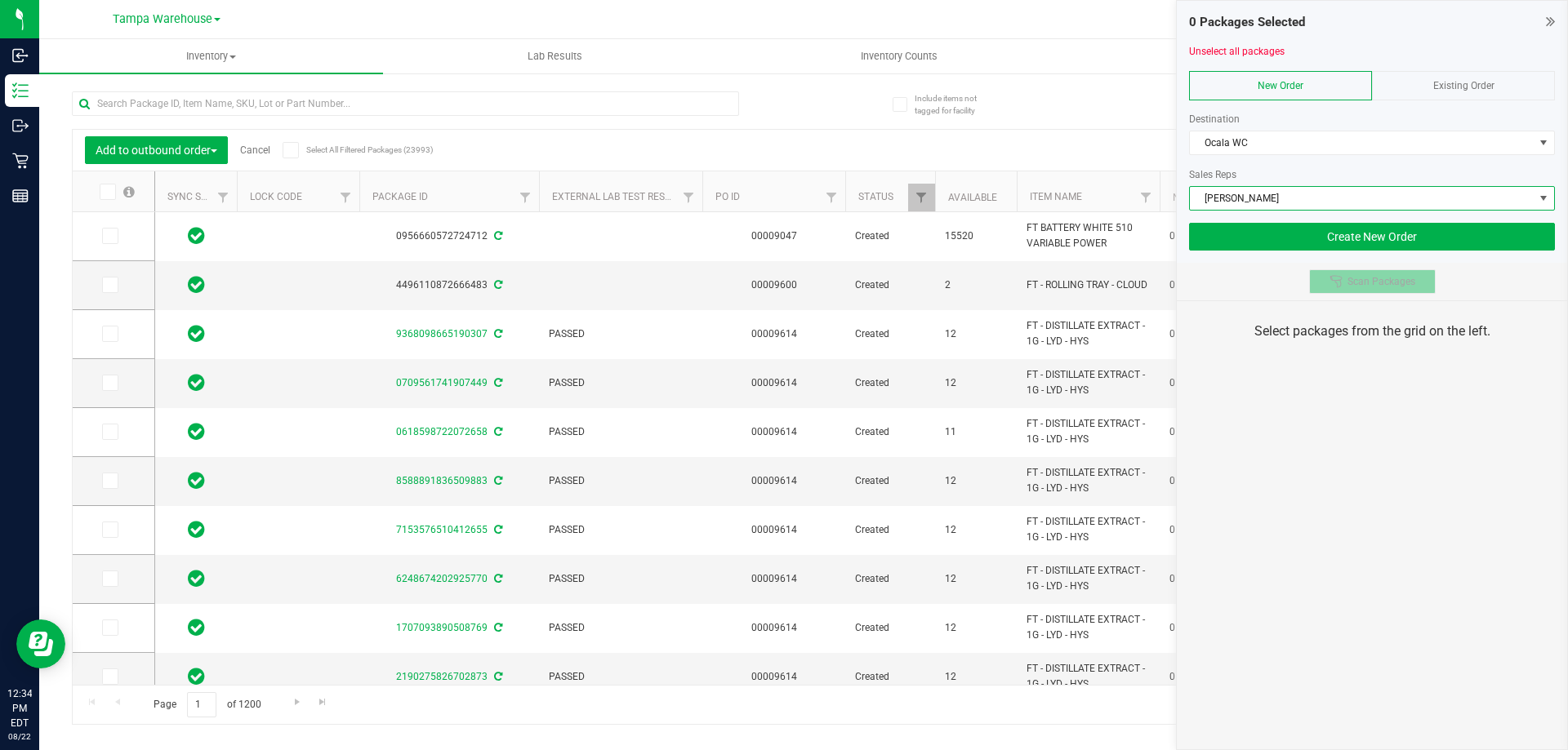
click at [1354, 276] on span "Scan Packages" at bounding box center [1381, 282] width 68 height 14
click at [1356, 423] on div "0 Packages Selected Unselect all packages New Order Existing Order Destination …" at bounding box center [1372, 375] width 392 height 750
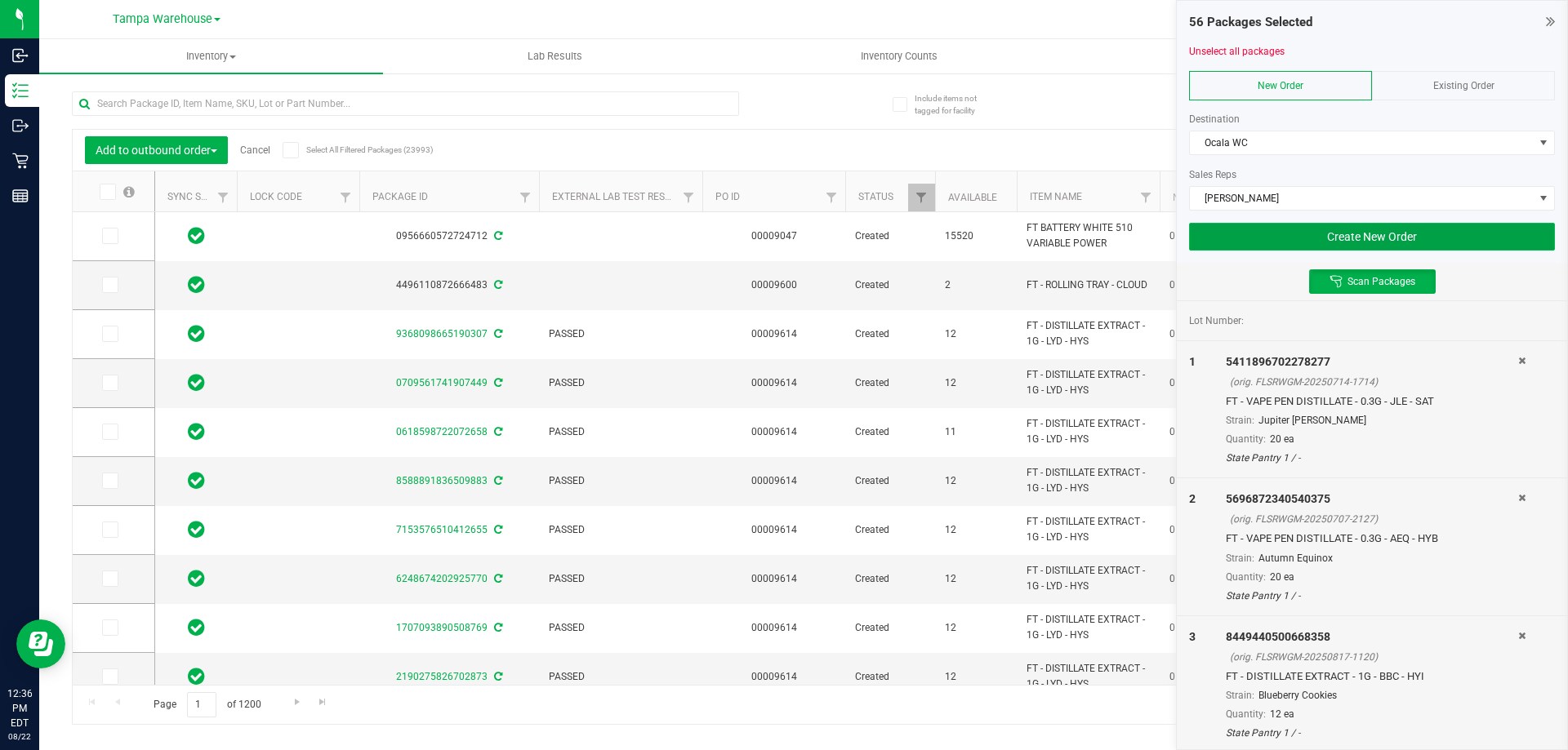
click at [1234, 236] on button "Create New Order" at bounding box center [1372, 237] width 366 height 28
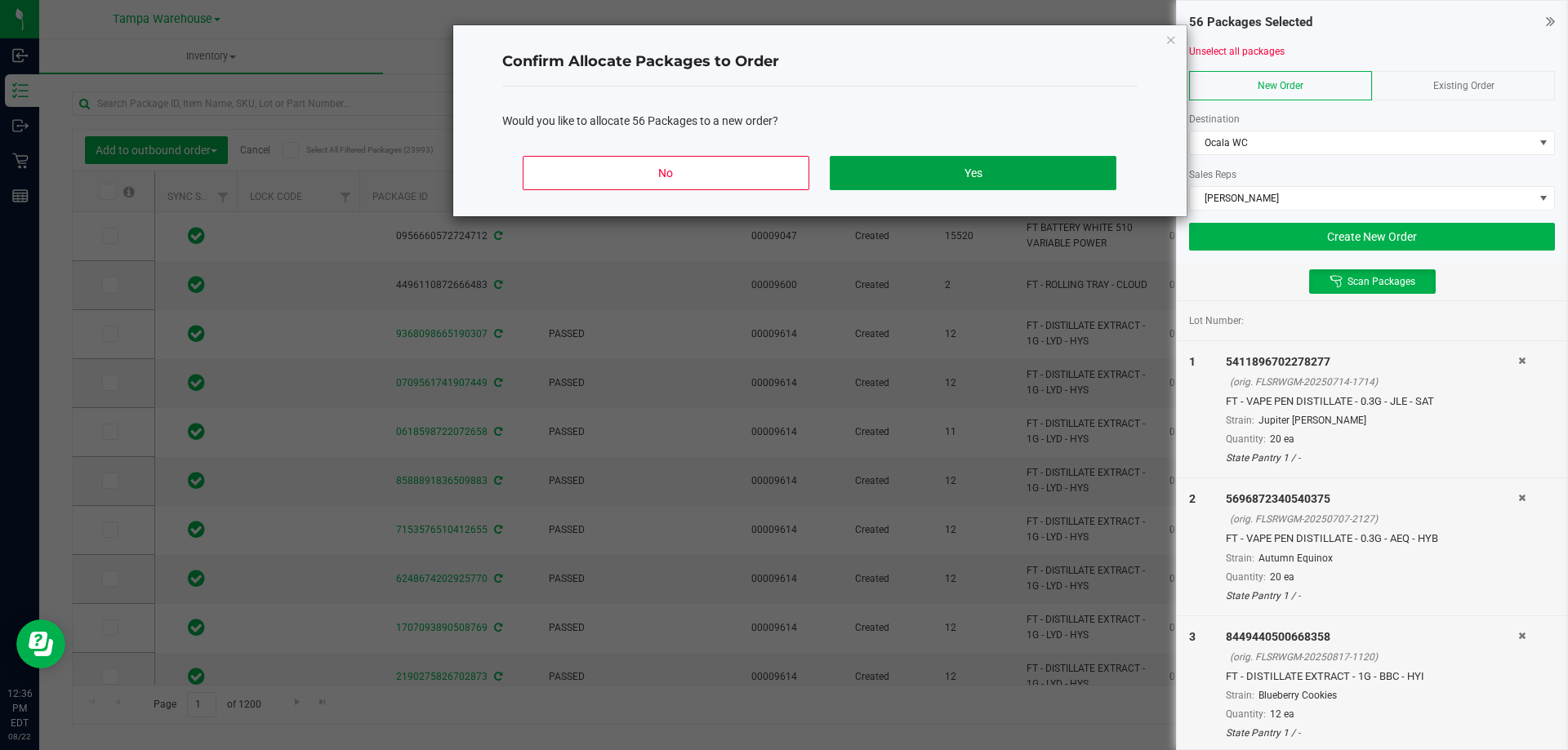
click at [1044, 169] on button "Yes" at bounding box center [972, 173] width 286 height 34
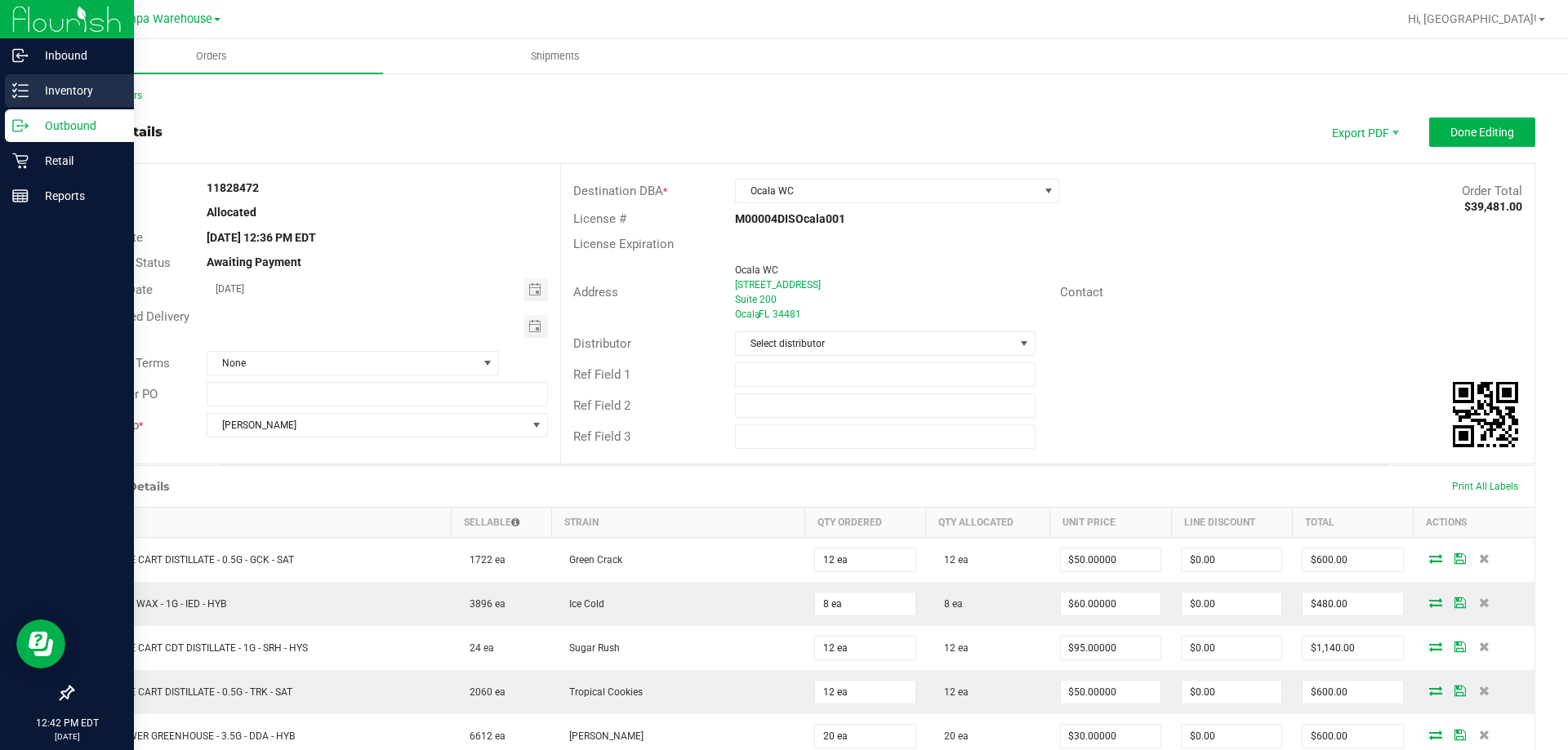
click at [30, 99] on p "Inventory" at bounding box center [77, 91] width 98 height 20
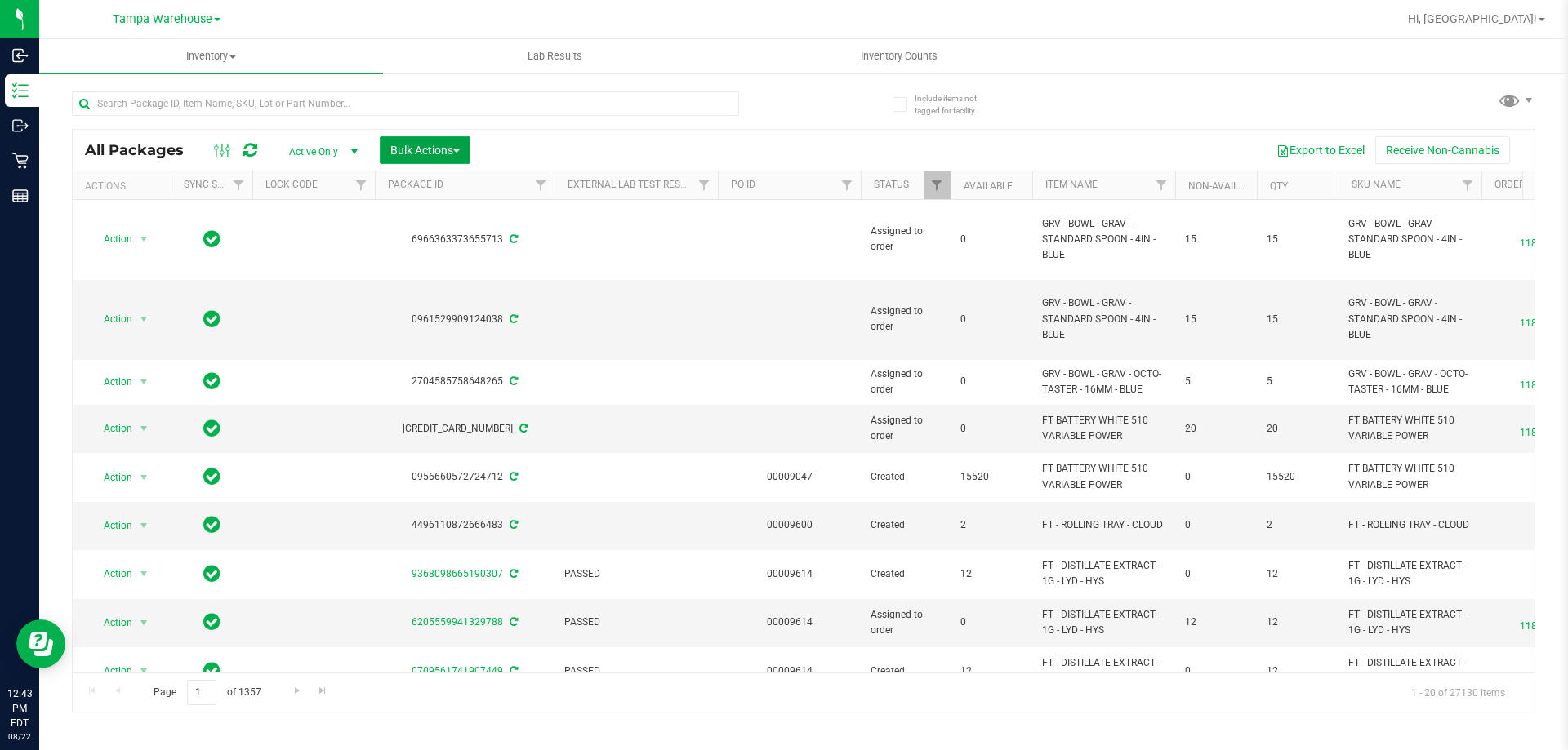
click at [419, 144] on span "Bulk Actions" at bounding box center [425, 150] width 69 height 14
click at [435, 189] on span "Add to outbound order" at bounding box center [445, 186] width 111 height 14
